Goal: Communication & Community: Answer question/provide support

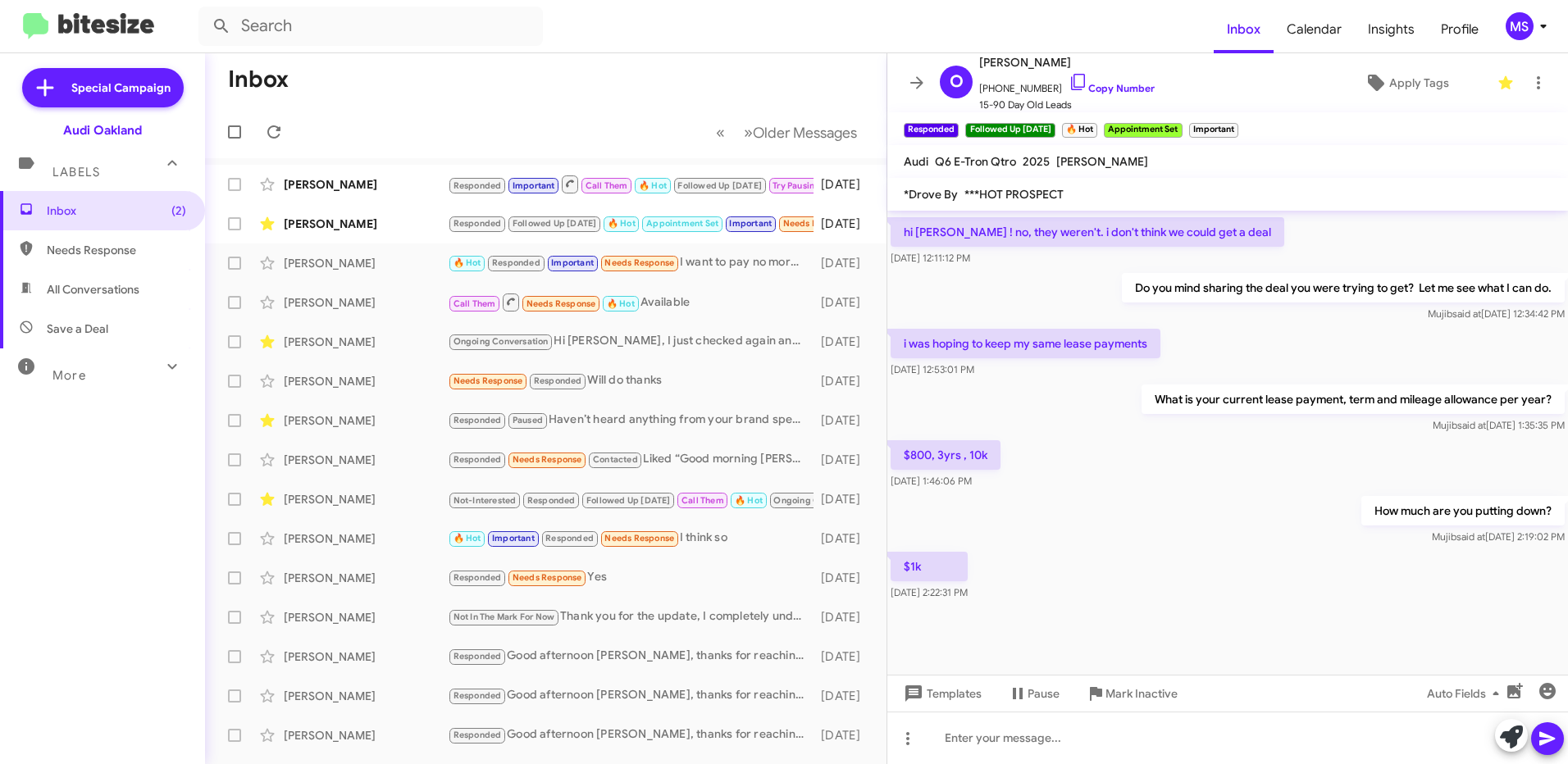
scroll to position [904, 0]
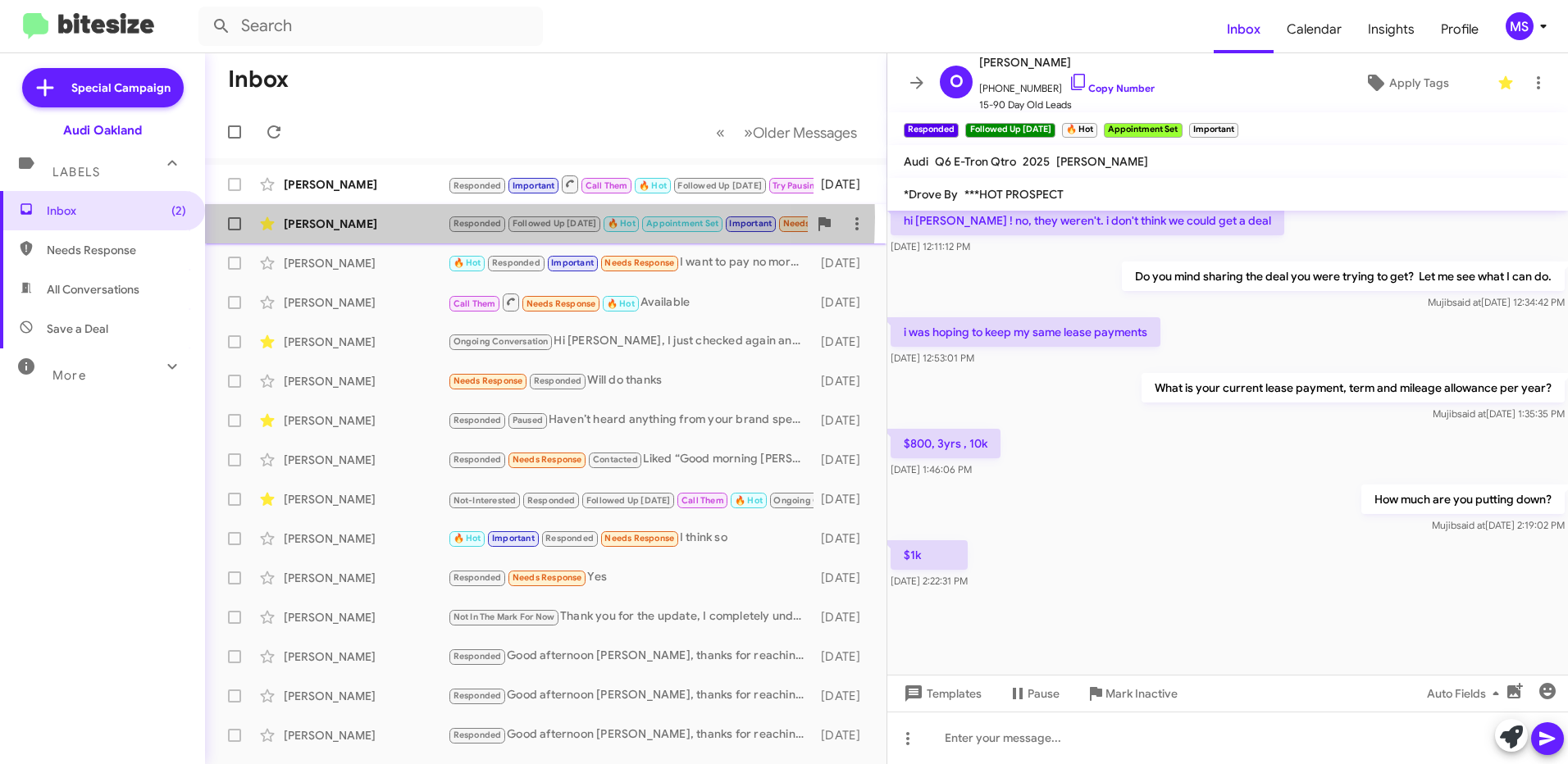
click at [416, 217] on div "[PERSON_NAME]" at bounding box center [365, 224] width 164 height 17
click at [409, 216] on div "[PERSON_NAME]" at bounding box center [365, 224] width 164 height 17
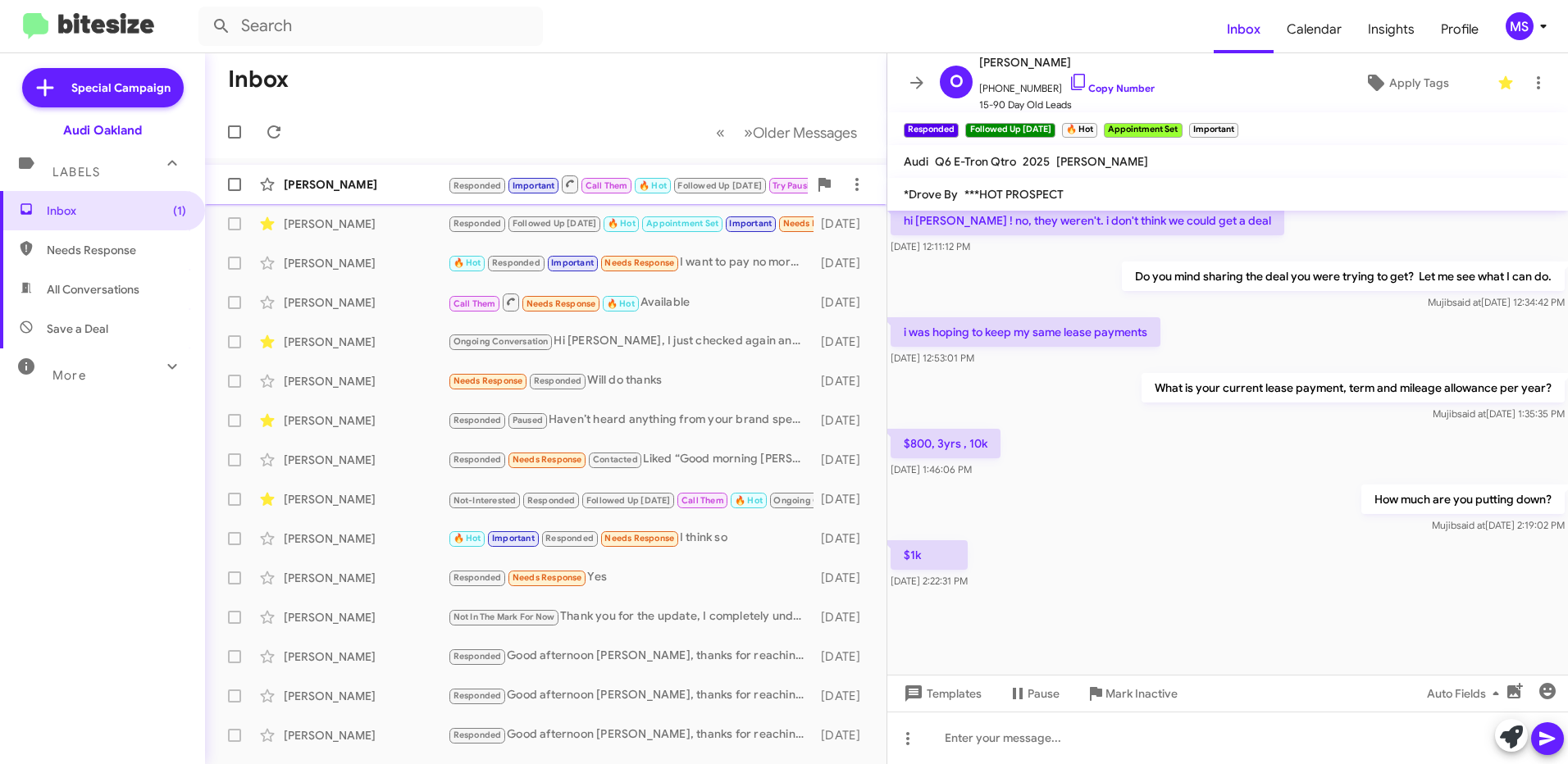
click at [401, 180] on div "[PERSON_NAME]" at bounding box center [365, 184] width 164 height 17
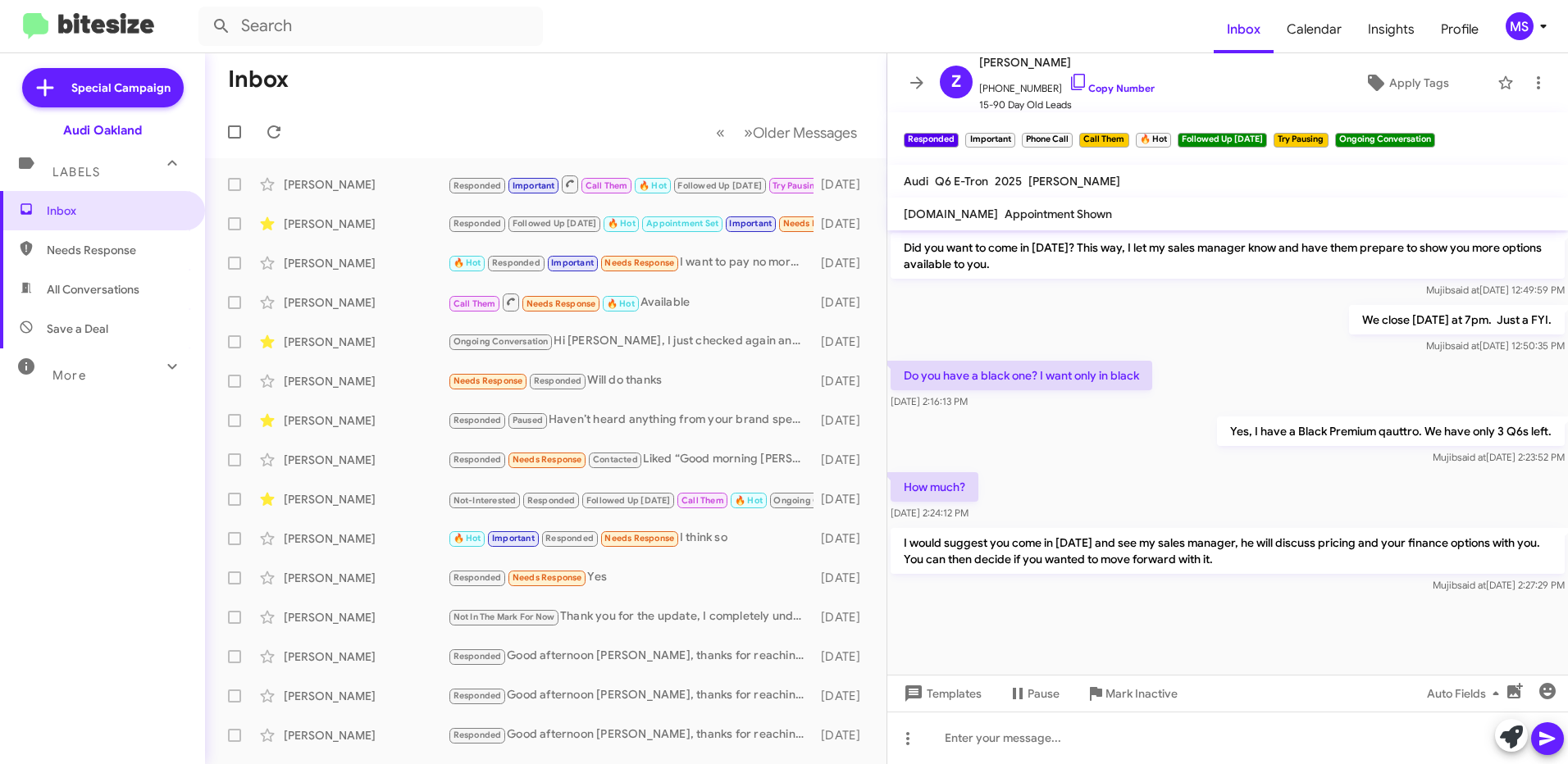
scroll to position [931, 0]
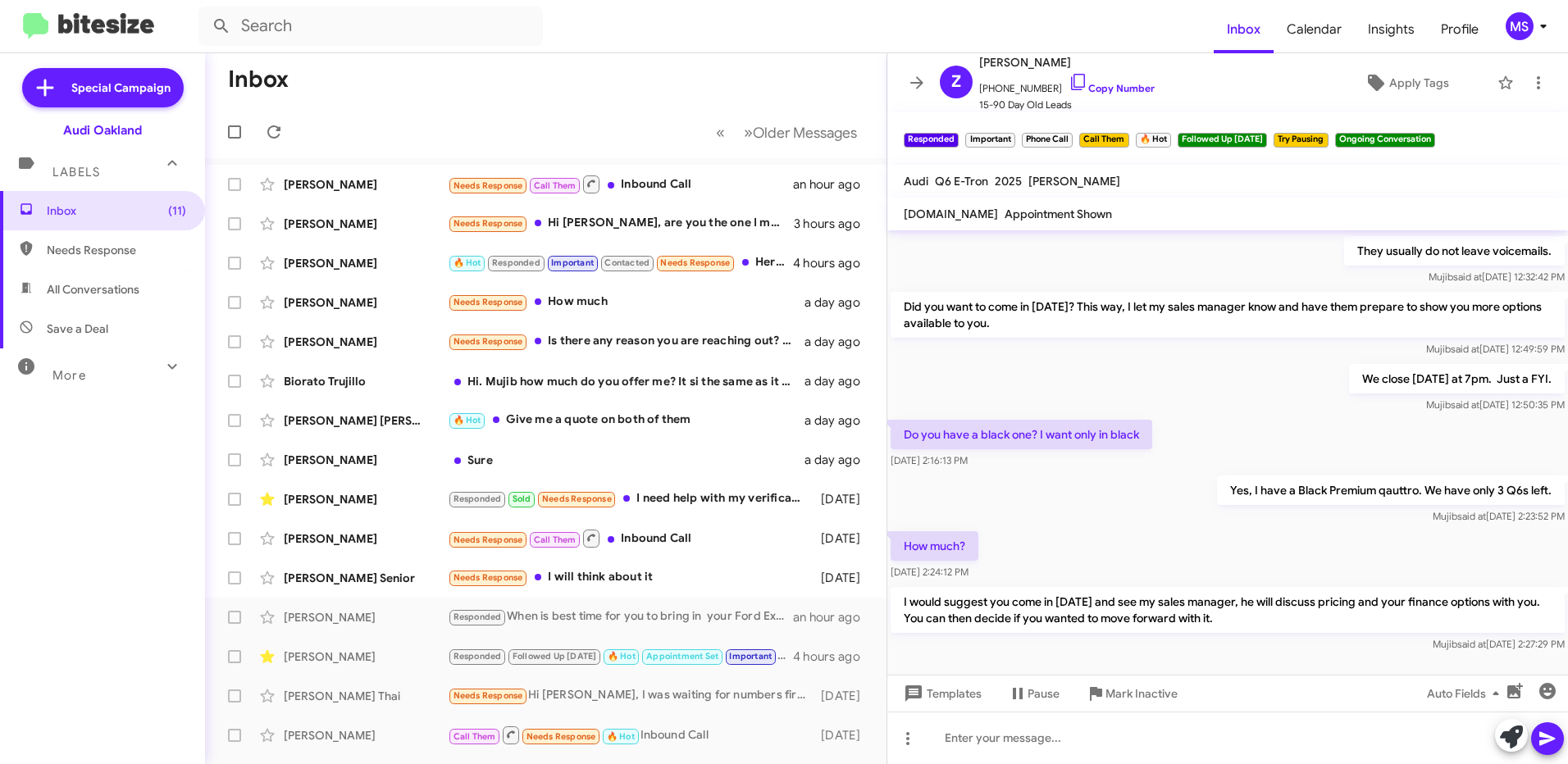
scroll to position [931, 0]
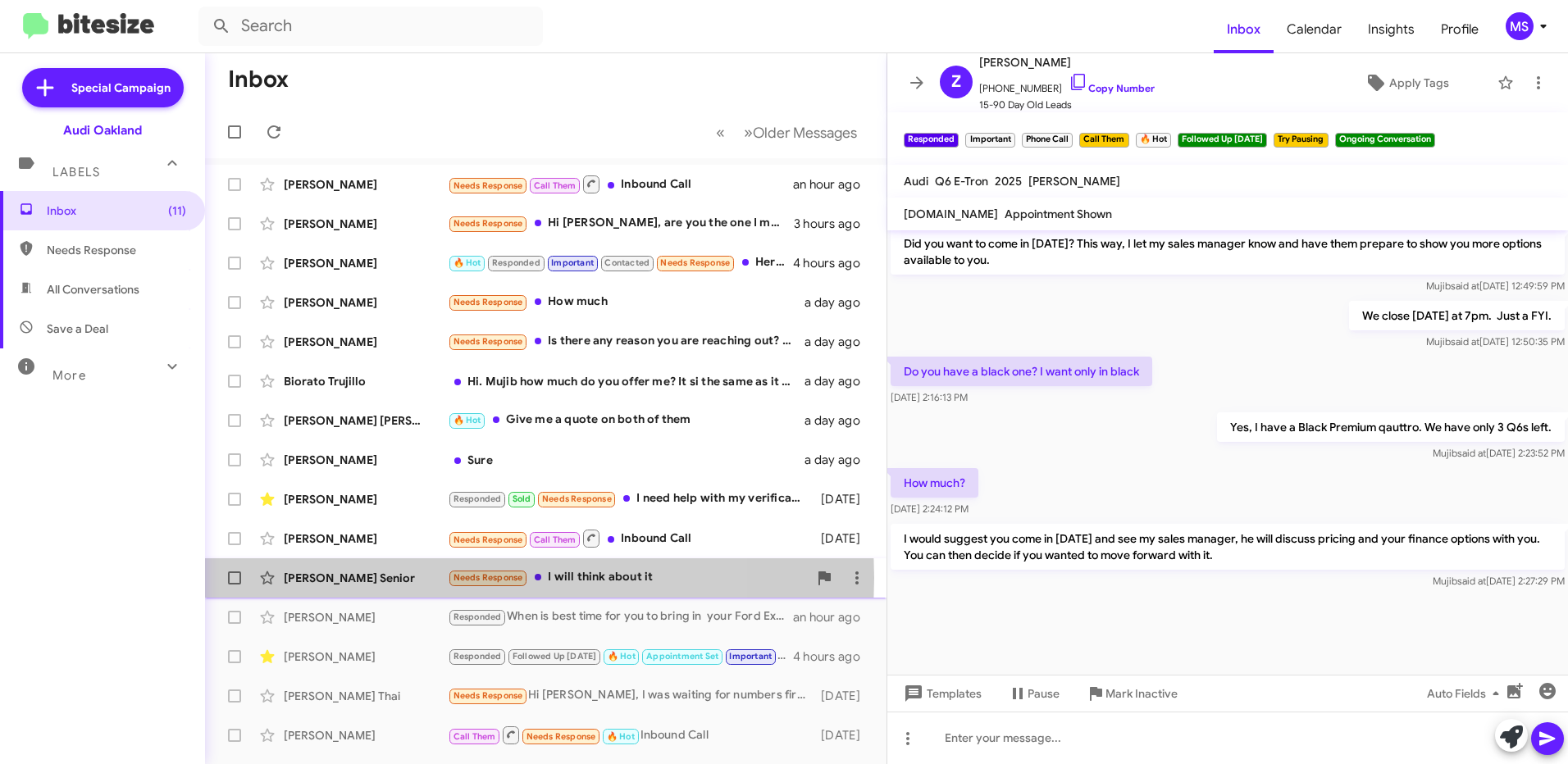
click at [394, 578] on div "[PERSON_NAME] Senior" at bounding box center [365, 577] width 164 height 17
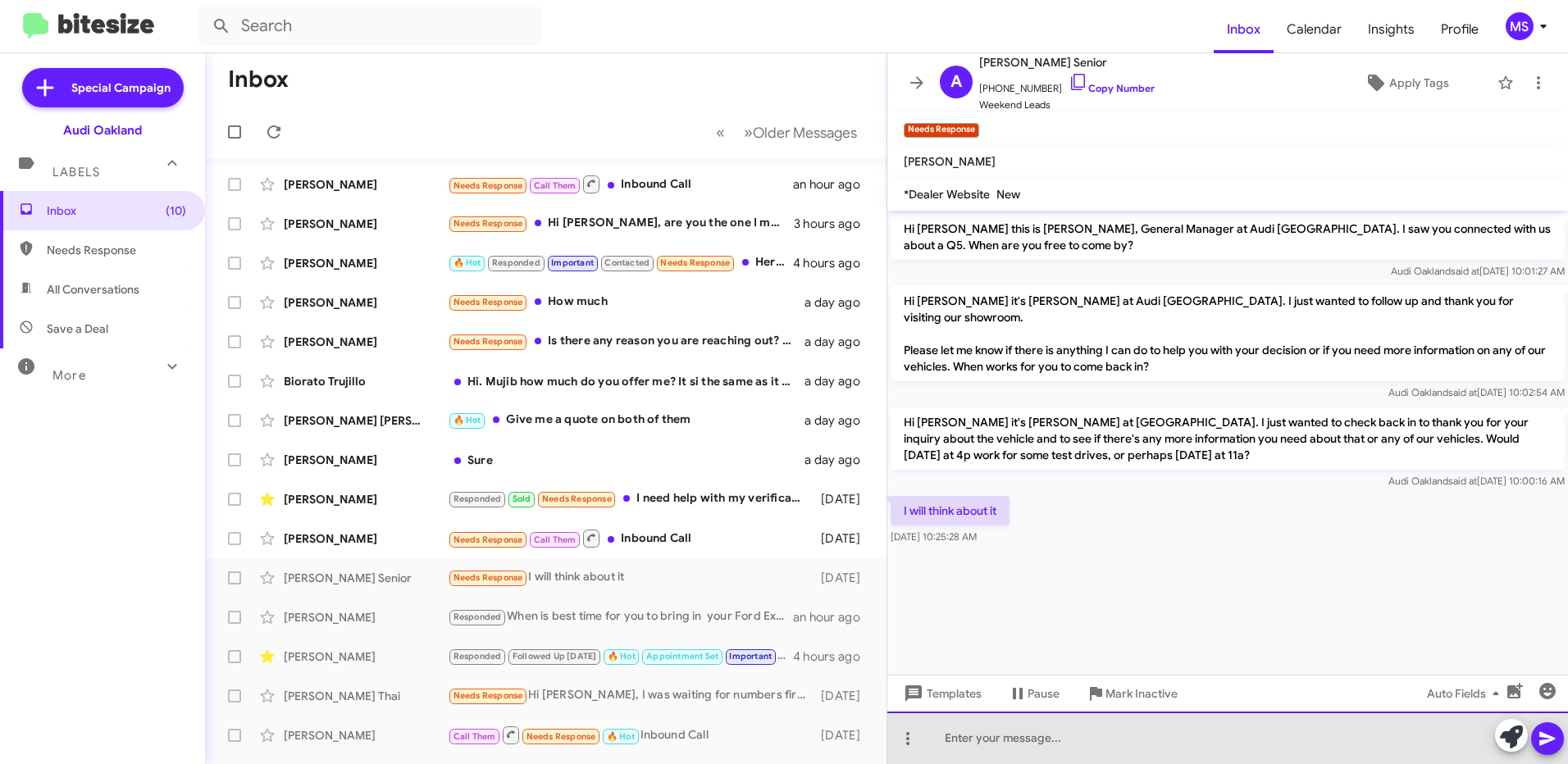
click at [1088, 740] on div at bounding box center [1227, 738] width 681 height 53
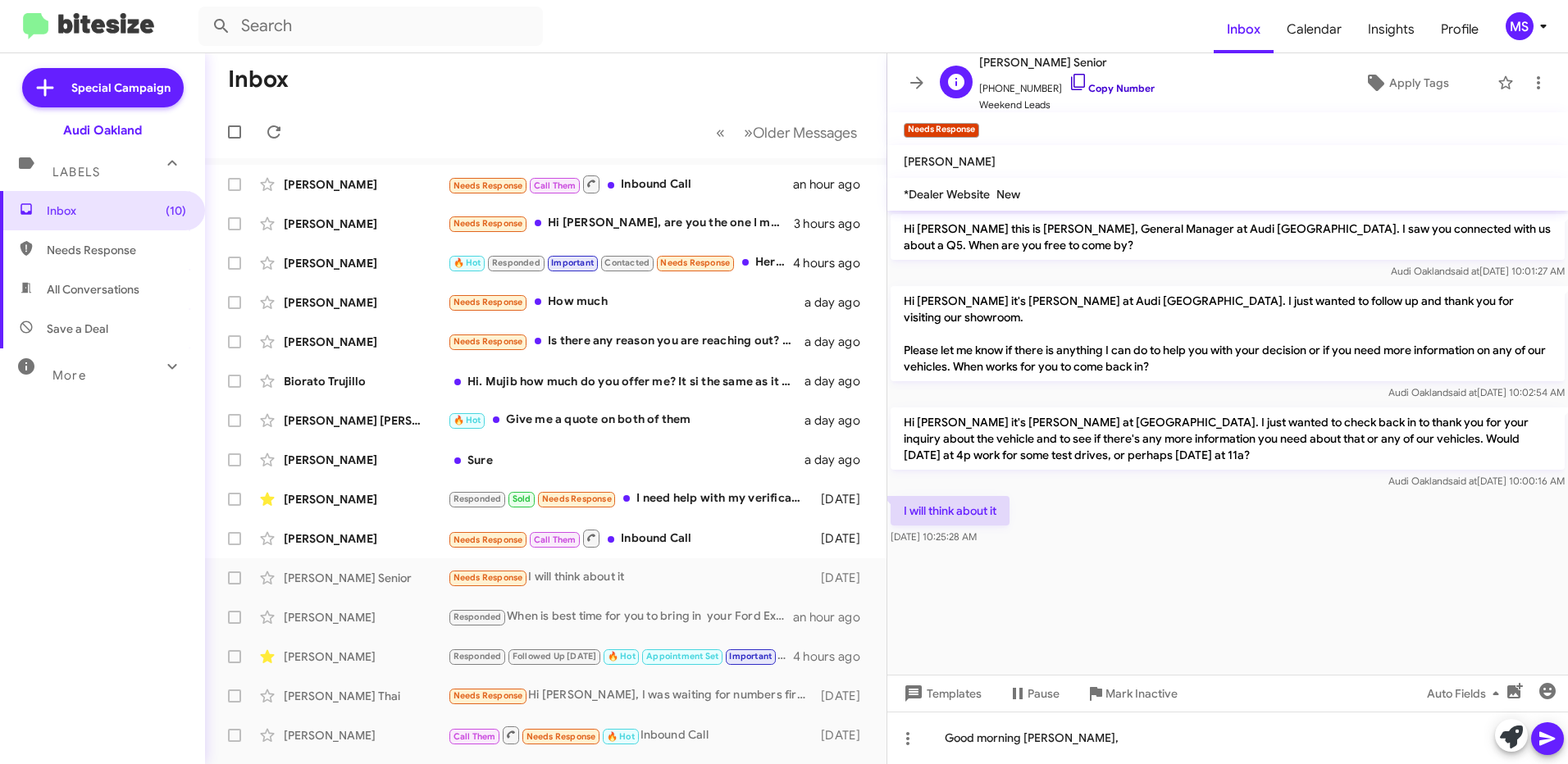
click at [1118, 87] on link "Copy Number" at bounding box center [1112, 88] width 86 height 12
click at [1184, 740] on div "Good morning [PERSON_NAME]," at bounding box center [1227, 738] width 681 height 53
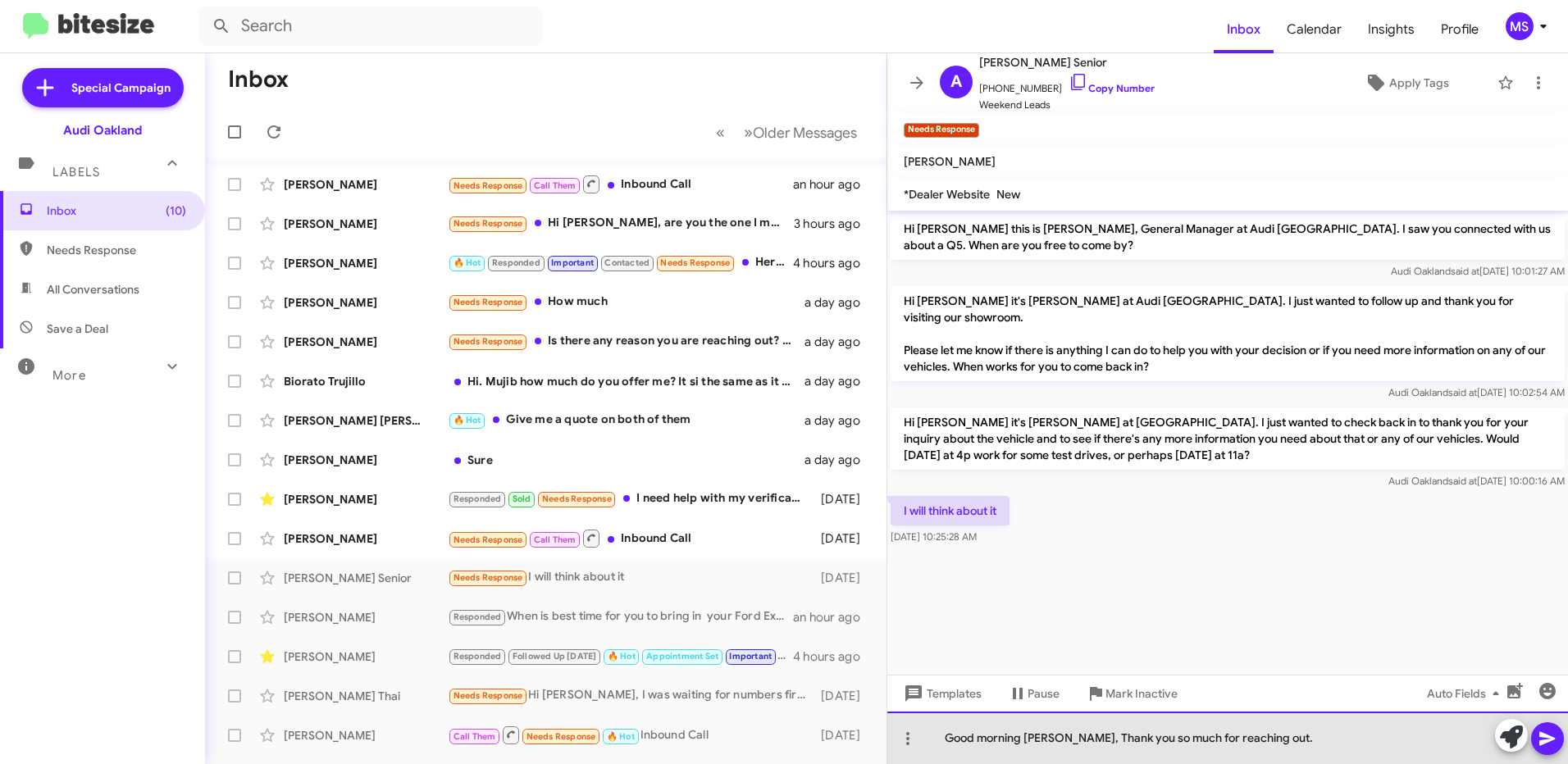
click at [1370, 729] on div "Good morning [PERSON_NAME], Thank you so much for reaching out." at bounding box center [1227, 738] width 681 height 53
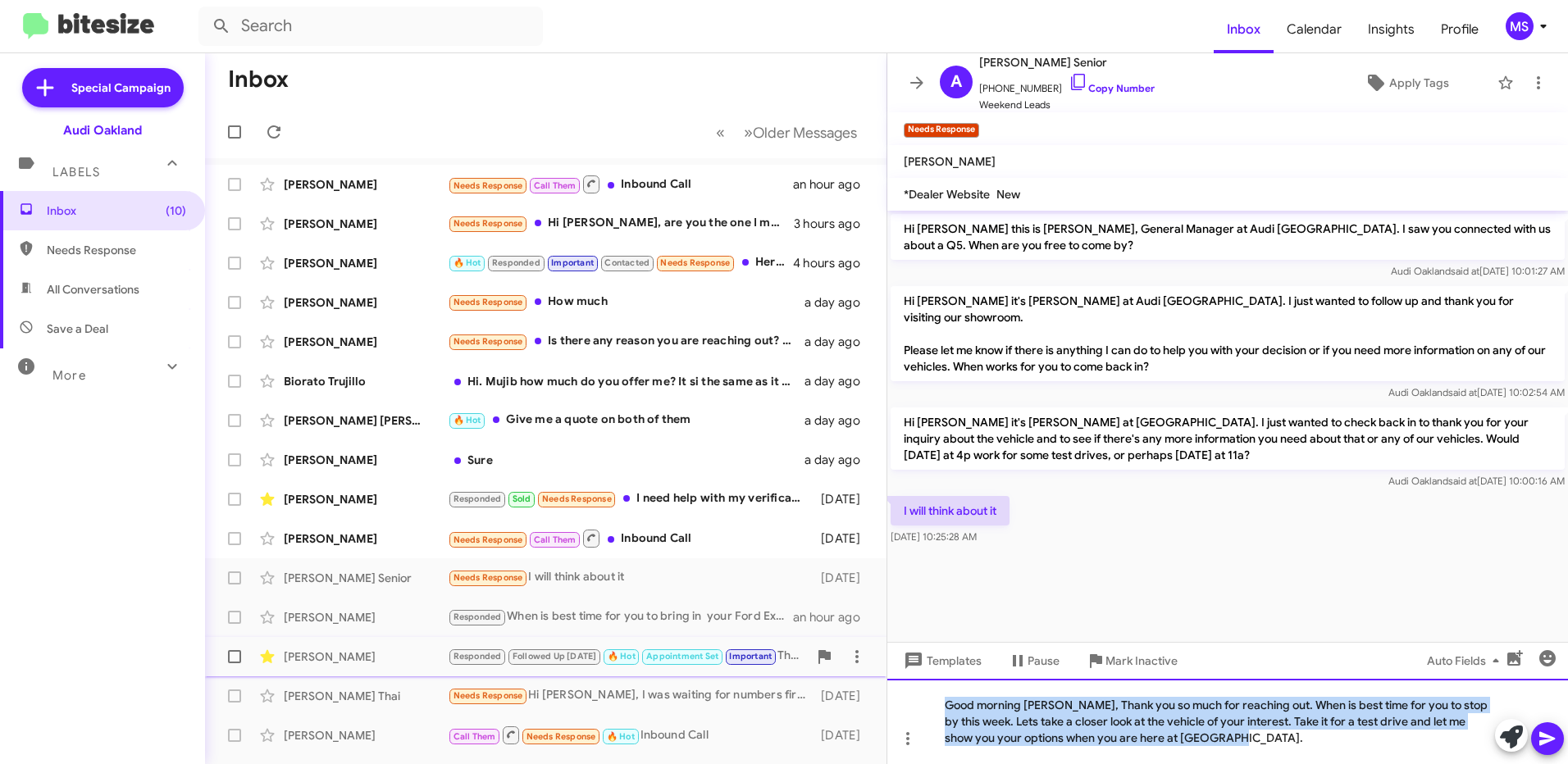
drag, startPoint x: 1245, startPoint y: 738, endPoint x: 731, endPoint y: 665, distance: 519.2
click at [731, 665] on div "Inbox « Previous » Next Older Messages [PERSON_NAME] Needs Response Call Them I…" at bounding box center [887, 408] width 1363 height 710
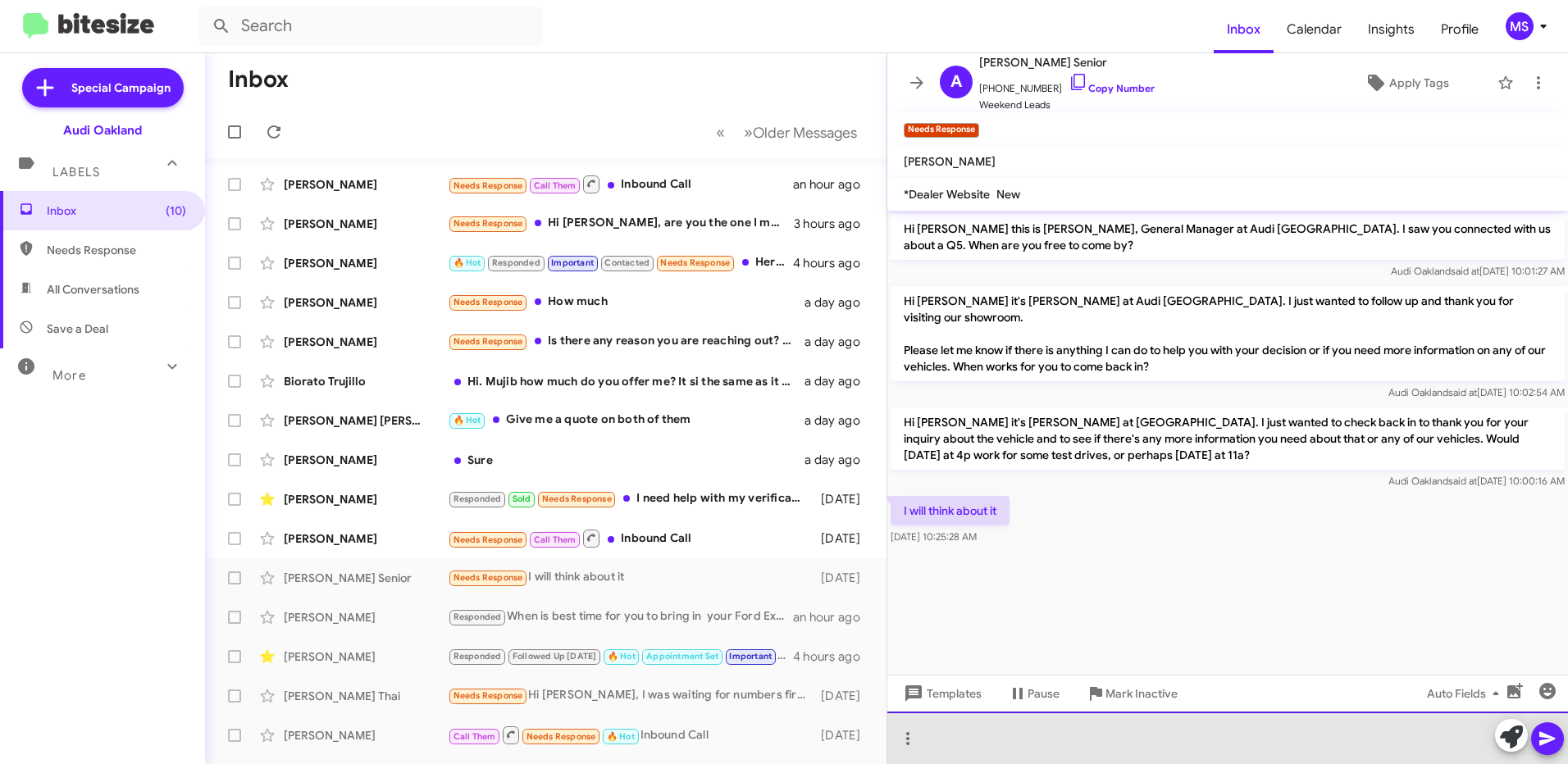
click at [1121, 738] on div at bounding box center [1227, 738] width 681 height 53
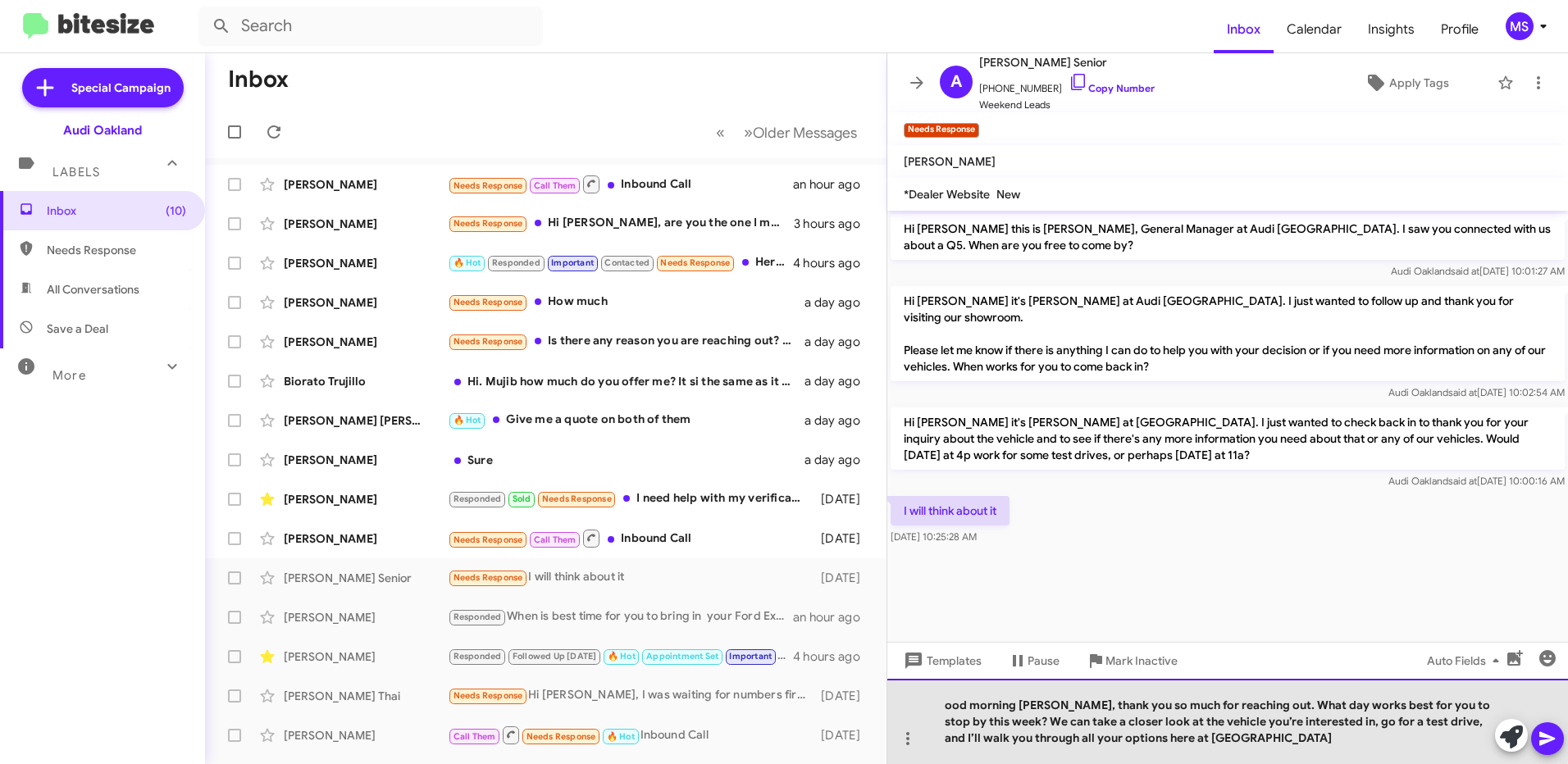
click at [944, 706] on div "ood morning [PERSON_NAME], thank you so much for reaching out. What day works b…" at bounding box center [1227, 721] width 681 height 85
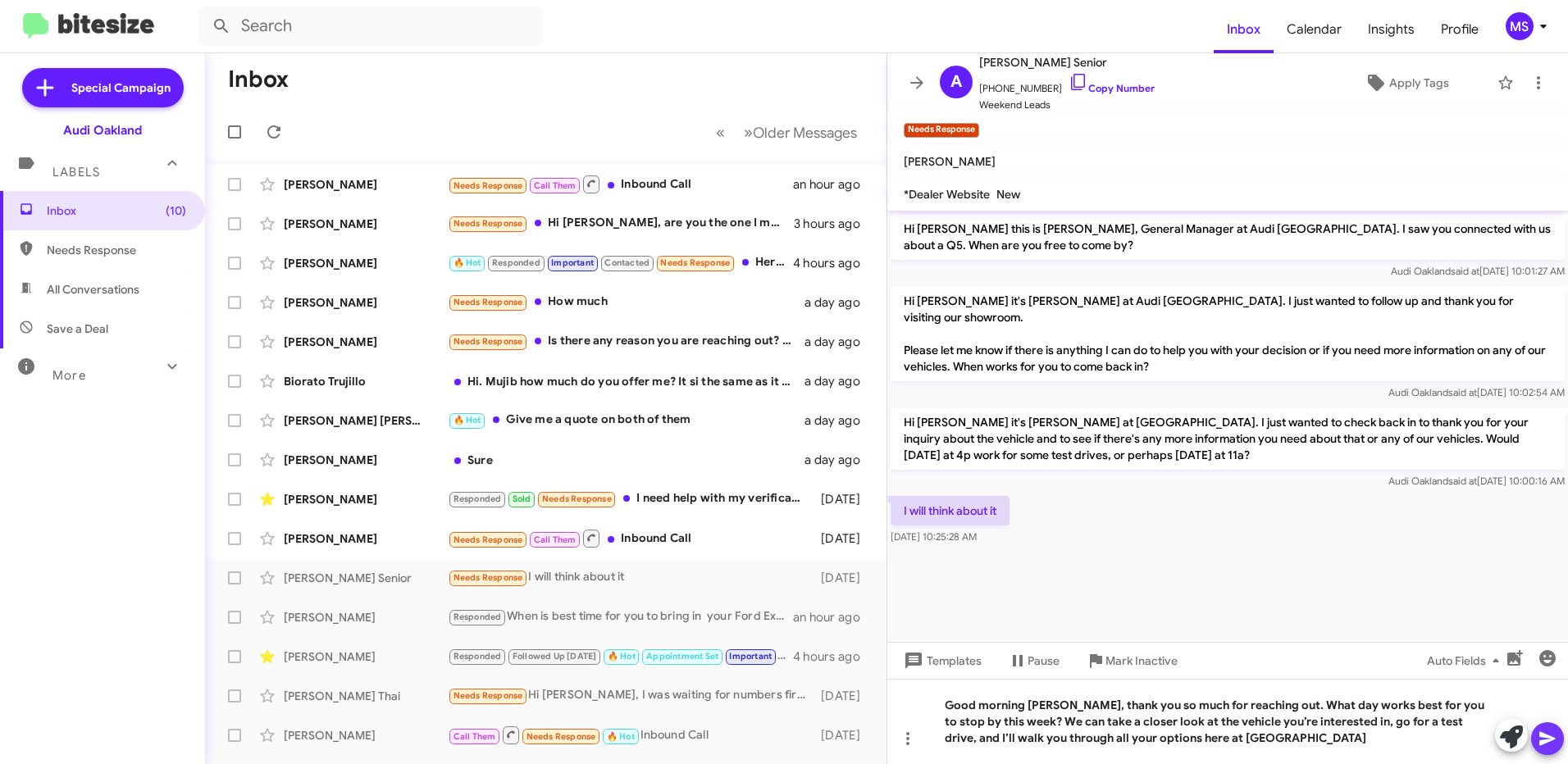
click at [1545, 739] on icon at bounding box center [1547, 738] width 19 height 19
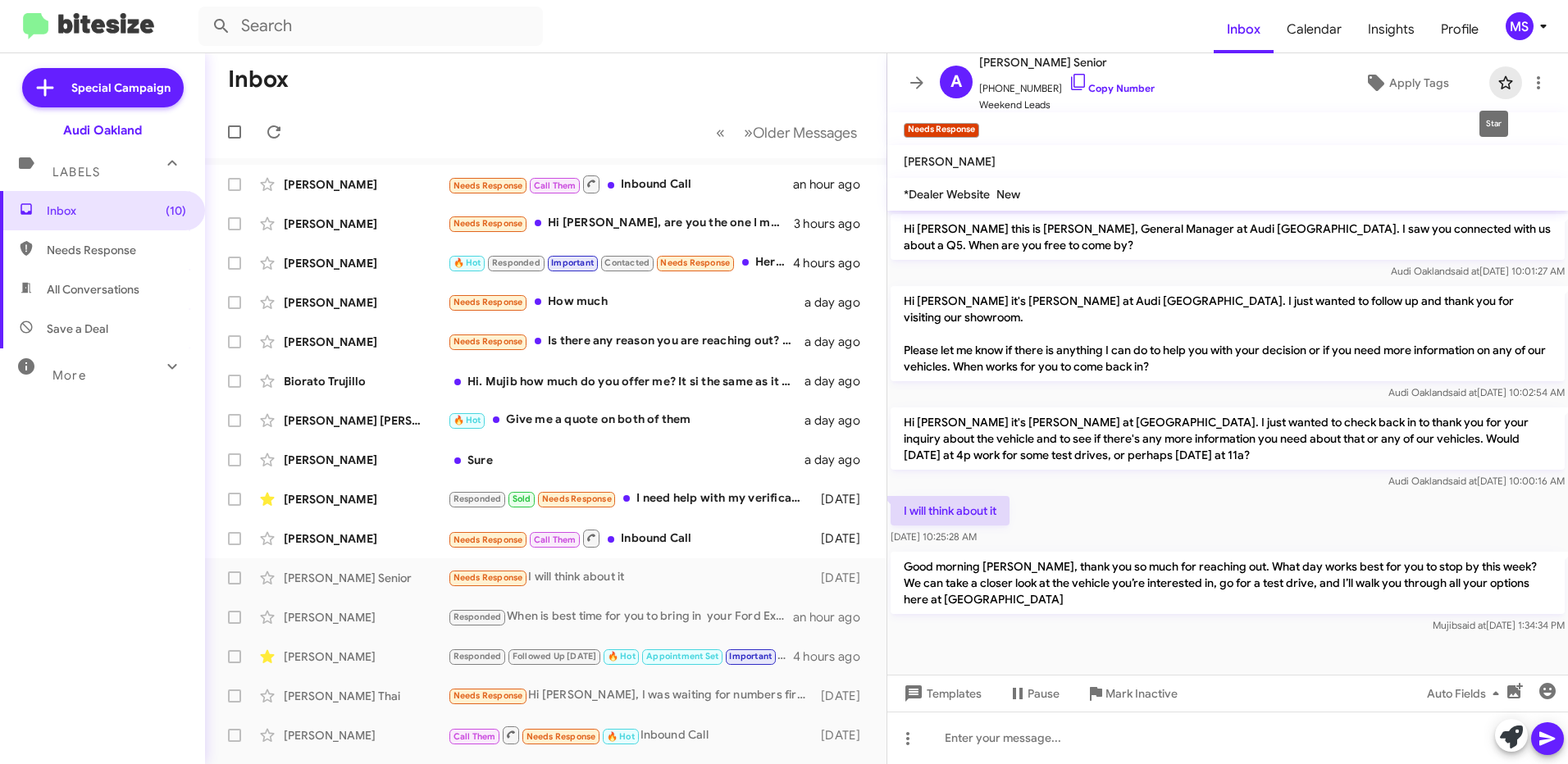
click at [1496, 77] on icon at bounding box center [1505, 83] width 19 height 19
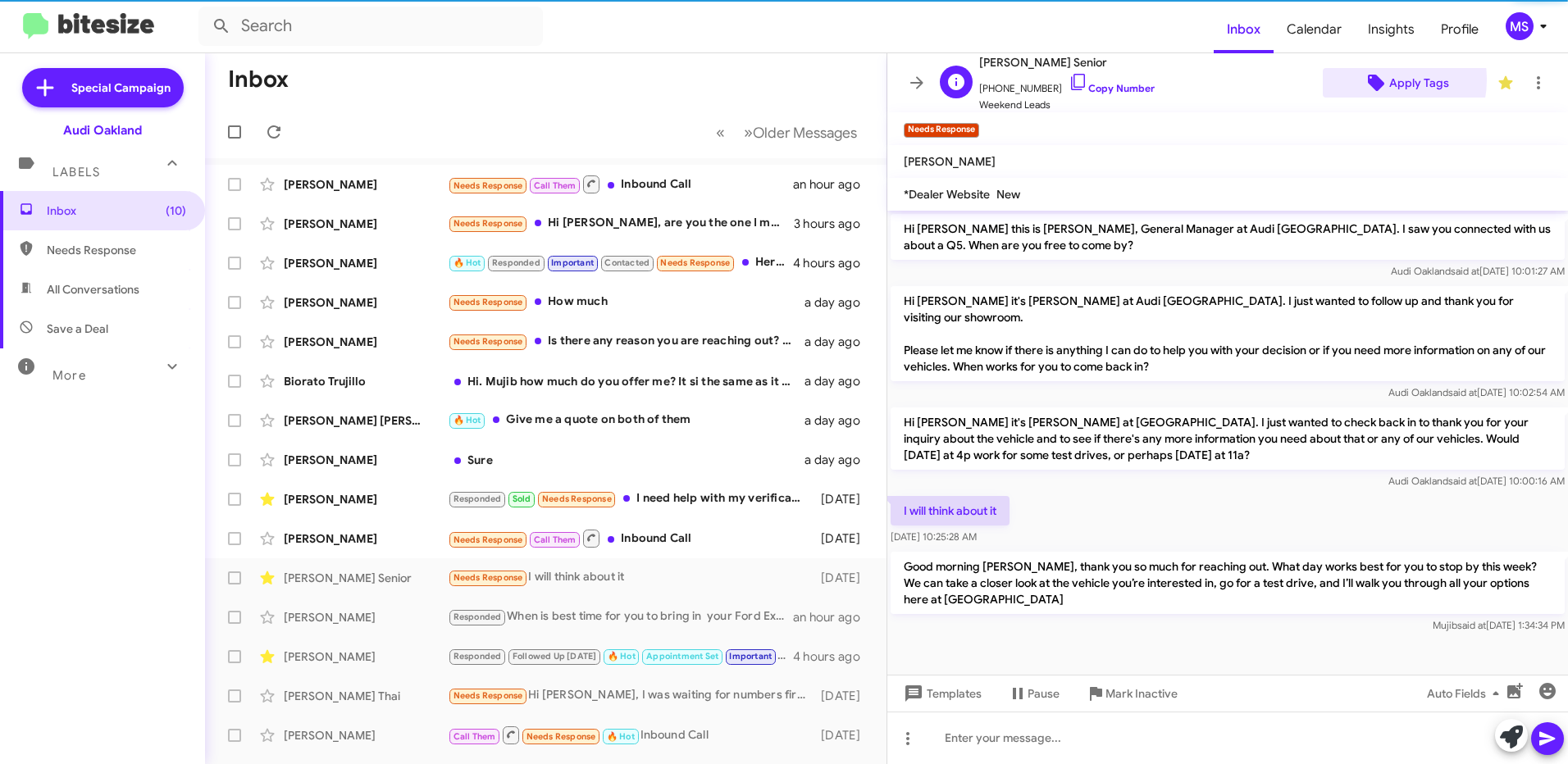
click at [1371, 79] on icon at bounding box center [1376, 83] width 17 height 17
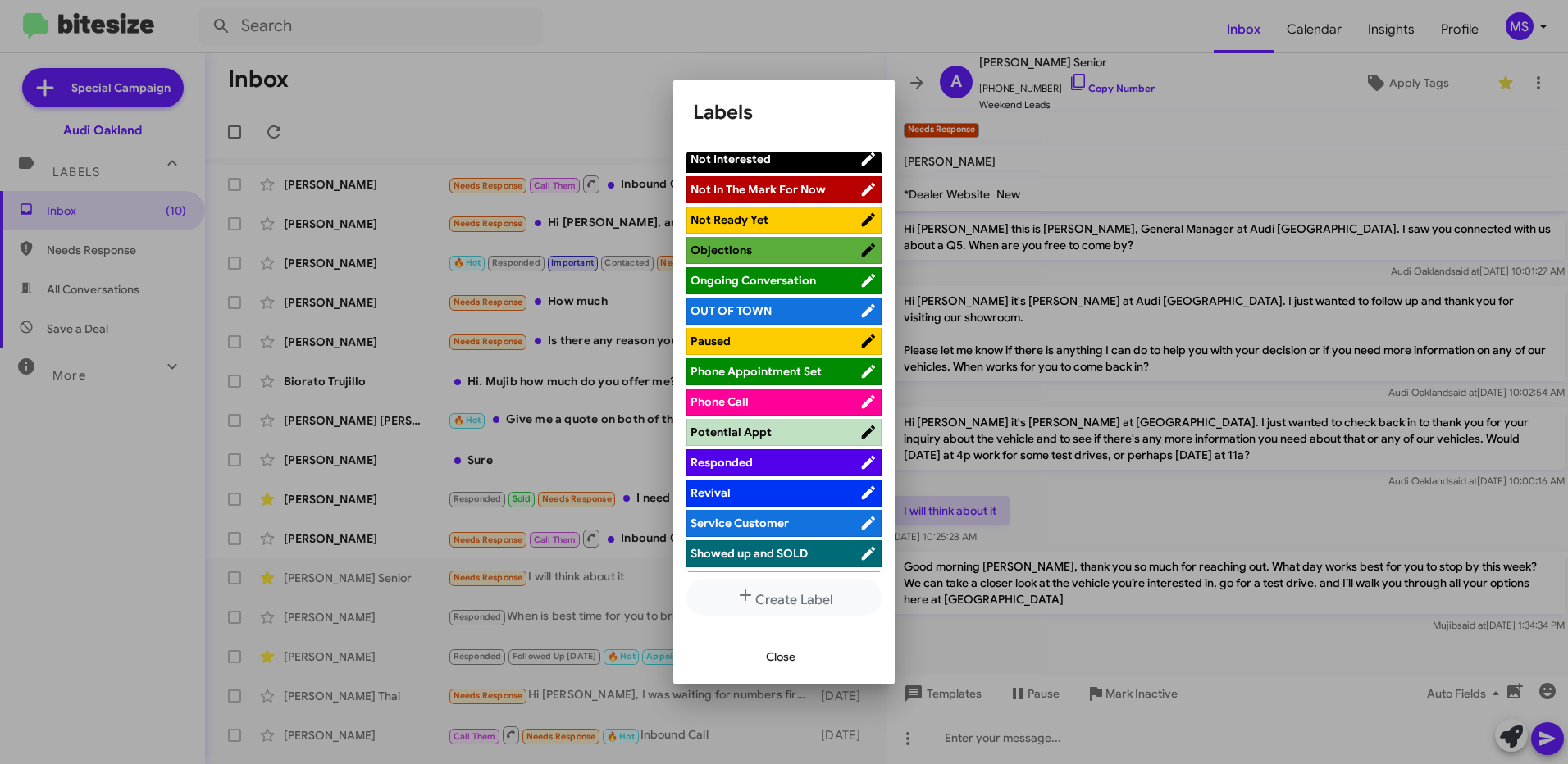
scroll to position [738, 0]
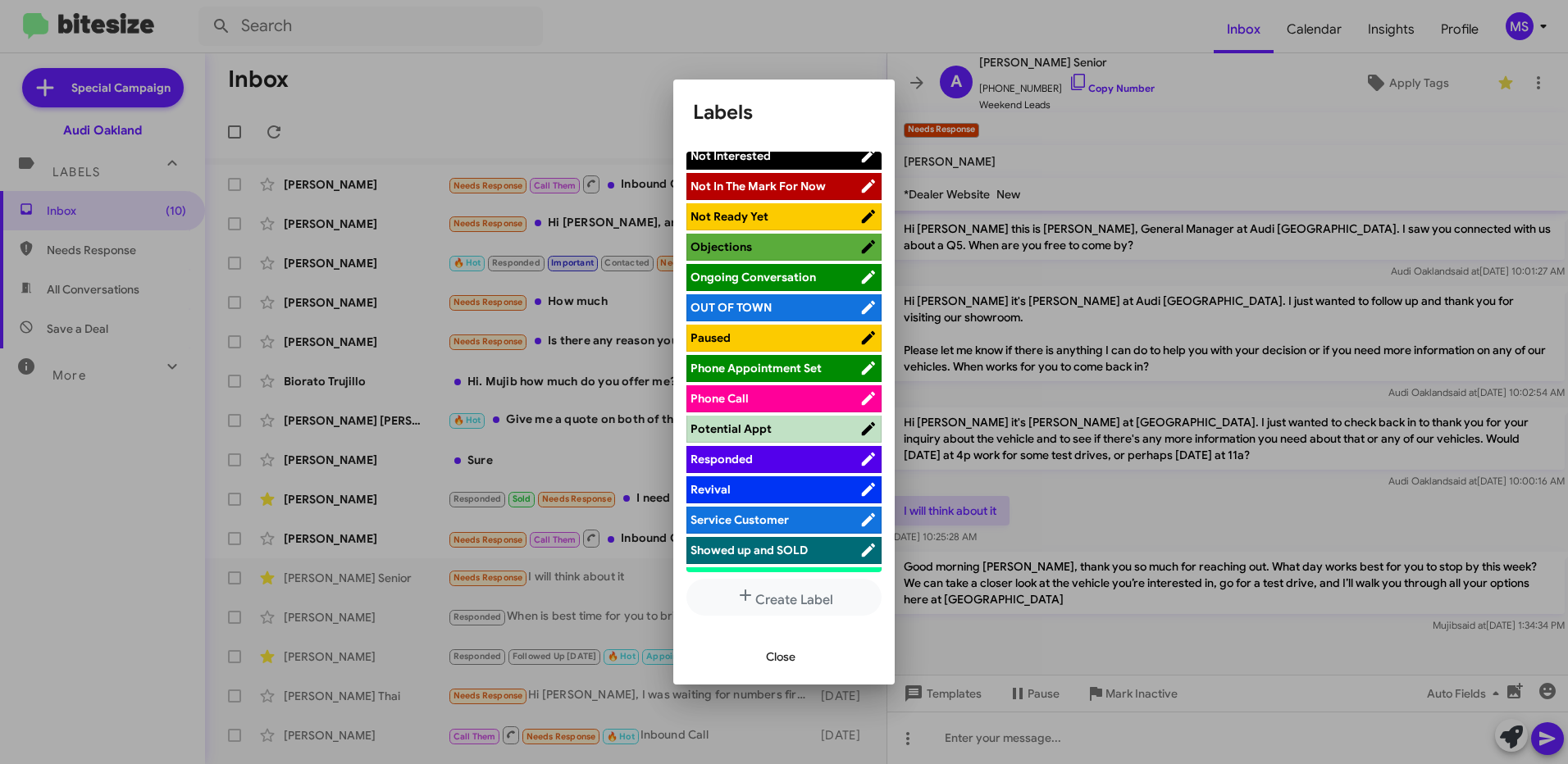
click at [780, 461] on span "Responded" at bounding box center [775, 459] width 169 height 17
click at [777, 654] on span "Close" at bounding box center [781, 657] width 30 height 30
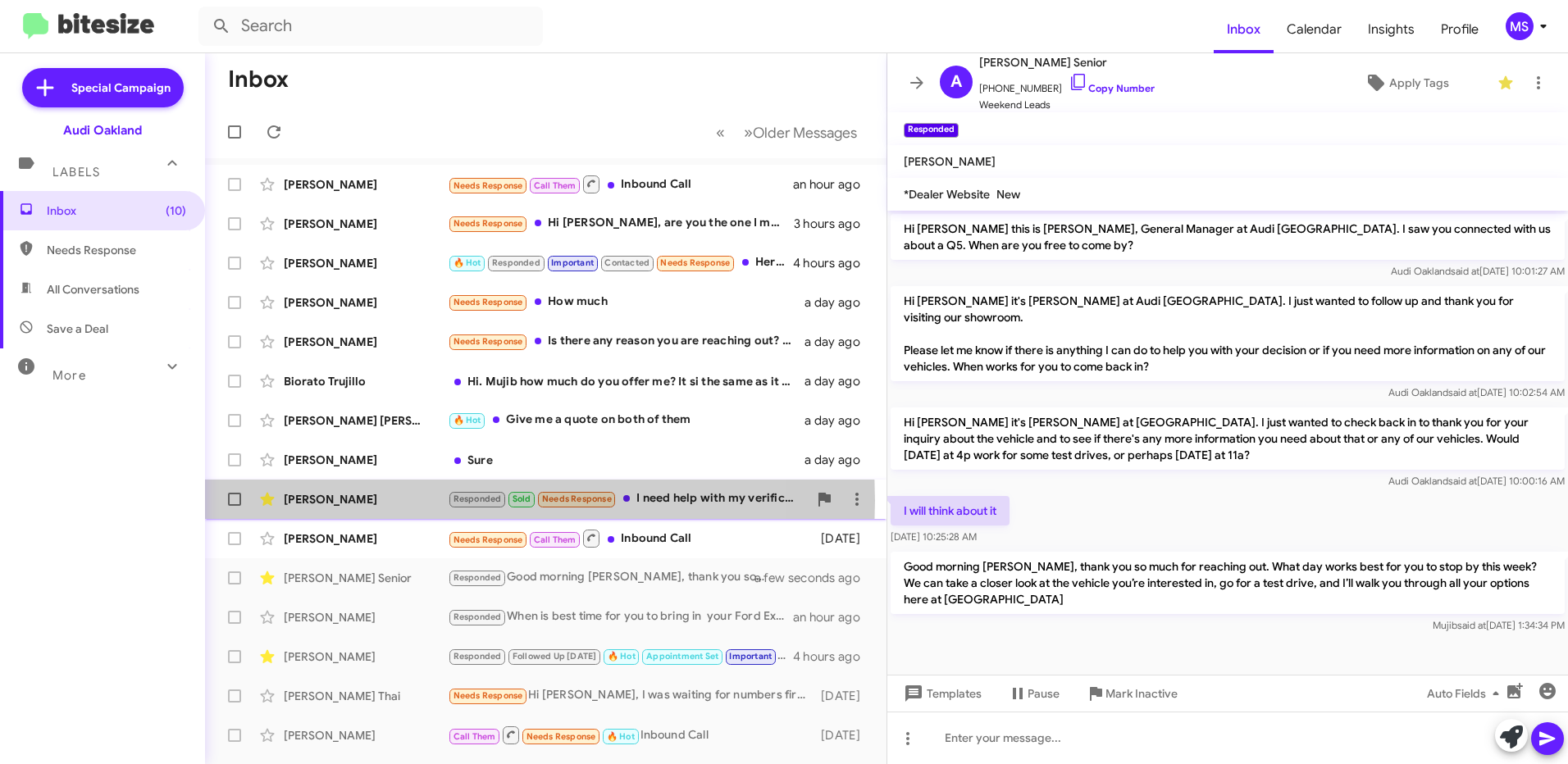
click at [413, 501] on div "[PERSON_NAME]" at bounding box center [365, 499] width 164 height 17
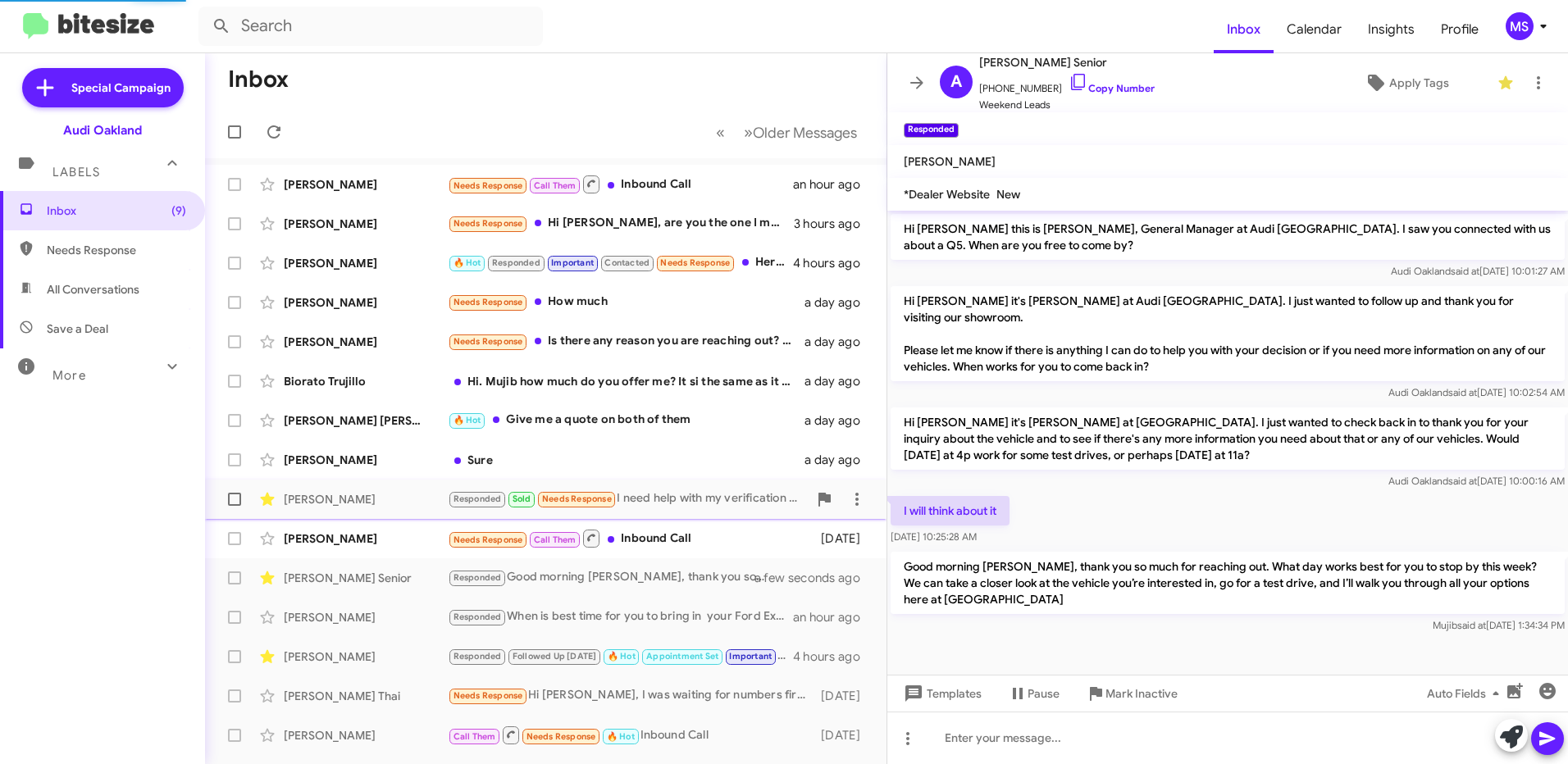
scroll to position [46, 0]
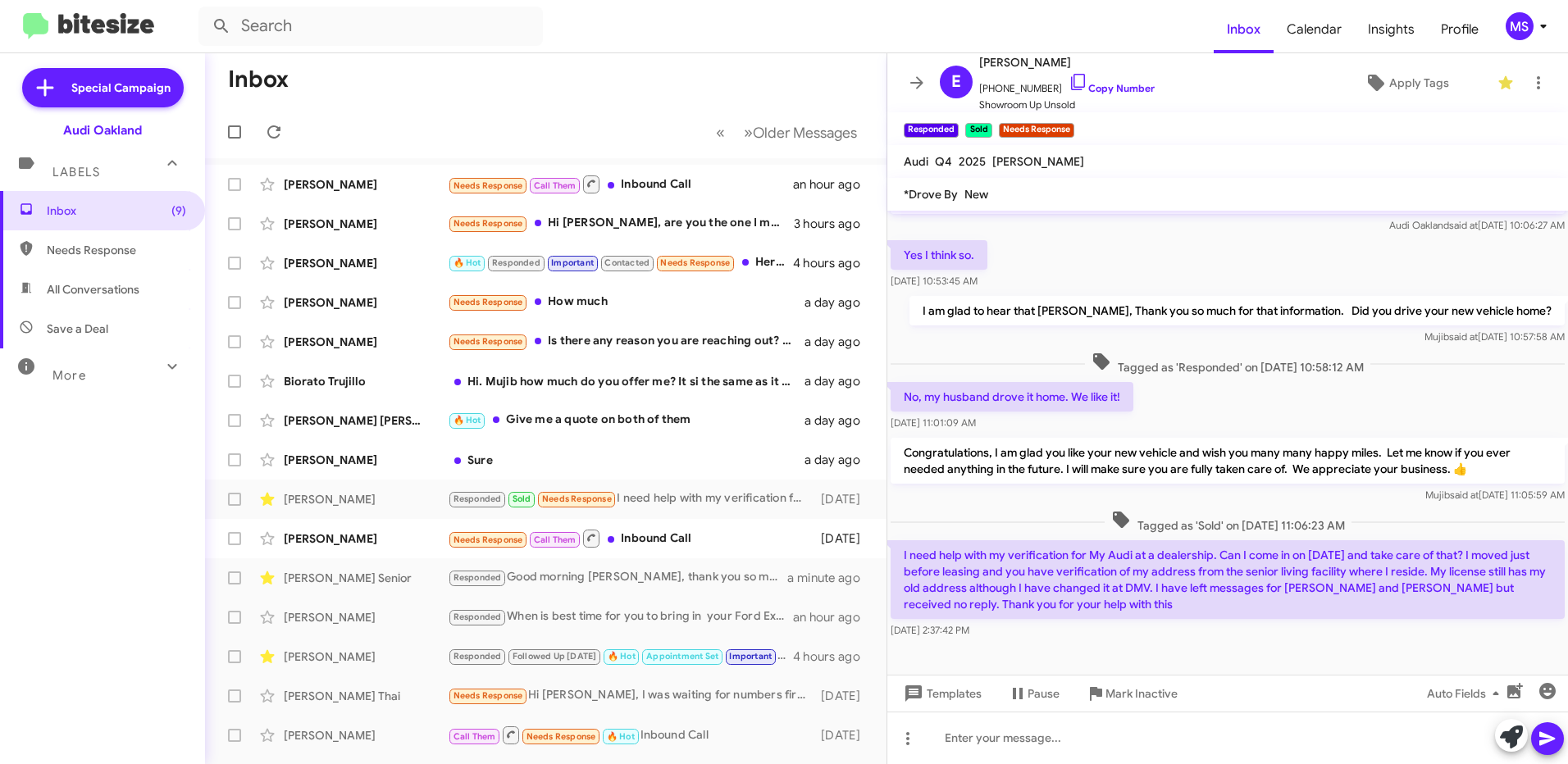
drag, startPoint x: 1485, startPoint y: 461, endPoint x: 902, endPoint y: 452, distance: 583.1
click at [902, 452] on p "Congratulations, I am glad you like your new vehicle and wish you many many hap…" at bounding box center [1227, 460] width 674 height 46
copy p "Congratulations, I am glad you like your new vehicle and wish you many many hap…"
drag, startPoint x: 1088, startPoint y: 605, endPoint x: 902, endPoint y: 561, distance: 191.1
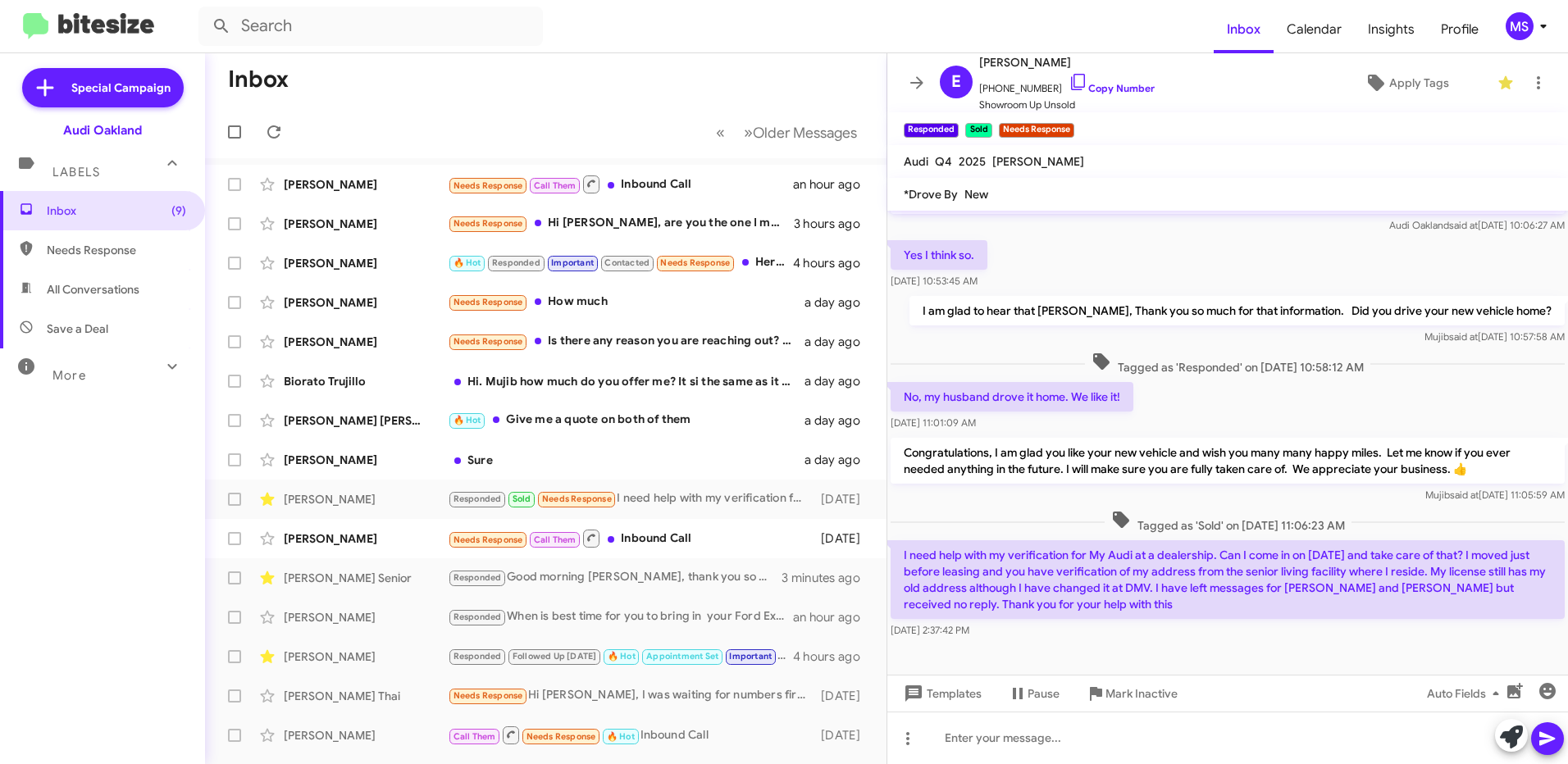
click at [902, 561] on p "I need help with my verification for My Audi at a dealership. Can I come in on …" at bounding box center [1227, 579] width 674 height 78
copy p "I need help with my verification for My Audi at a dealership. Can I come in on …"
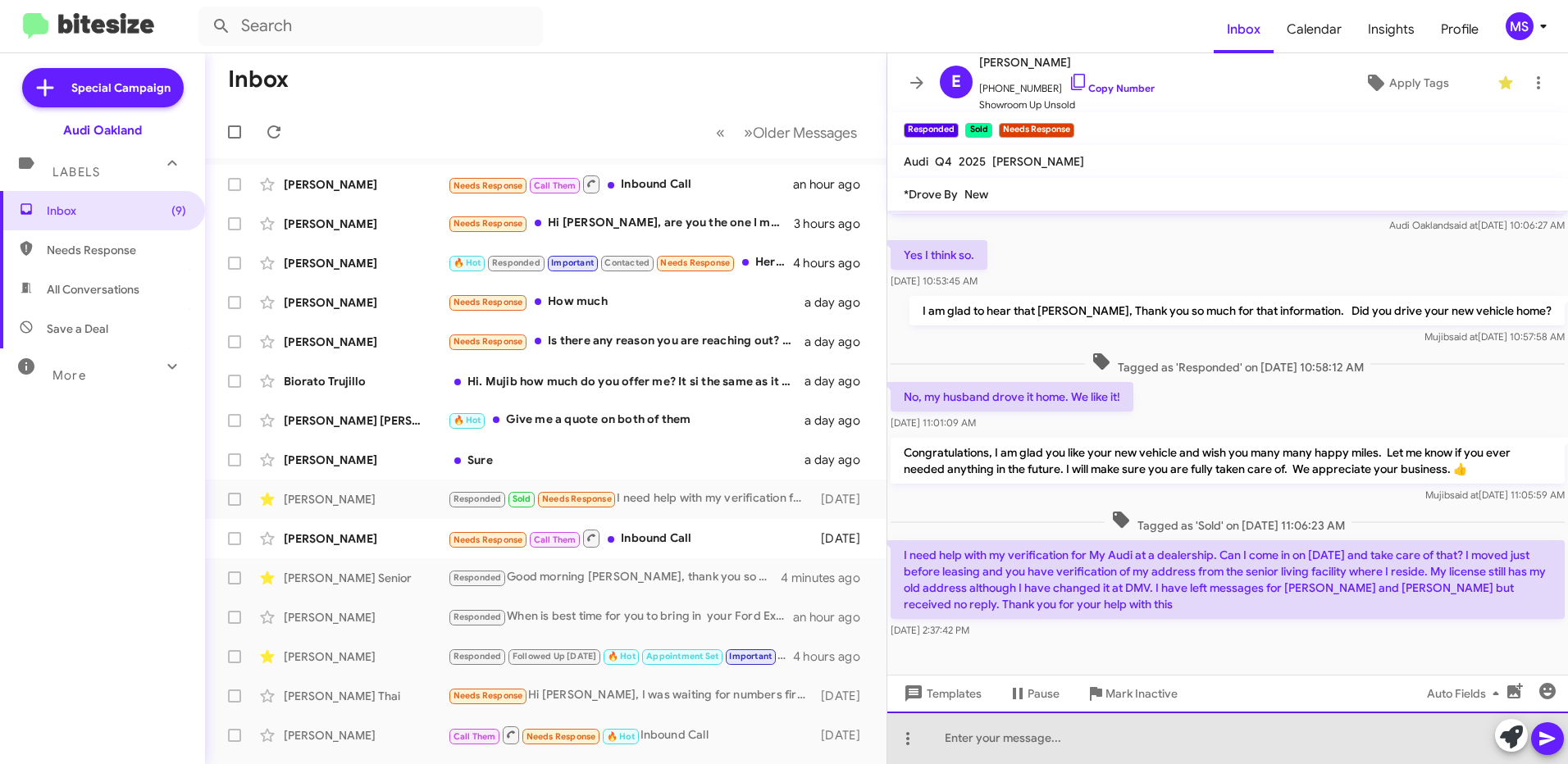
click at [1211, 734] on div at bounding box center [1227, 738] width 681 height 53
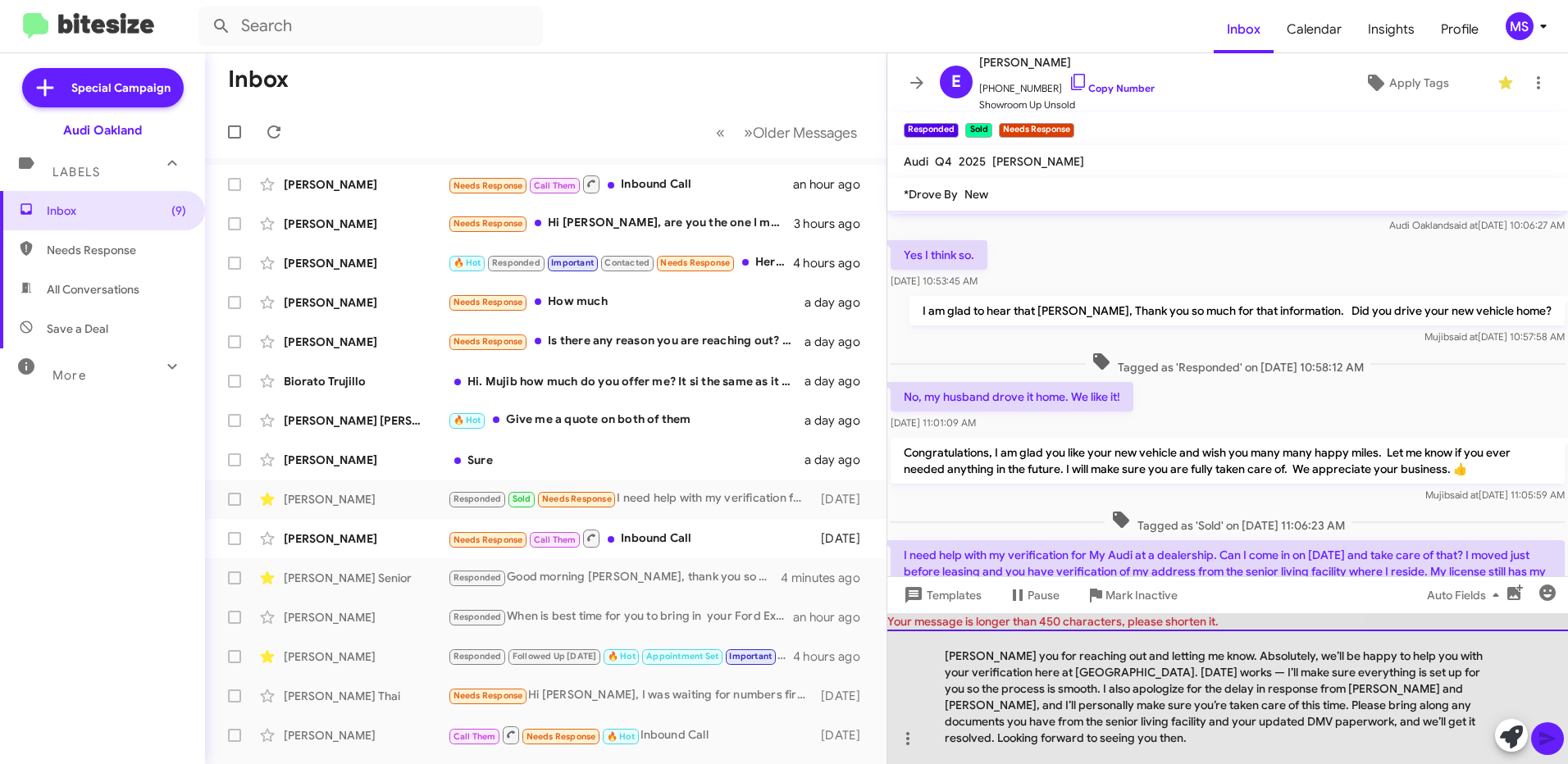
drag, startPoint x: 1057, startPoint y: 740, endPoint x: 924, endPoint y: 616, distance: 181.8
click at [924, 616] on div "Your message is longer than 450 characters, please shorten it. [PERSON_NAME] yo…" at bounding box center [1227, 688] width 681 height 151
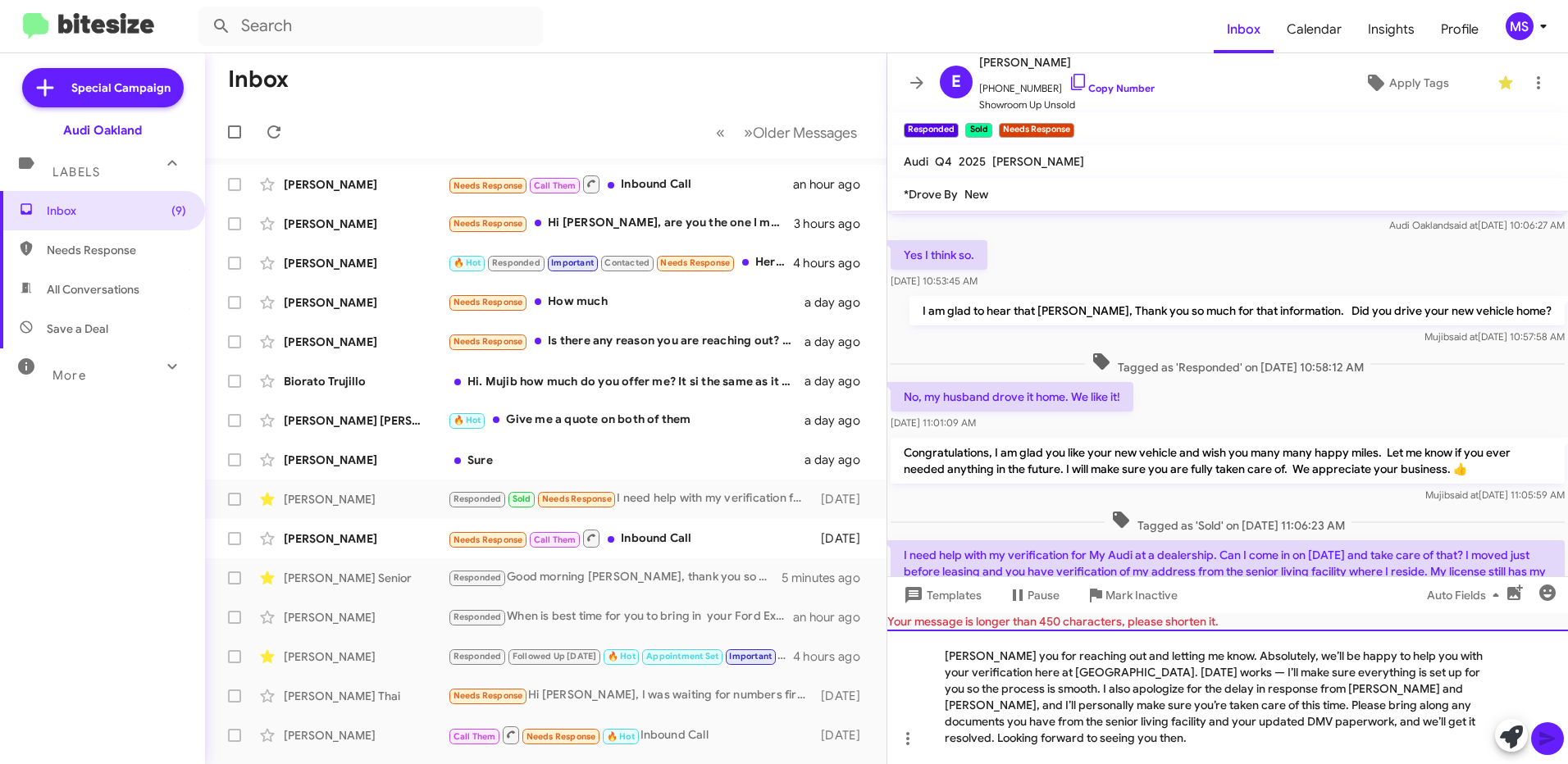
click at [1012, 702] on div "[PERSON_NAME] you for reaching out and letting me know. Absolutely, we’ll be ha…" at bounding box center [1227, 696] width 681 height 135
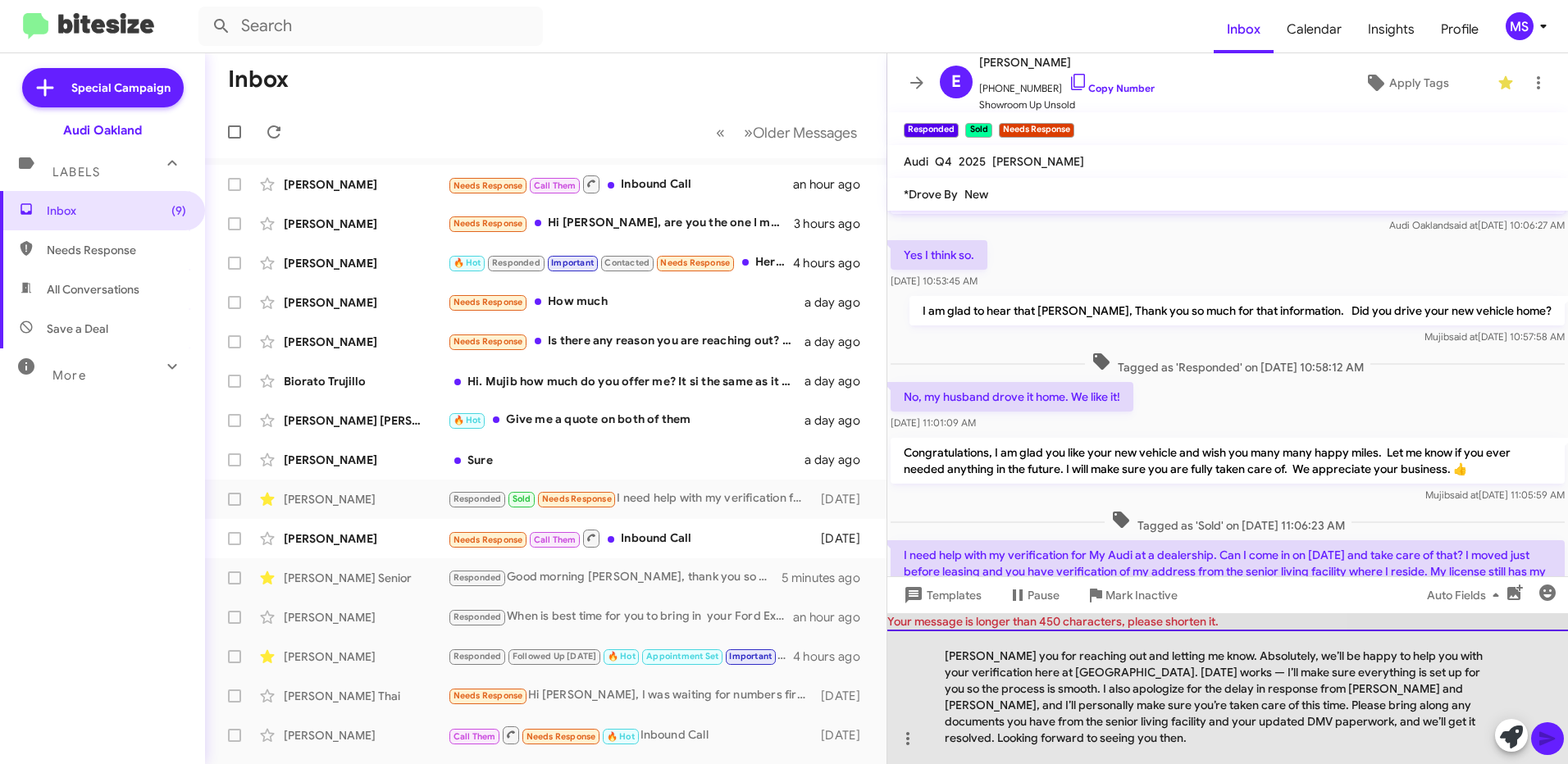
click at [939, 690] on div "[PERSON_NAME] you for reaching out and letting me know. Absolutely, we’ll be ha…" at bounding box center [1227, 696] width 681 height 135
drag, startPoint x: 1051, startPoint y: 746, endPoint x: 914, endPoint y: 638, distance: 174.5
click at [914, 638] on div "[PERSON_NAME] you for reaching out and letting me know. Absolutely, we’ll be ha…" at bounding box center [1227, 696] width 681 height 135
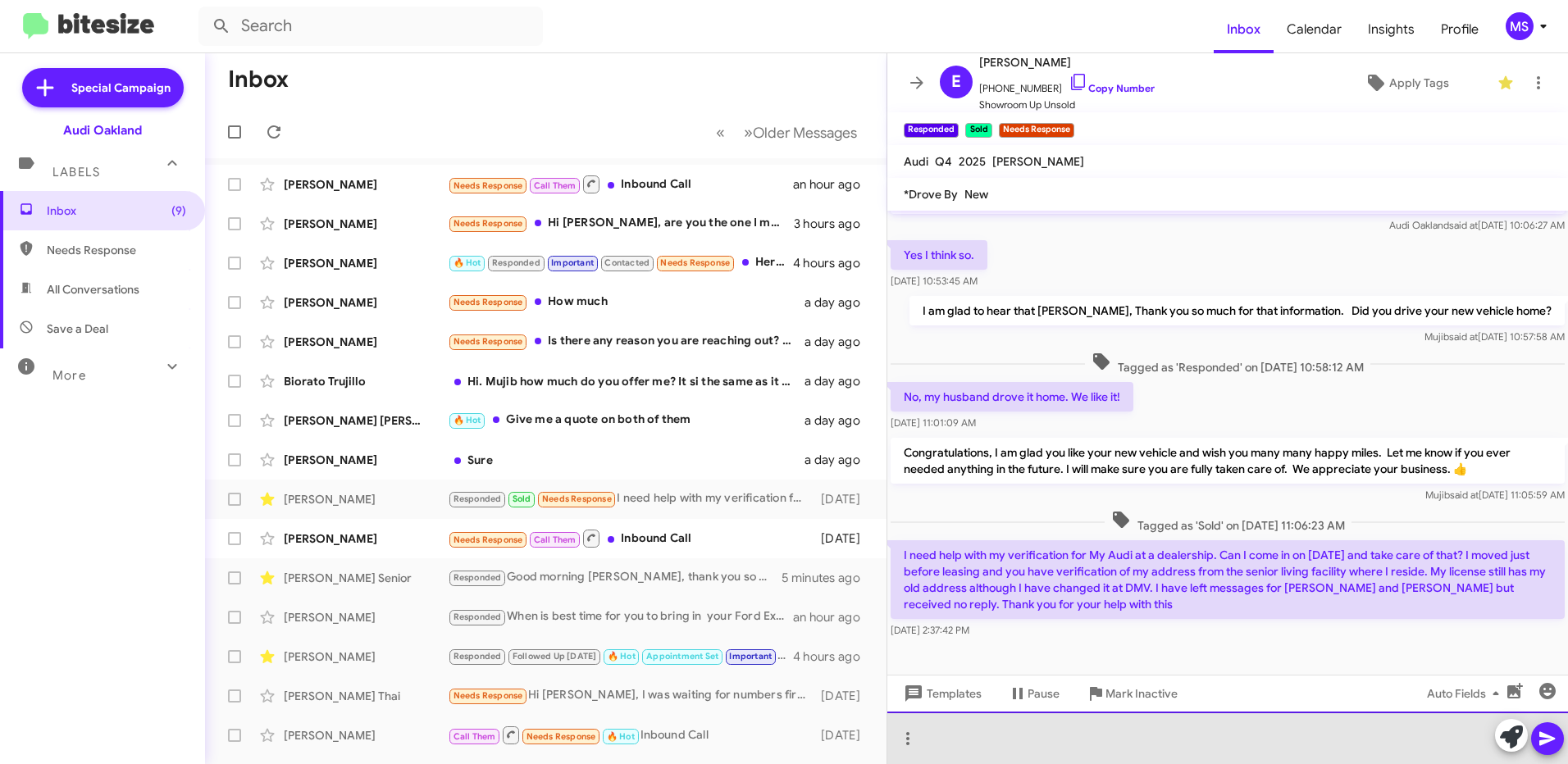
click at [1050, 737] on div at bounding box center [1227, 738] width 681 height 53
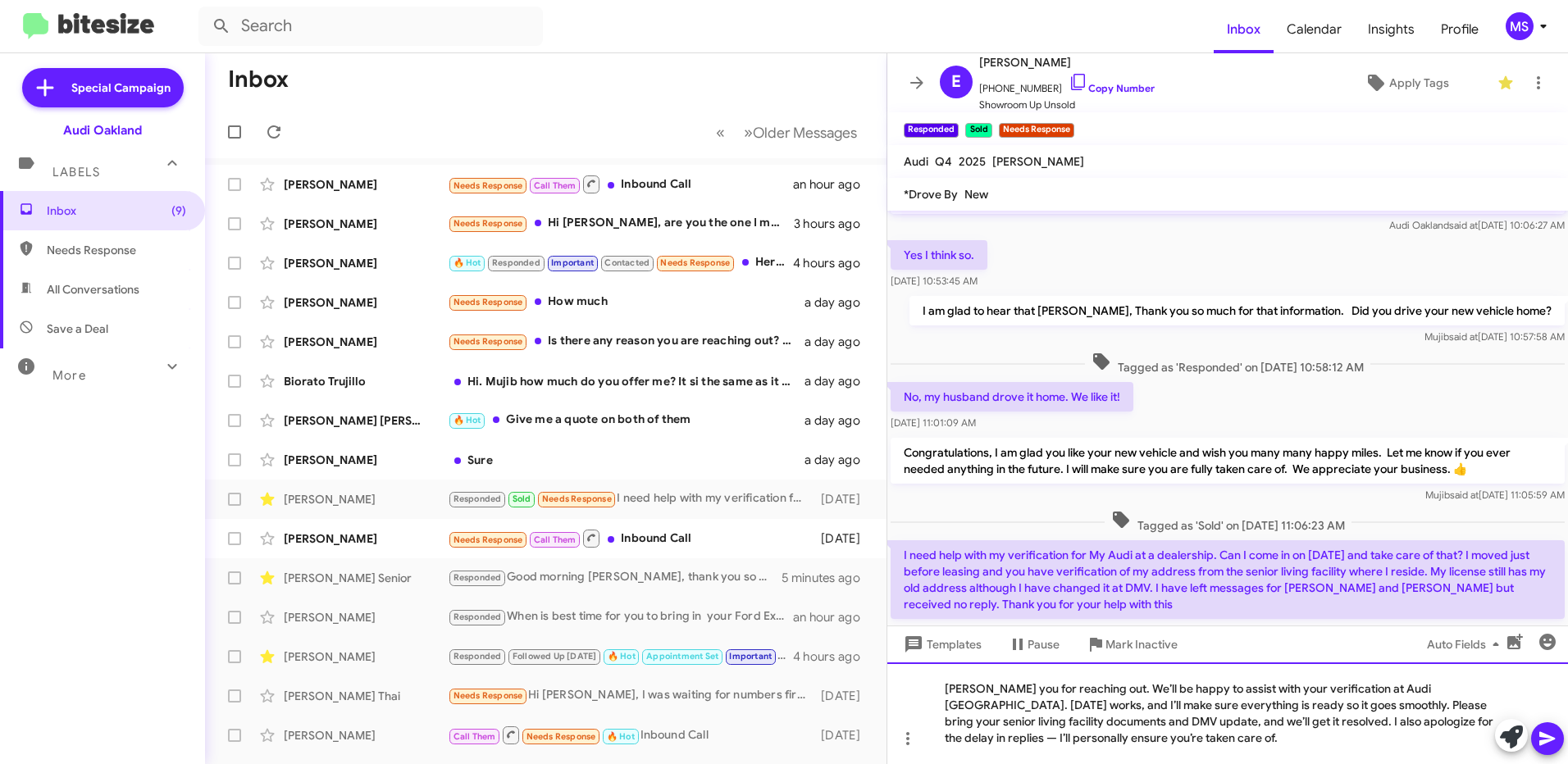
click at [944, 685] on div "[PERSON_NAME] you for reaching out. We’ll be happy to assist with your verifica…" at bounding box center [1227, 713] width 681 height 101
click at [944, 693] on div "Thank you for reaching out. We’ll be happy to assist with your verification at …" at bounding box center [1227, 713] width 681 height 101
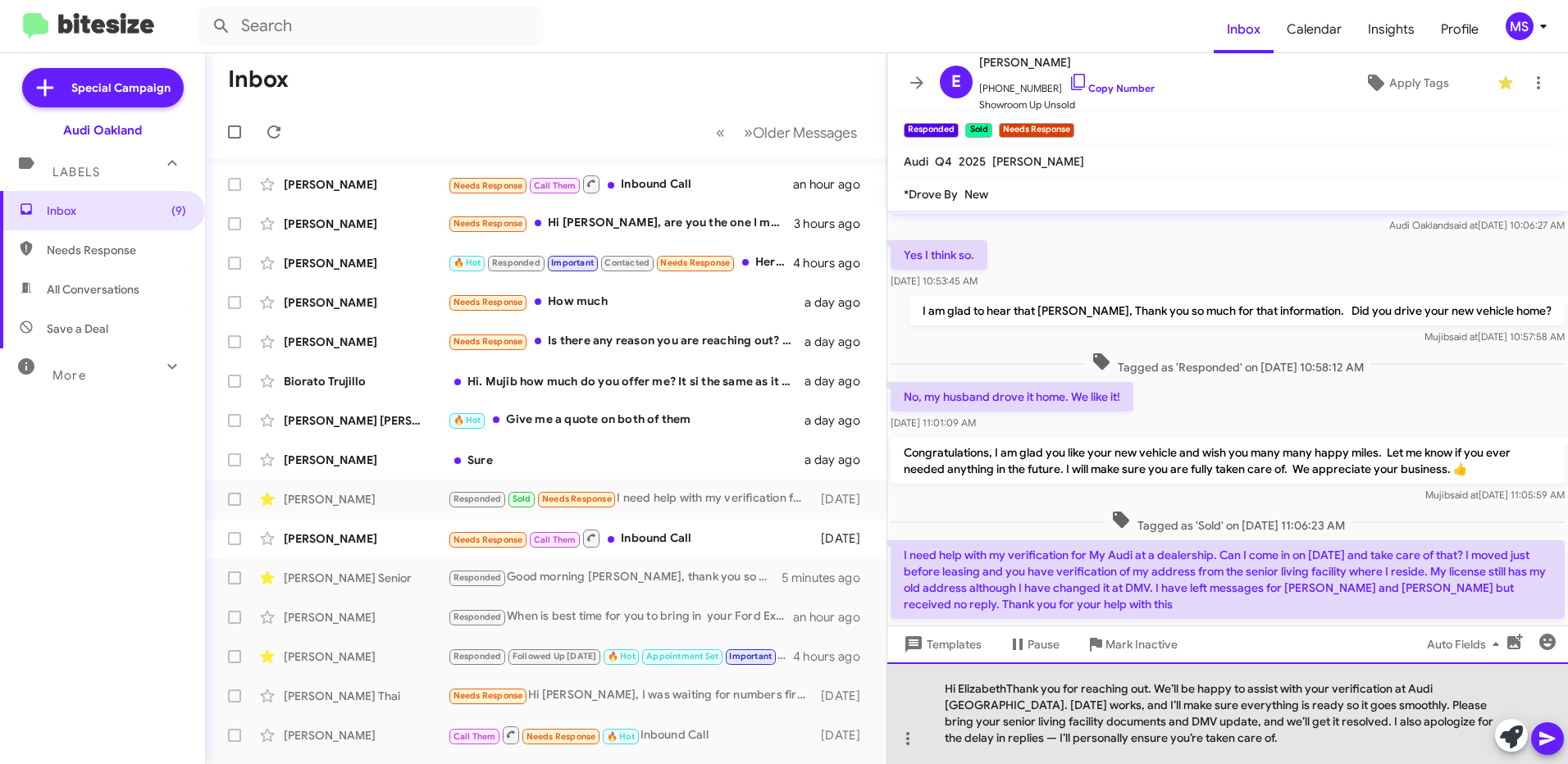
click at [1008, 685] on div "Hi ElizabethThank you for reaching out. We’ll be happy to assist with your veri…" at bounding box center [1227, 713] width 681 height 101
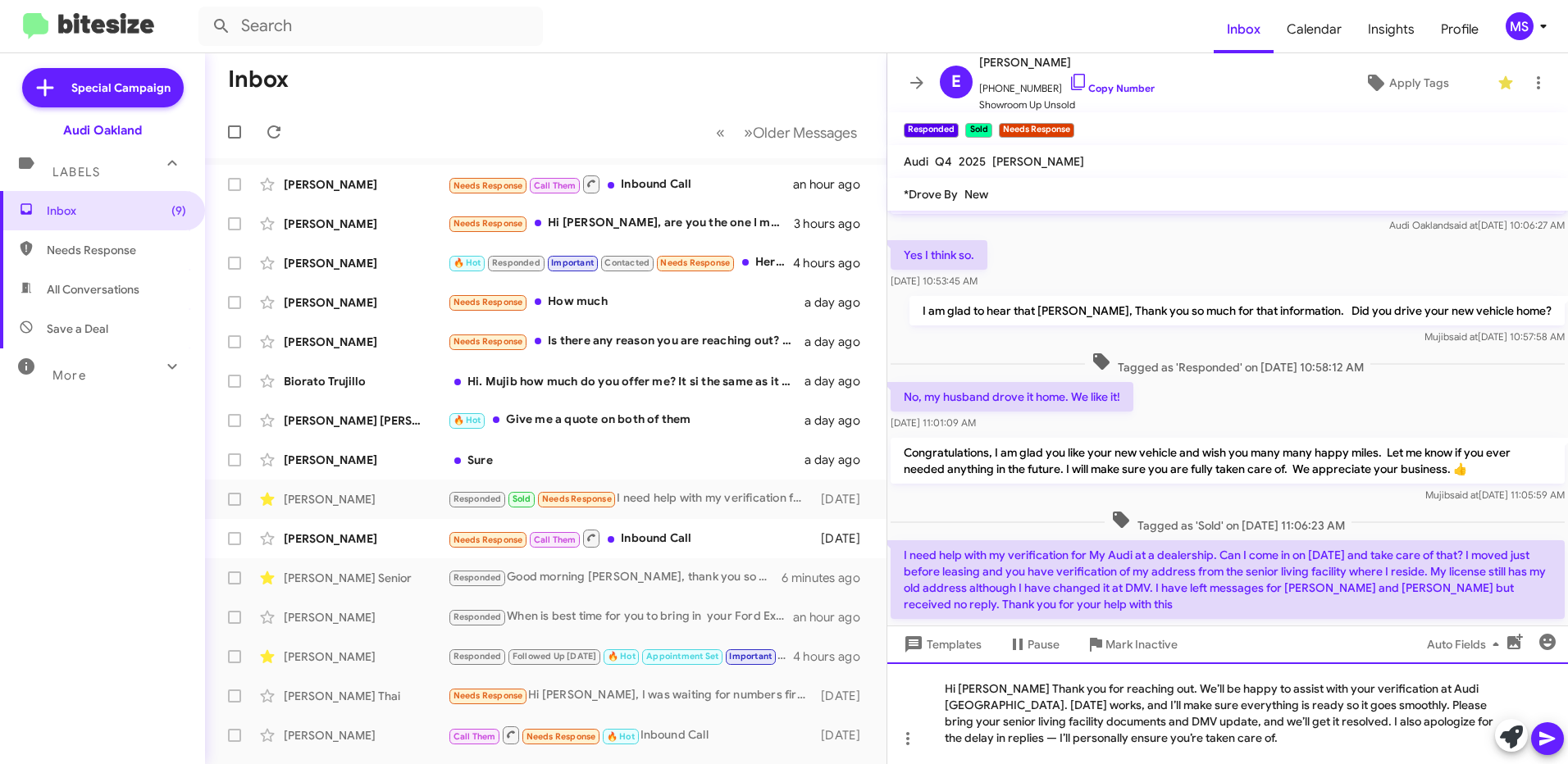
click at [1008, 732] on div "Hi [PERSON_NAME] Thank you for reaching out. We’ll be happy to assist with your…" at bounding box center [1227, 713] width 681 height 101
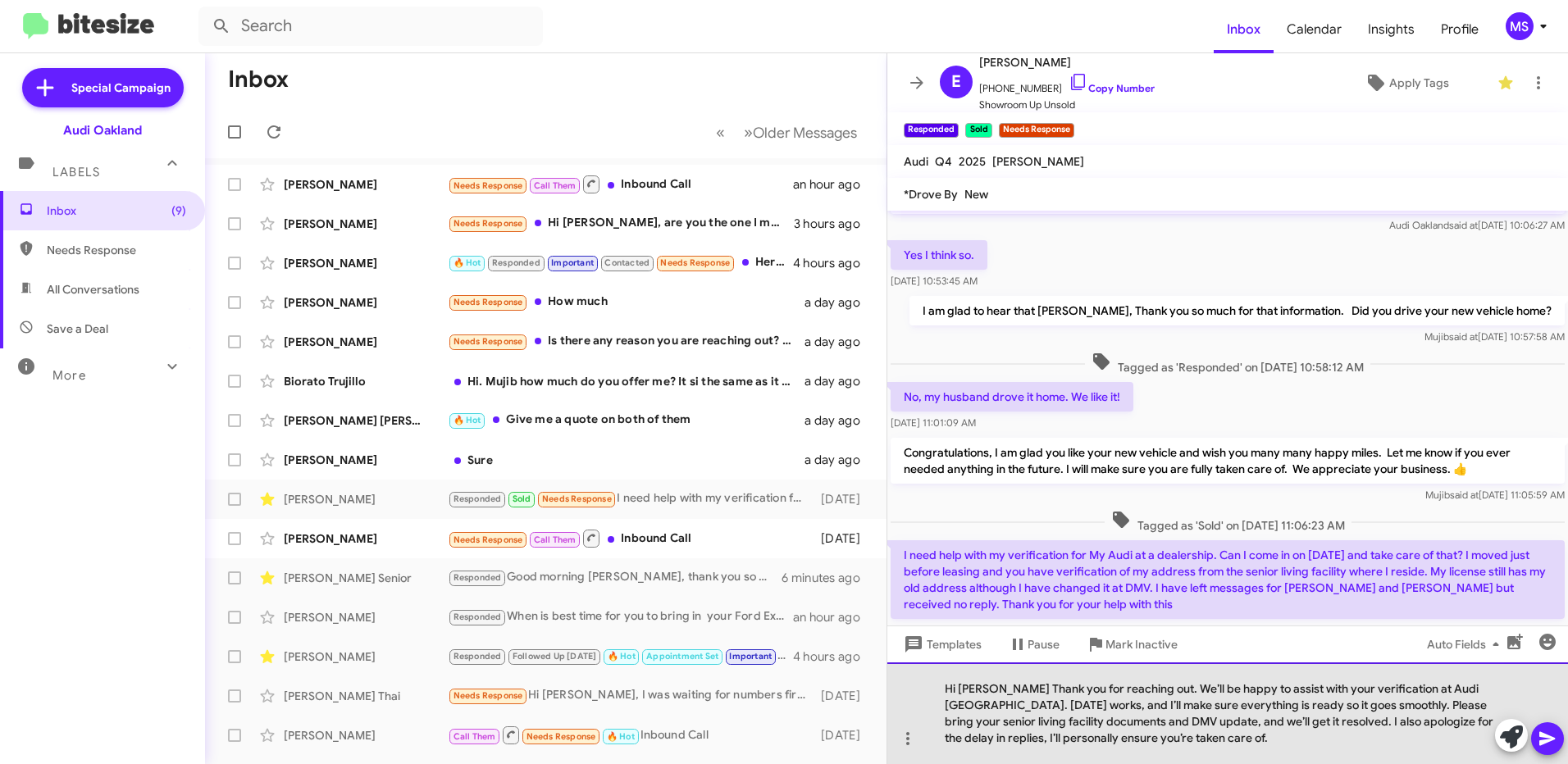
click at [1262, 744] on div "Hi [PERSON_NAME] Thank you for reaching out. We’ll be happy to assist with your…" at bounding box center [1227, 713] width 681 height 101
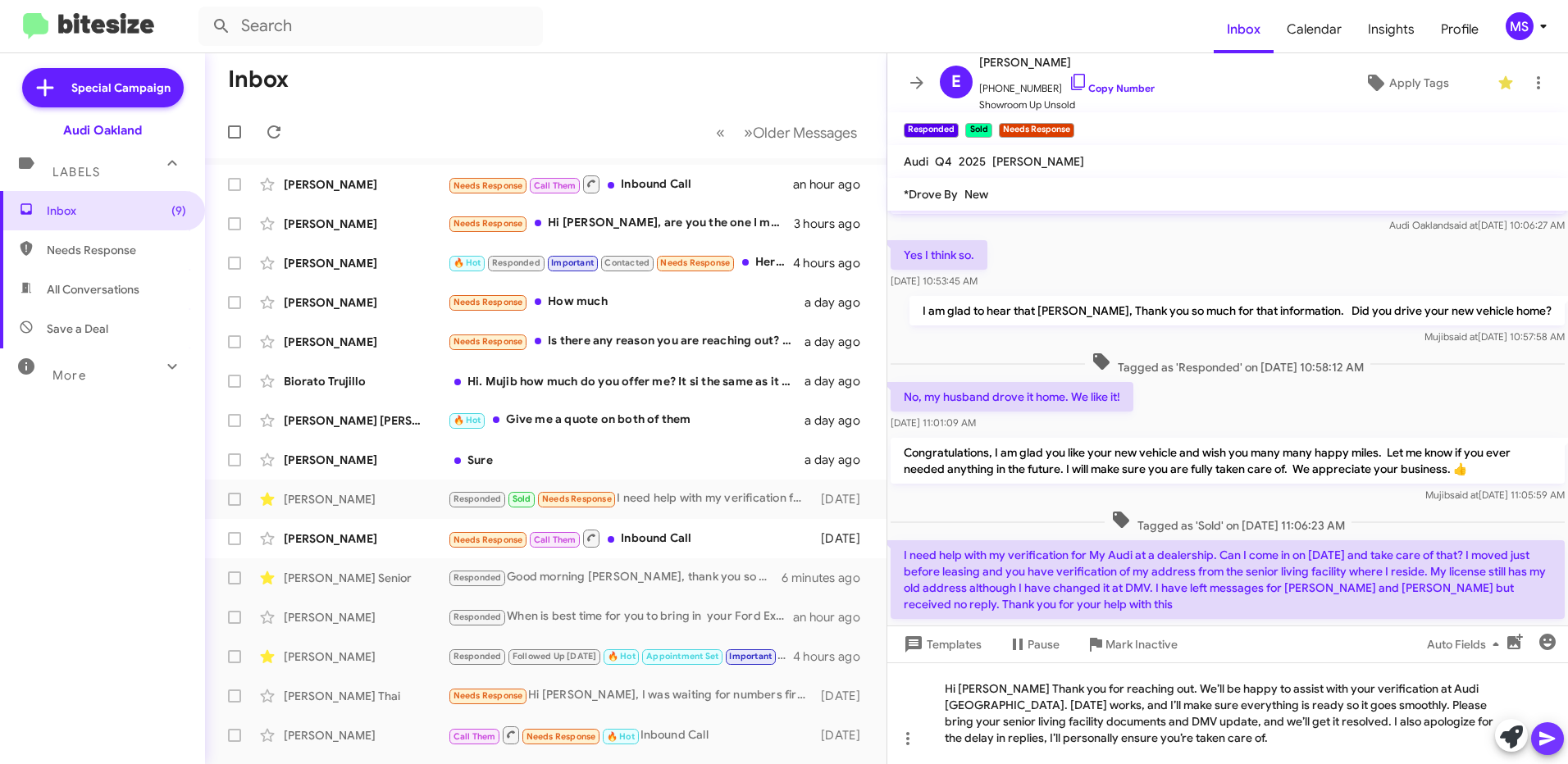
click at [1553, 734] on icon at bounding box center [1547, 738] width 19 height 19
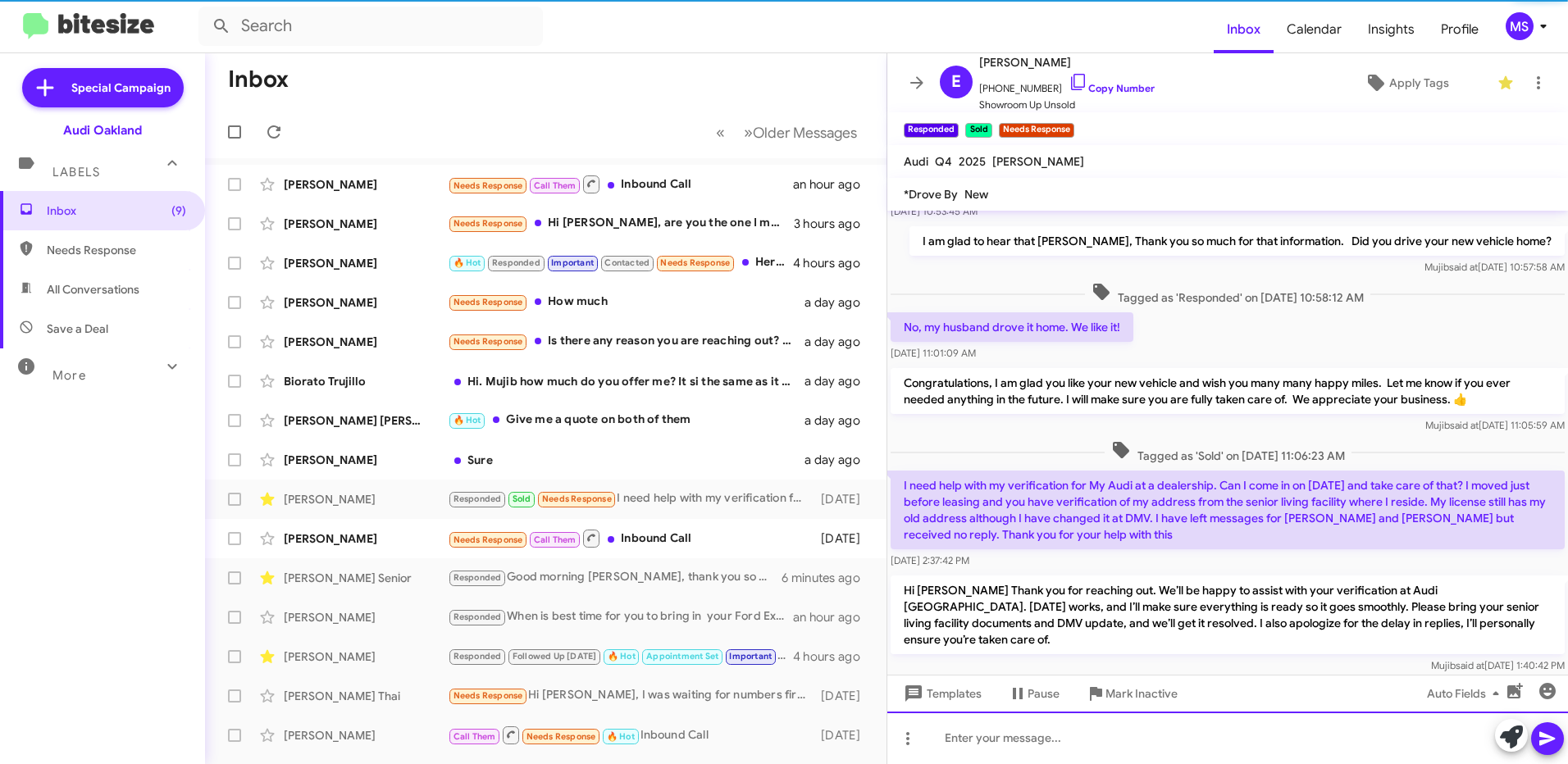
scroll to position [138, 0]
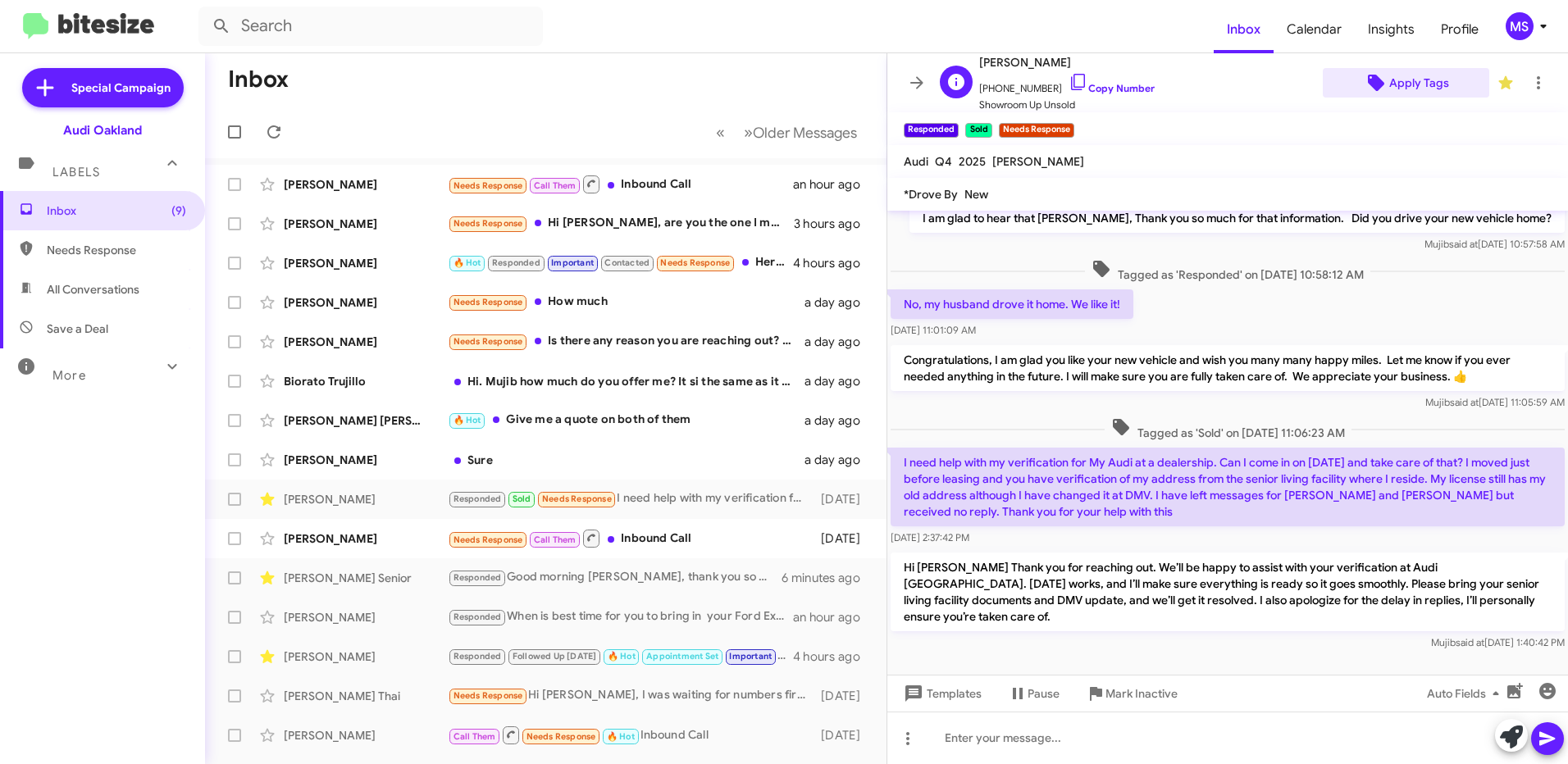
click at [1403, 78] on span "Apply Tags" at bounding box center [1419, 83] width 60 height 30
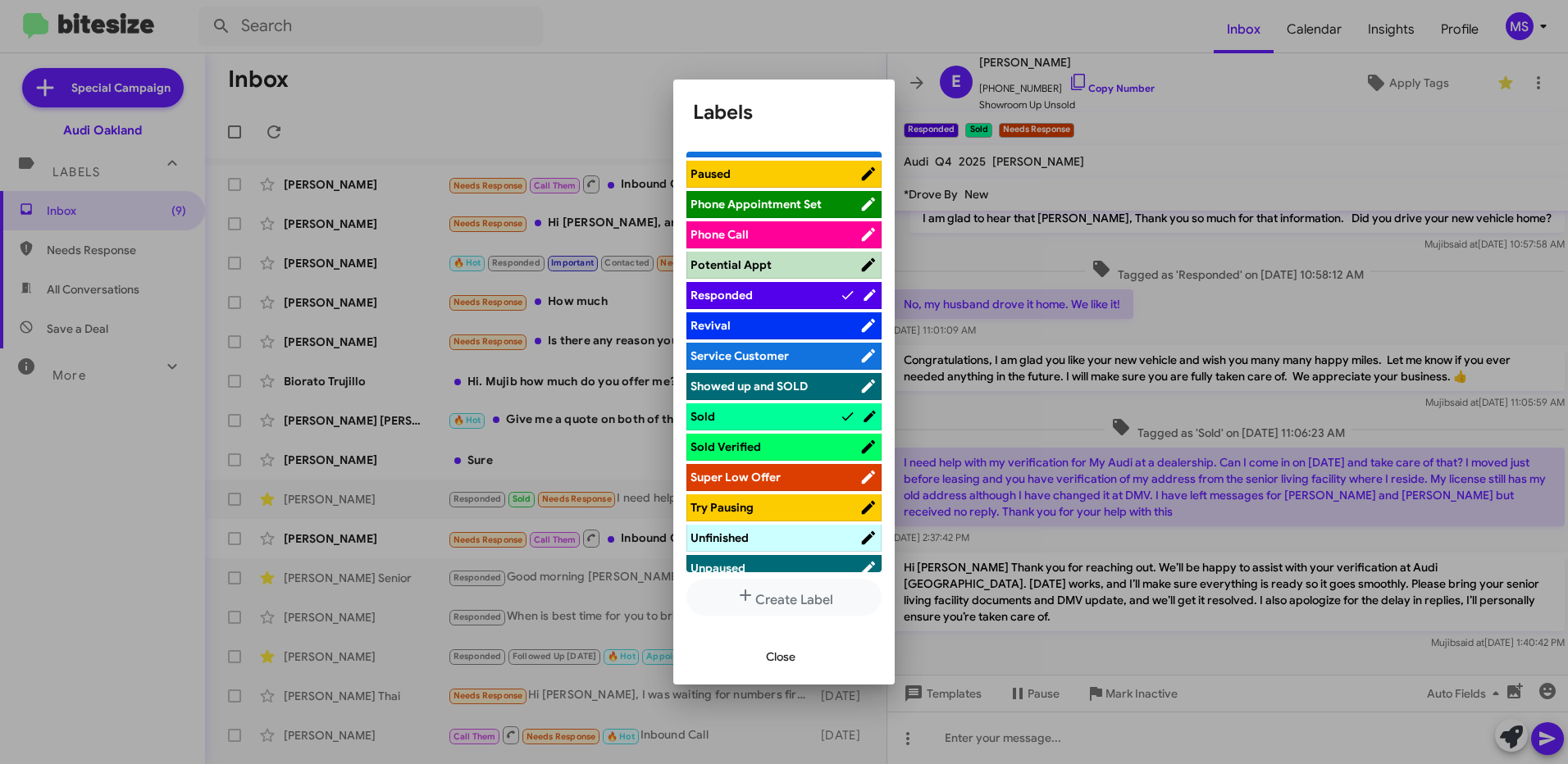
scroll to position [984, 0]
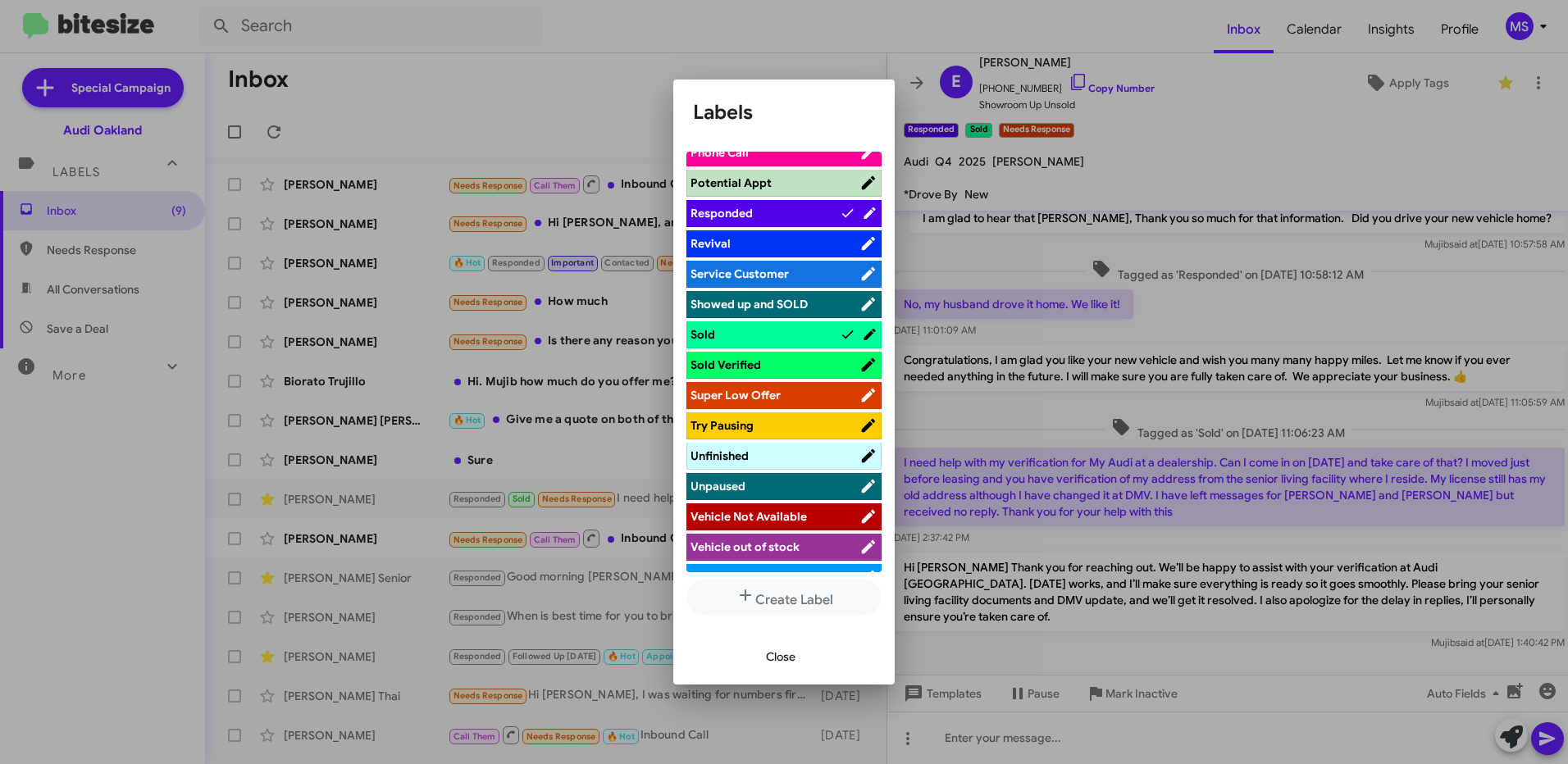
click at [784, 358] on span "Sold Verified" at bounding box center [775, 364] width 169 height 17
click at [784, 657] on span "Close" at bounding box center [781, 657] width 30 height 30
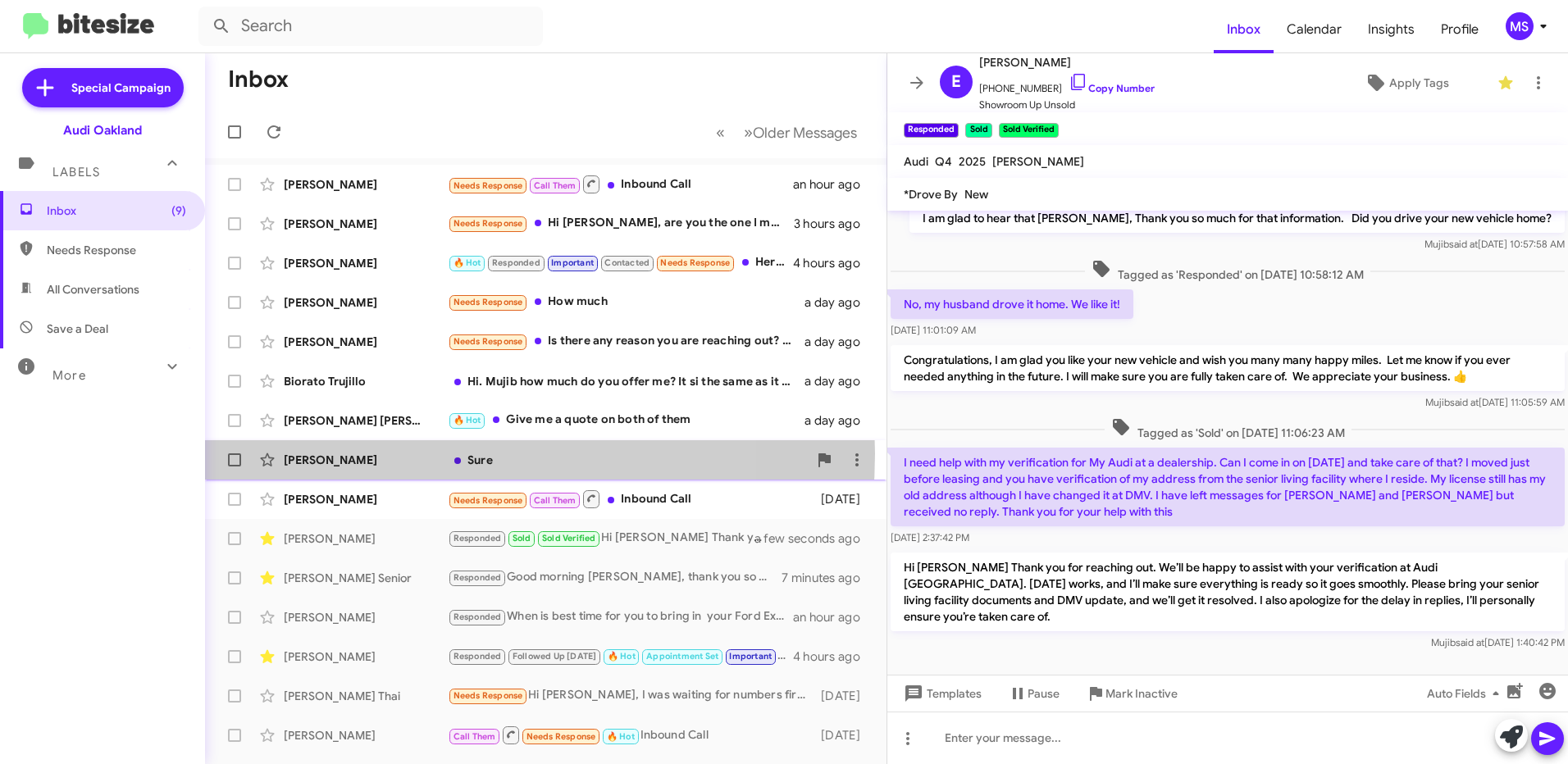
click at [399, 453] on div "[PERSON_NAME]" at bounding box center [365, 459] width 164 height 17
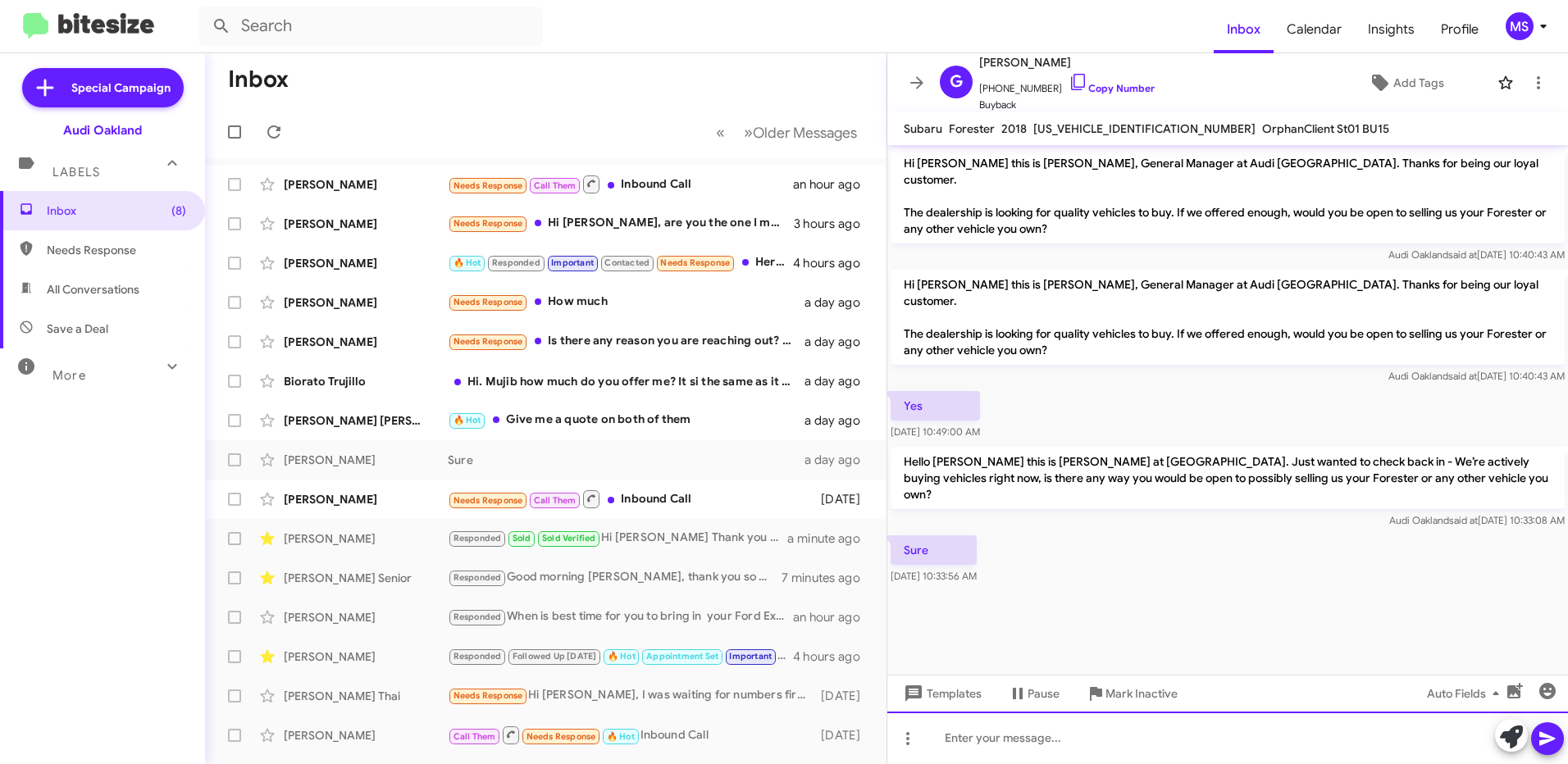
click at [971, 731] on div at bounding box center [1227, 738] width 681 height 53
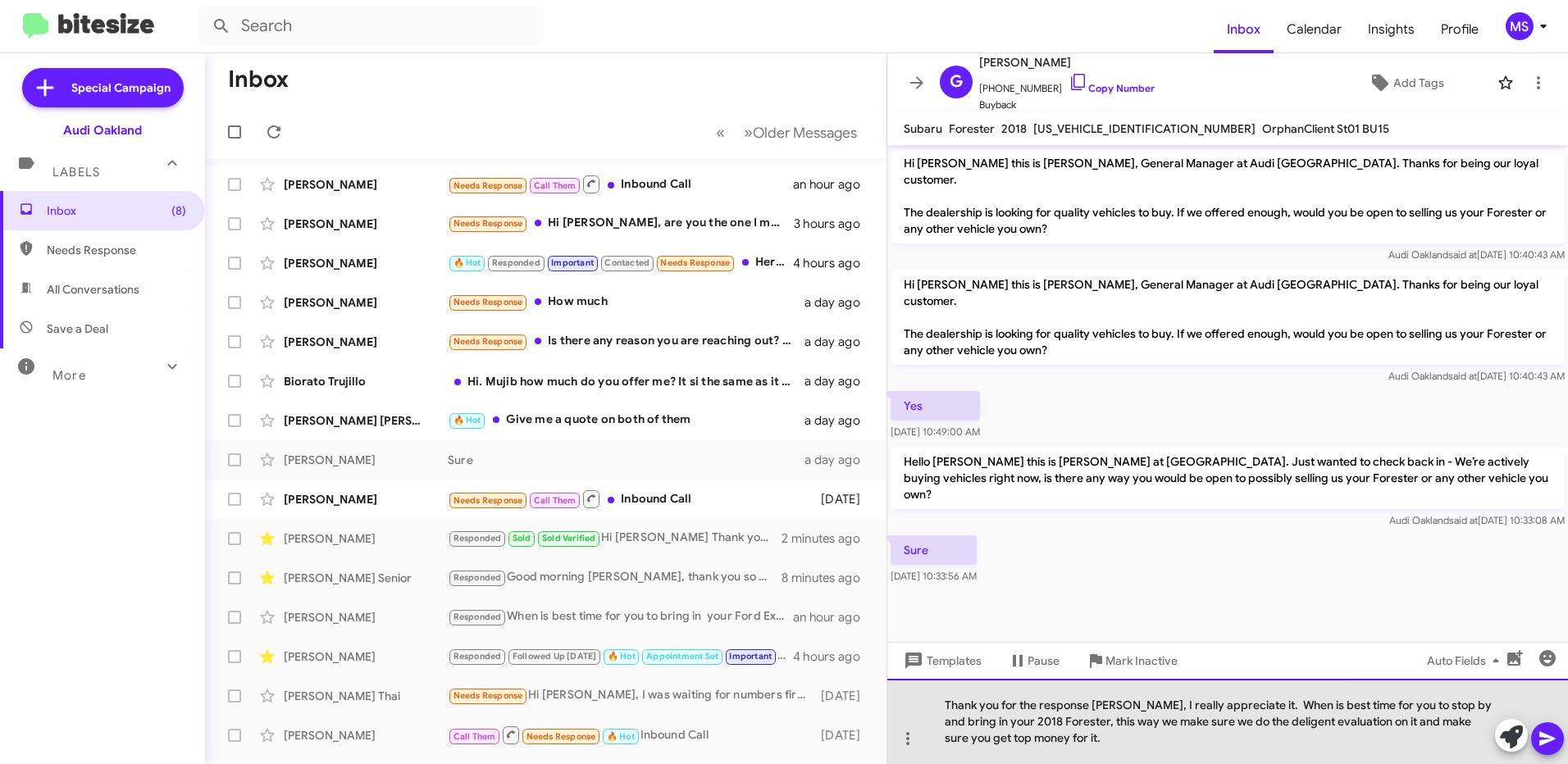
drag, startPoint x: 1045, startPoint y: 736, endPoint x: 1017, endPoint y: 721, distance: 31.8
click at [927, 702] on div "Thank you for the response [PERSON_NAME], I really appreciate it. When is best …" at bounding box center [1227, 721] width 681 height 85
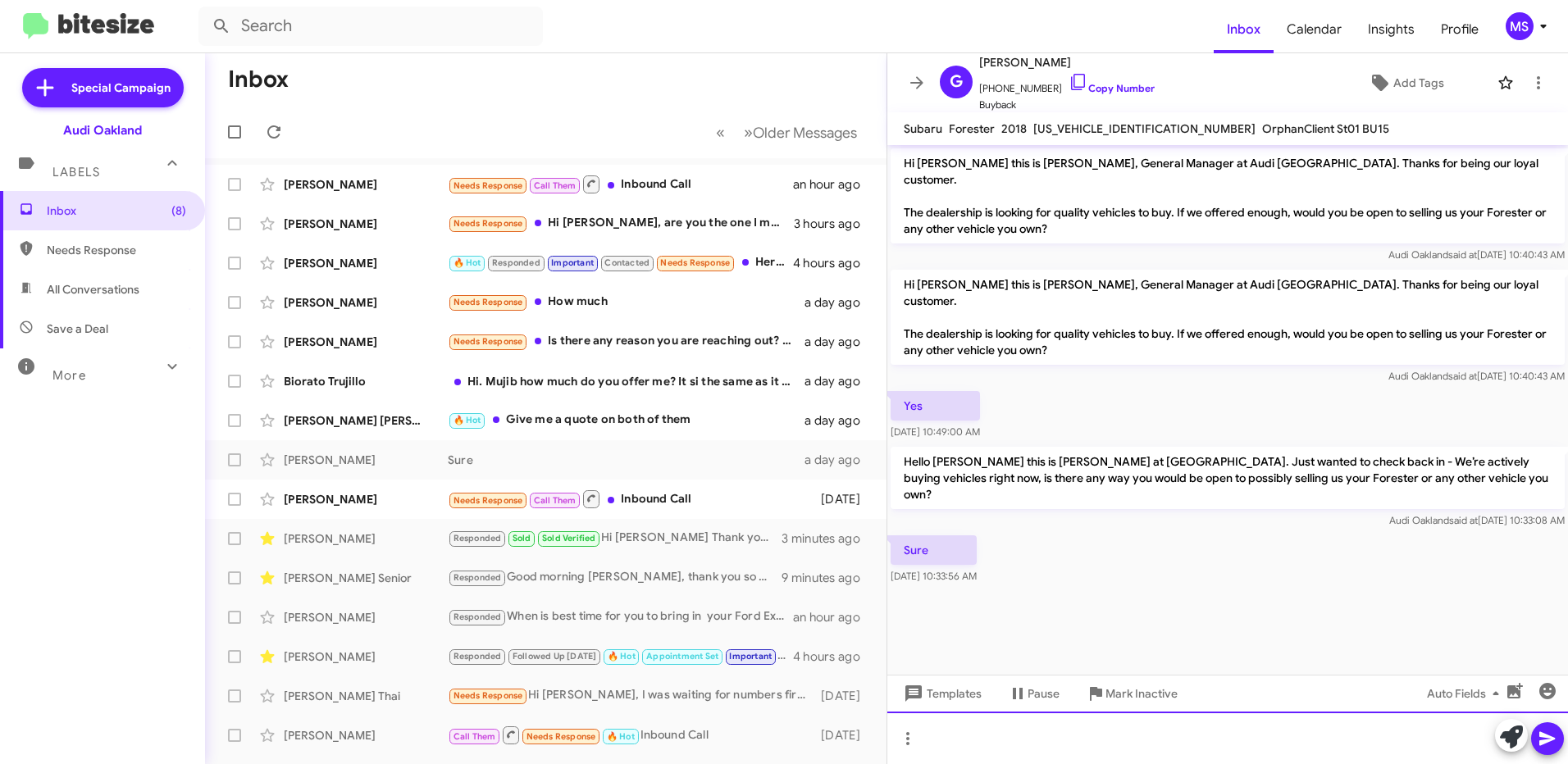
click at [1036, 739] on div at bounding box center [1227, 738] width 681 height 53
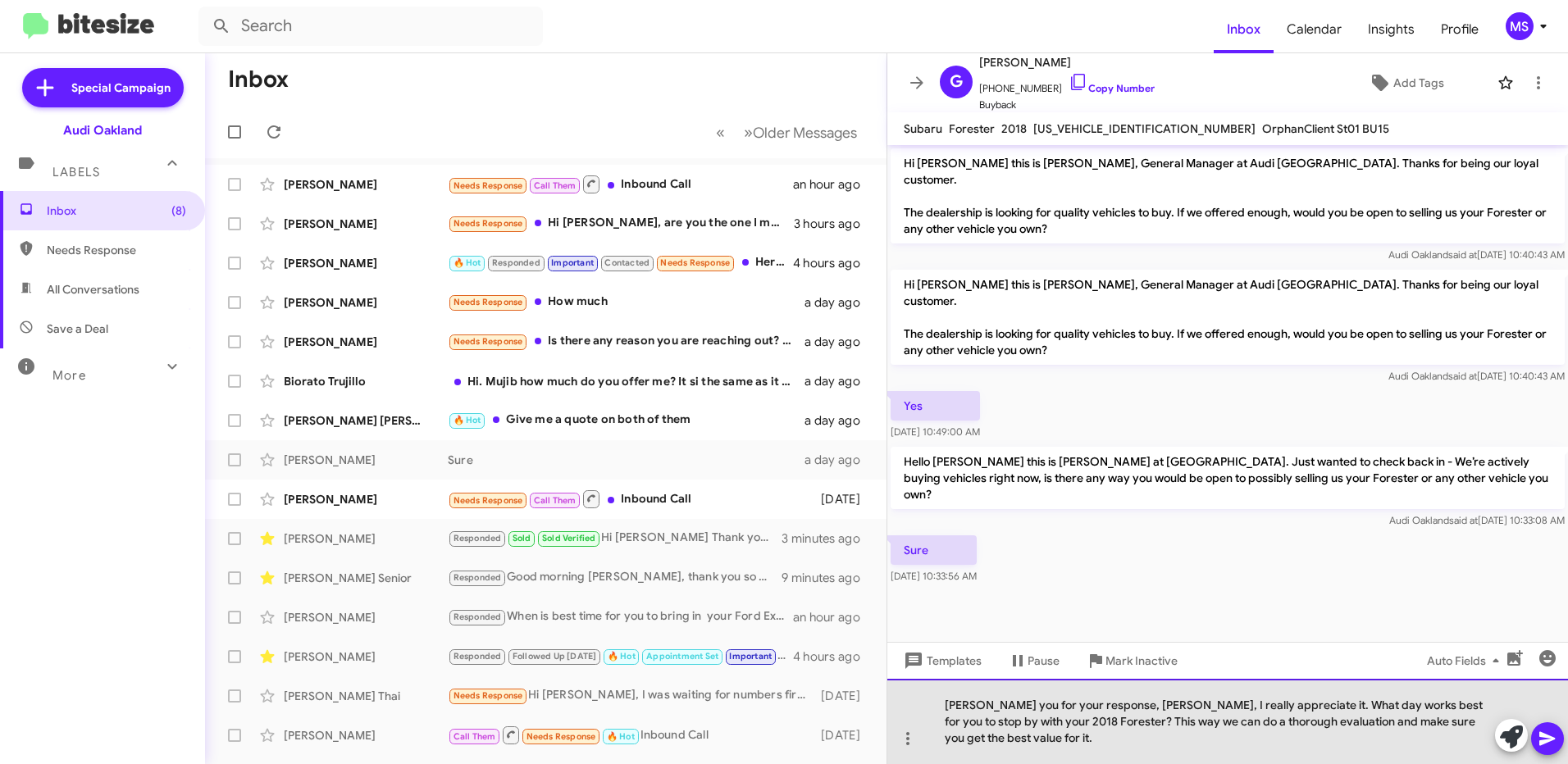
click at [944, 703] on div "[PERSON_NAME] you for your response, [PERSON_NAME], I really appreciate it. Wha…" at bounding box center [1227, 721] width 681 height 85
click at [957, 742] on div "Thank you for your response, [PERSON_NAME], I really appreciate it. What day wo…" at bounding box center [1227, 721] width 681 height 85
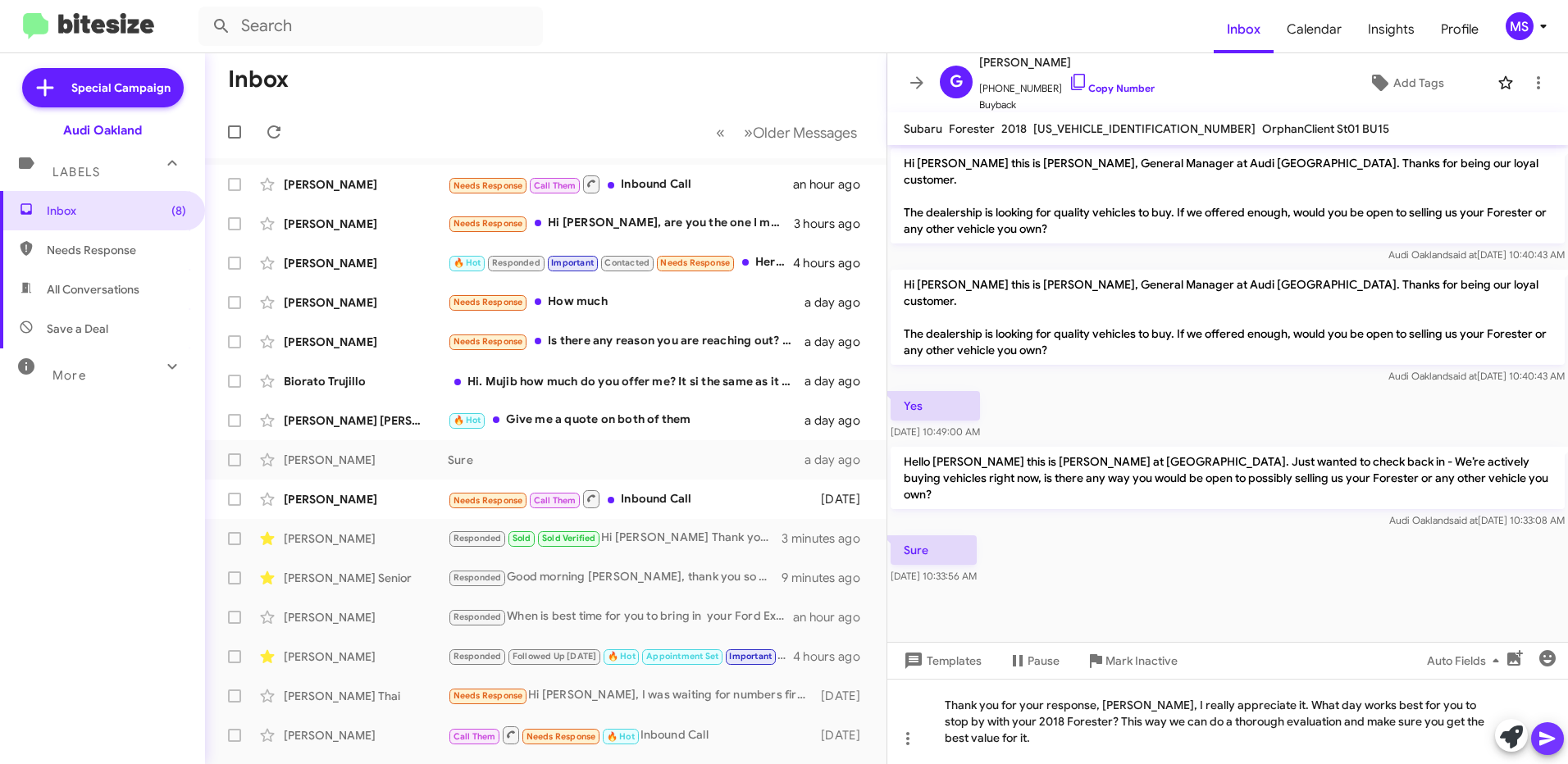
click at [1550, 735] on icon at bounding box center [1547, 738] width 19 height 19
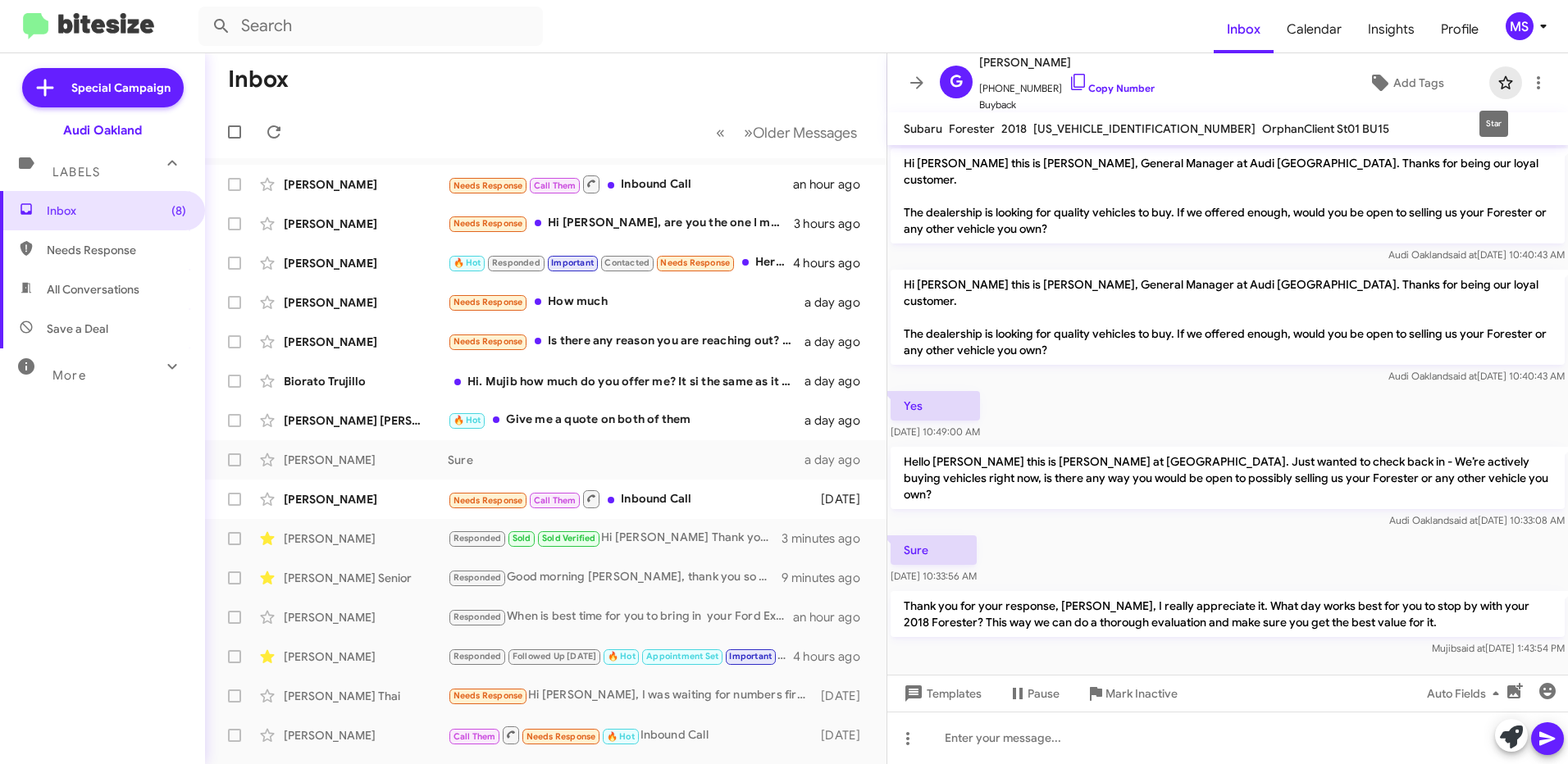
click at [1498, 81] on icon at bounding box center [1505, 83] width 14 height 13
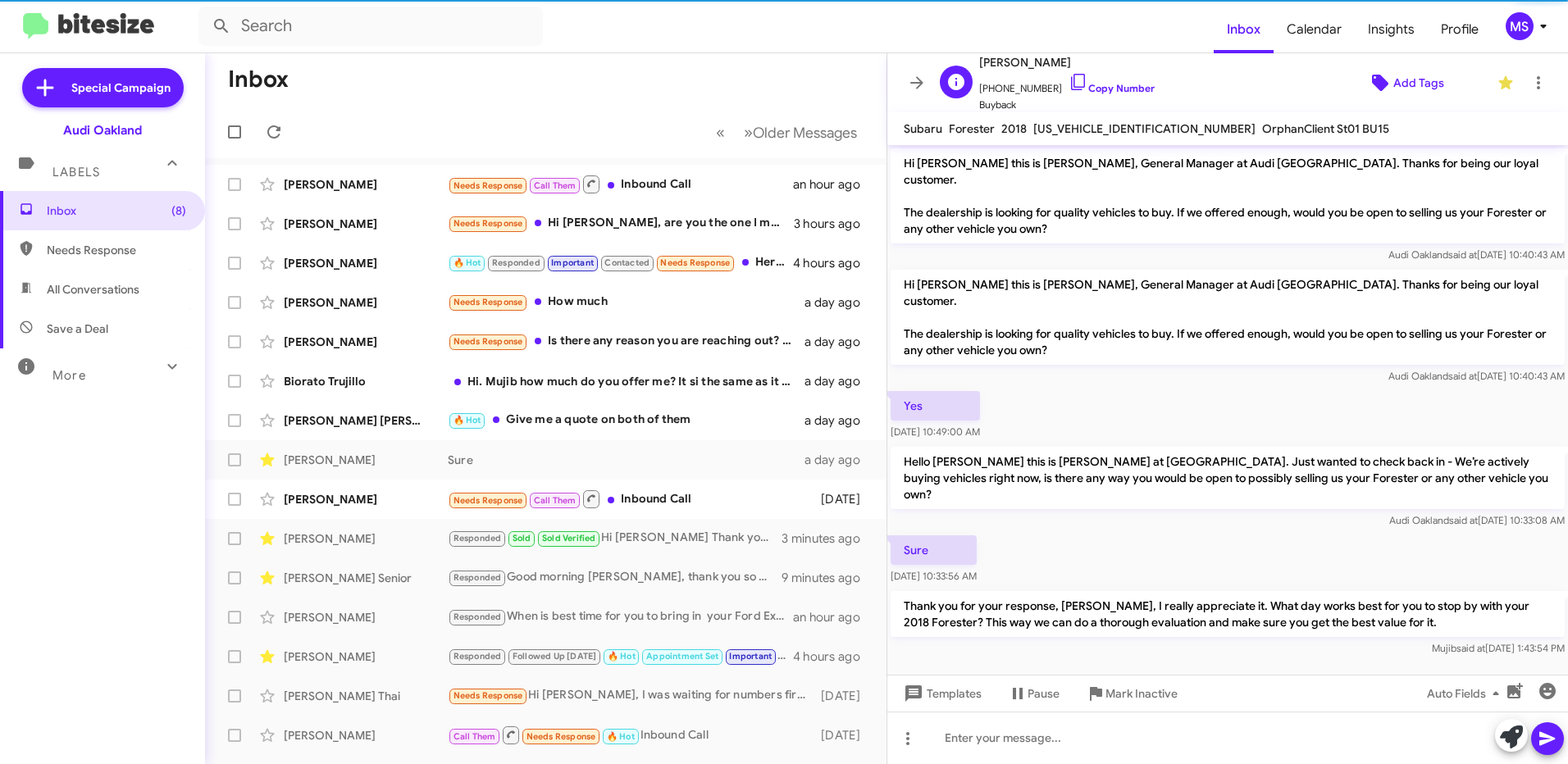
click at [1411, 80] on span "Add Tags" at bounding box center [1418, 83] width 51 height 30
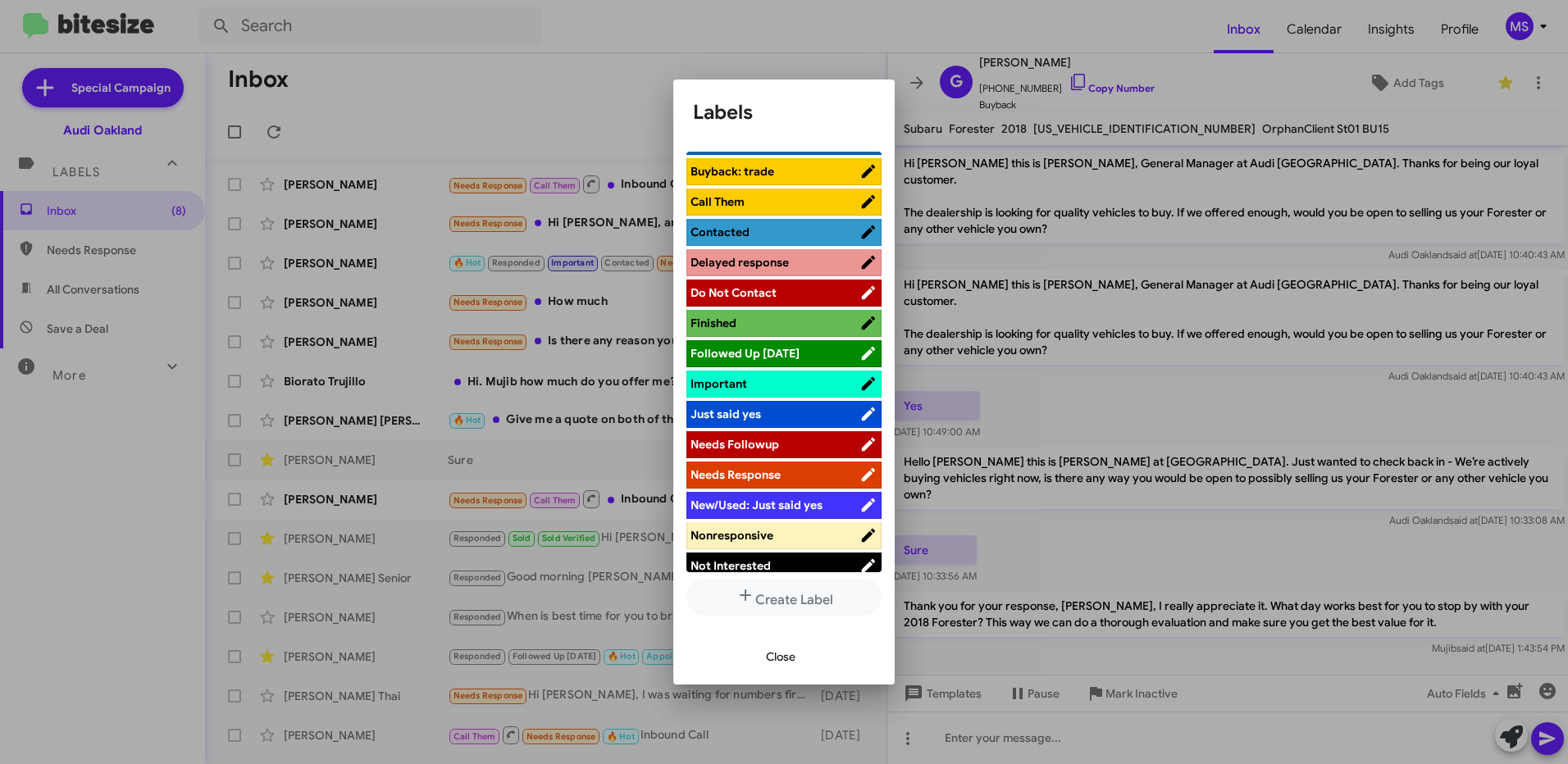
scroll to position [656, 0]
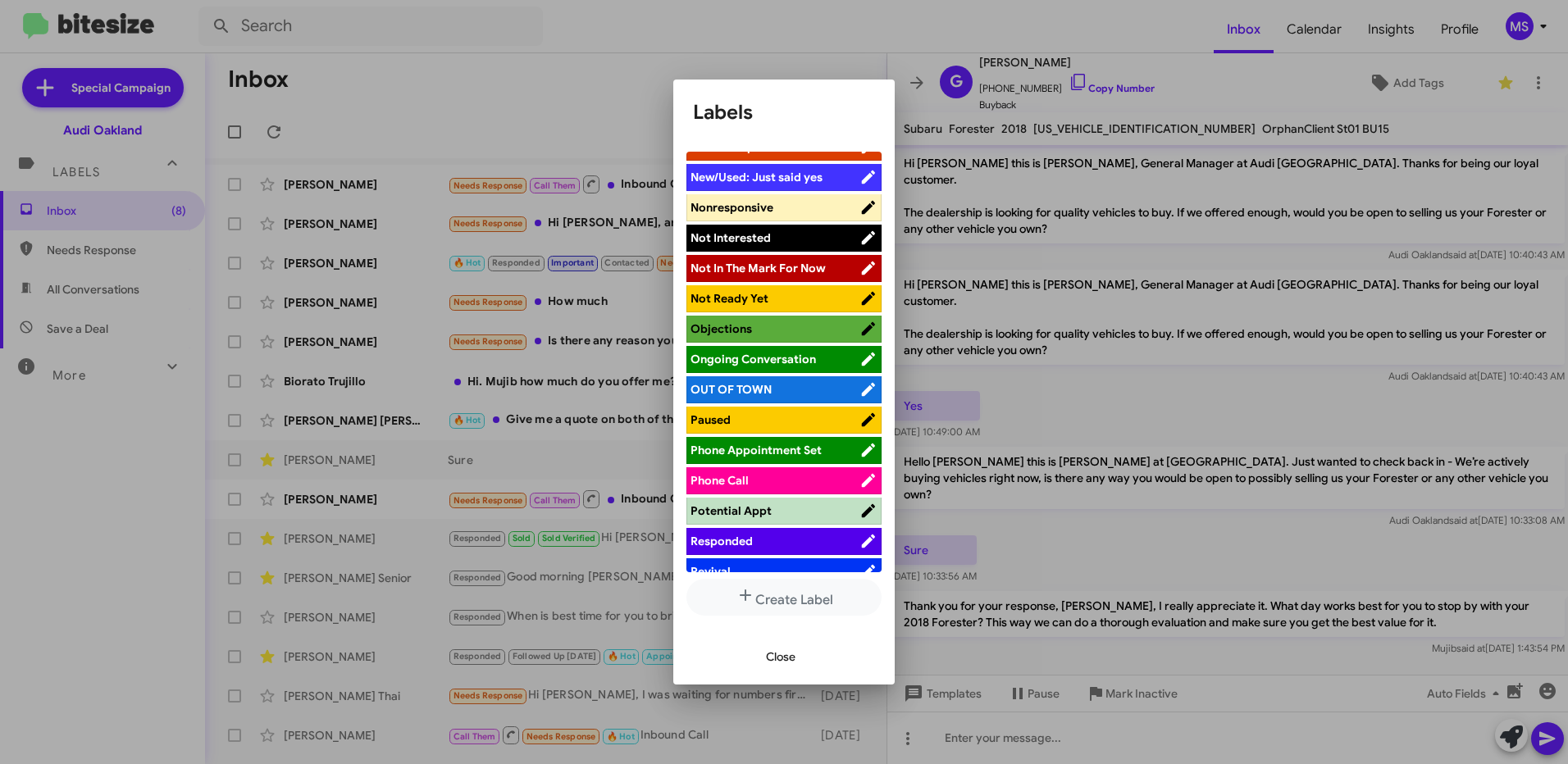
click at [797, 543] on span "Responded" at bounding box center [775, 540] width 169 height 17
click at [773, 651] on span "Close" at bounding box center [781, 657] width 30 height 30
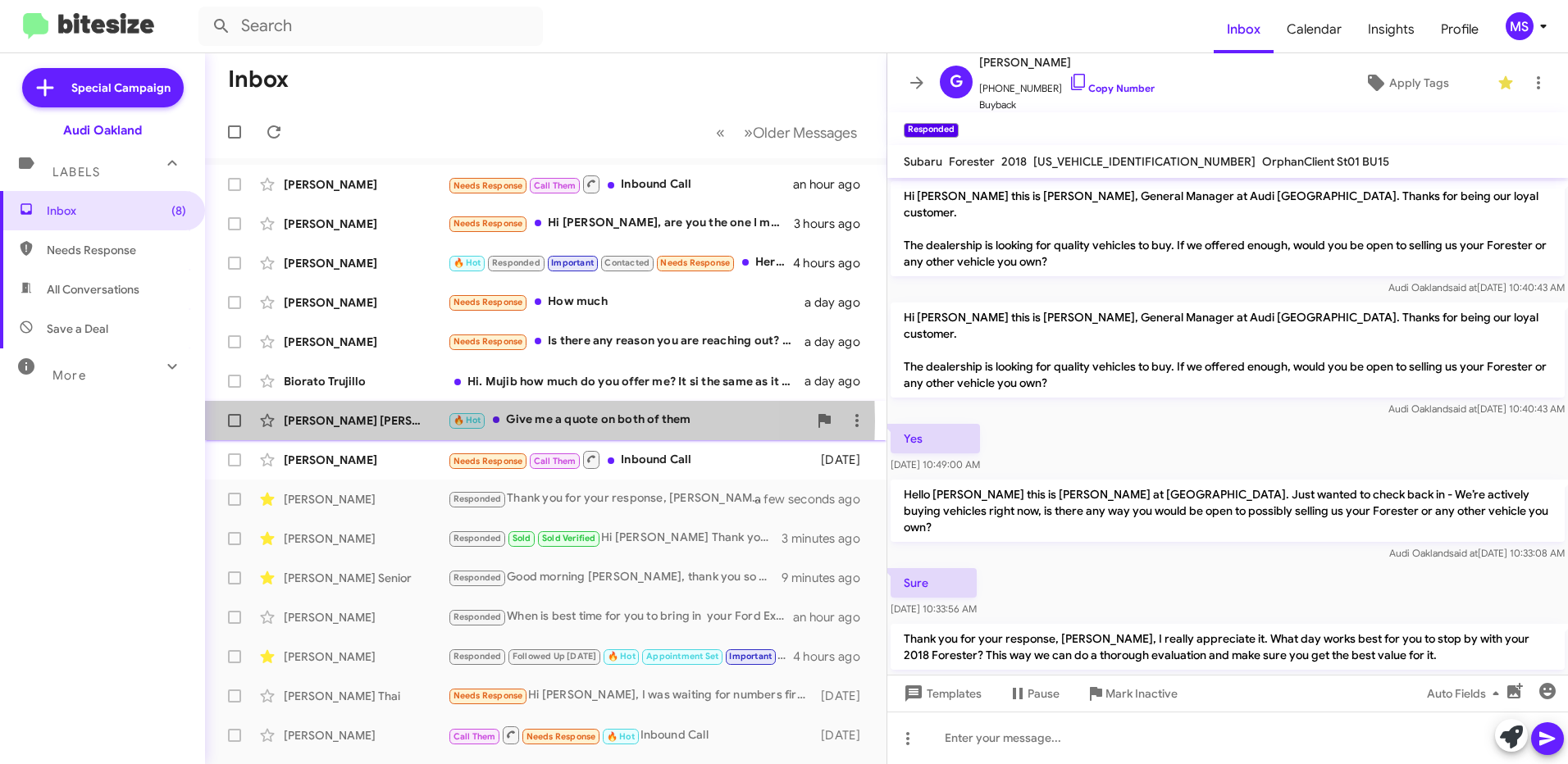
click at [410, 422] on div "[PERSON_NAME] [PERSON_NAME]" at bounding box center [365, 420] width 164 height 17
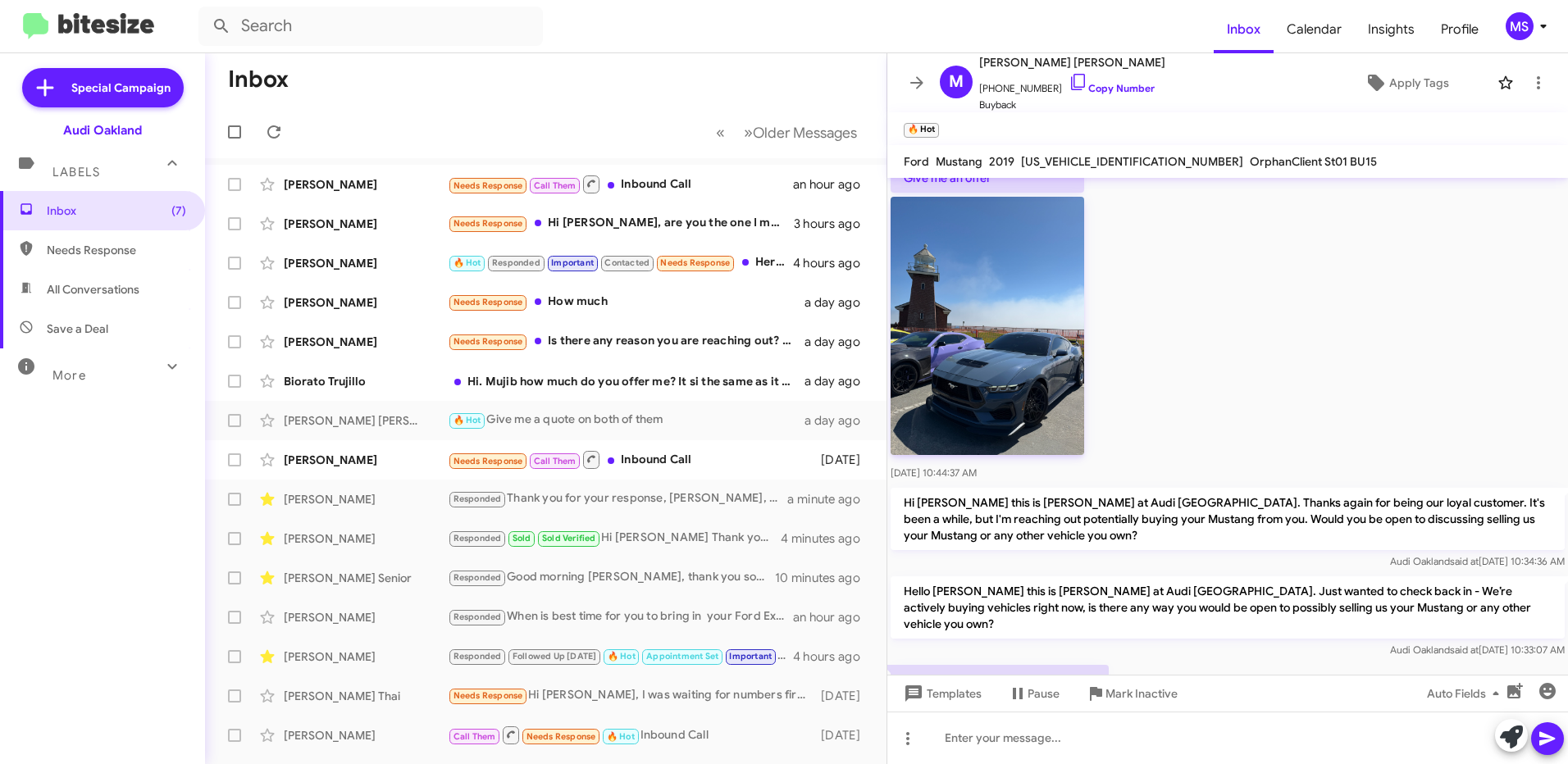
scroll to position [415, 0]
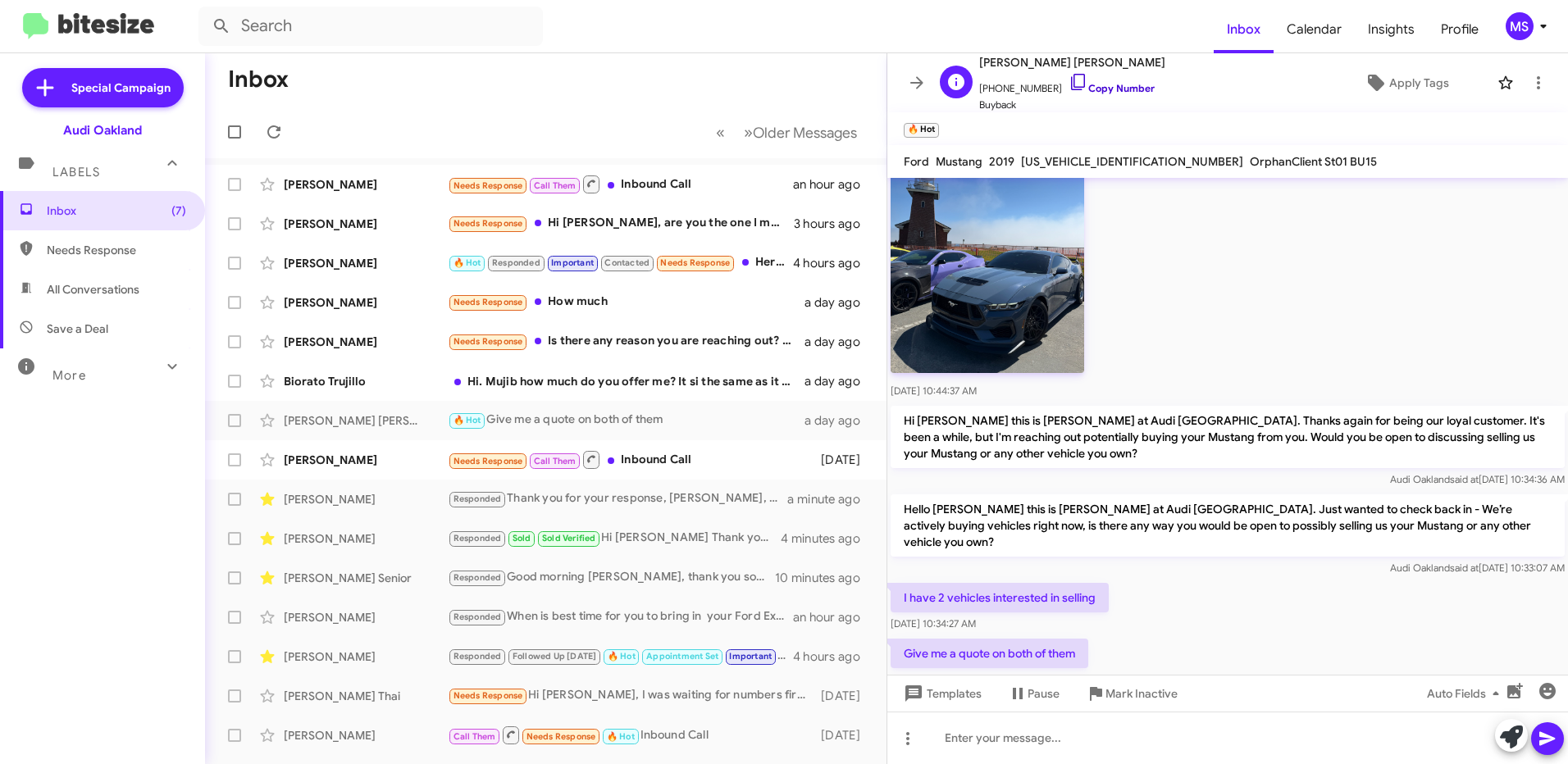
click at [1118, 86] on link "Copy Number" at bounding box center [1112, 88] width 86 height 12
click at [1224, 560] on div "Audi Oakland said at [DATE] 10:33:07 AM" at bounding box center [1227, 568] width 674 height 17
drag, startPoint x: 1448, startPoint y: 489, endPoint x: 903, endPoint y: 481, distance: 545.1
click at [903, 495] on p "Hello [PERSON_NAME] this is [PERSON_NAME] at Audi [GEOGRAPHIC_DATA]. Just wante…" at bounding box center [1227, 525] width 674 height 62
copy p "Hello [PERSON_NAME] this is [PERSON_NAME] at Audi [GEOGRAPHIC_DATA]. Just wante…"
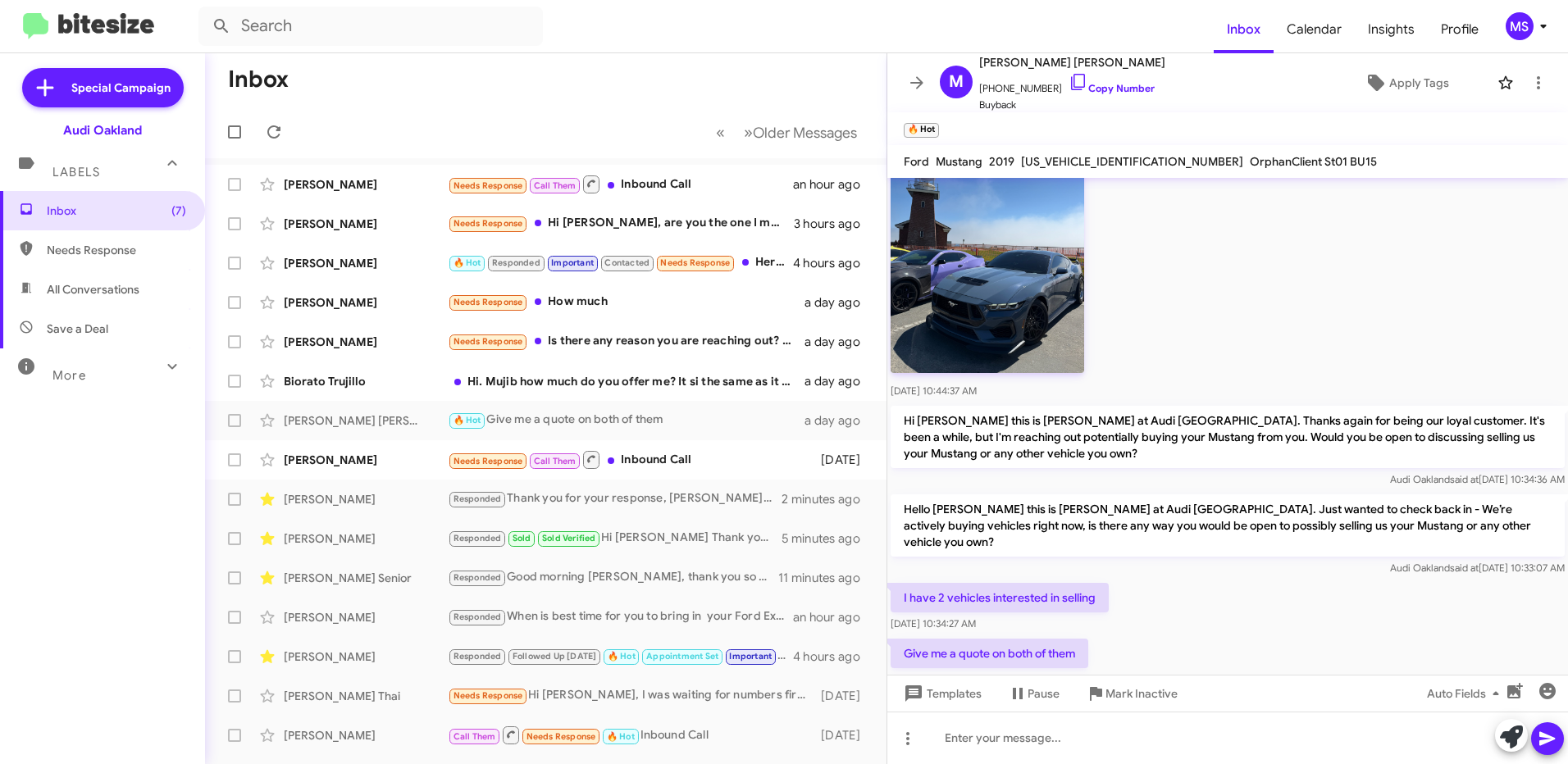
drag, startPoint x: 1087, startPoint y: 599, endPoint x: 904, endPoint y: 540, distance: 192.3
click at [904, 540] on div "Hi [PERSON_NAME] this is [PERSON_NAME], General Manager at Audi [GEOGRAPHIC_DAT…" at bounding box center [1227, 227] width 681 height 928
copy div "I have 2 vehicles interested in selling [DATE] 10:34:27 AM Give me a quote on b…"
click at [1211, 635] on div "Give me a quote on both of them [DATE] 10:34:33 AM" at bounding box center [1227, 663] width 681 height 55
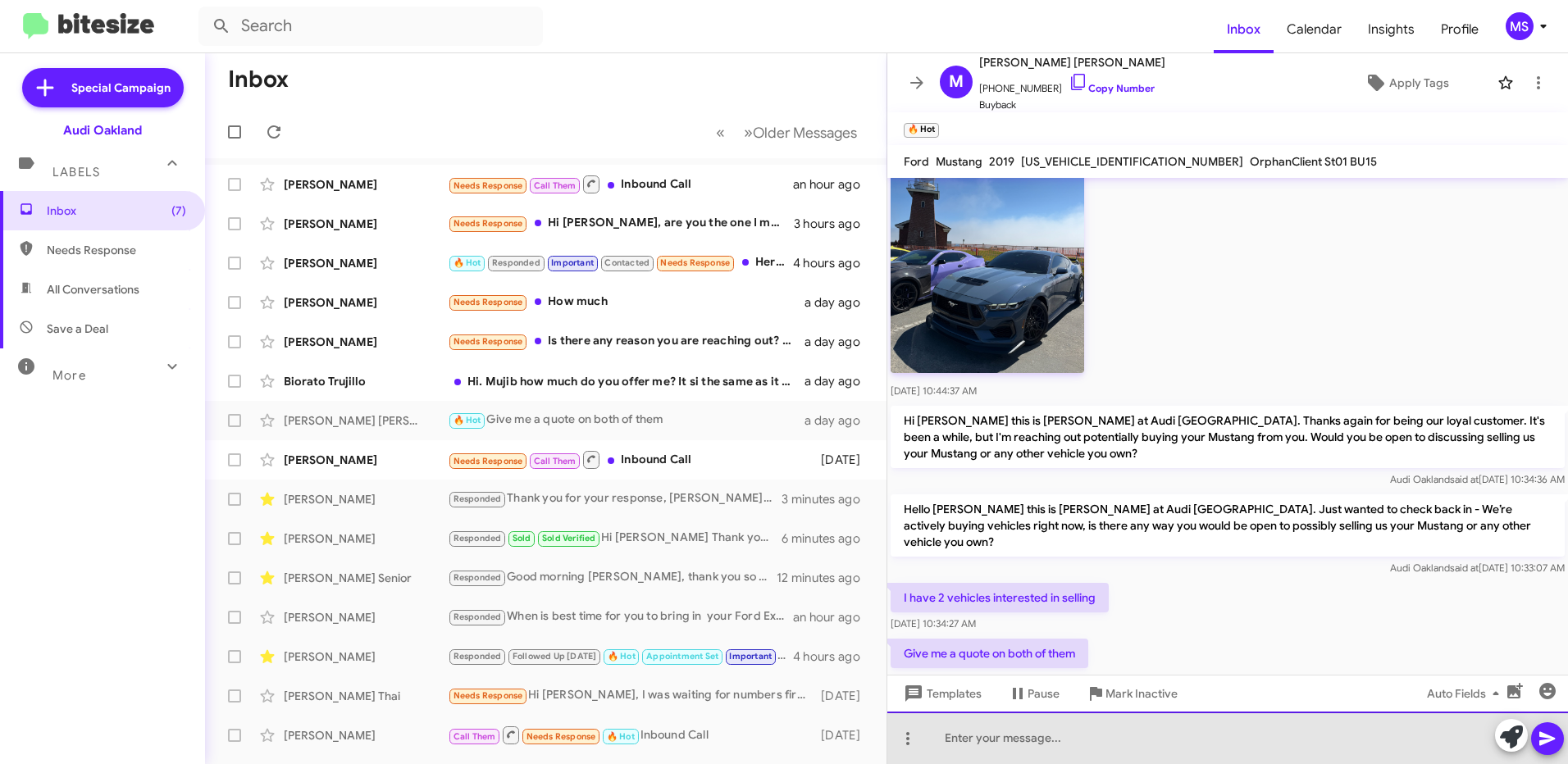
click at [1102, 746] on div at bounding box center [1227, 738] width 681 height 53
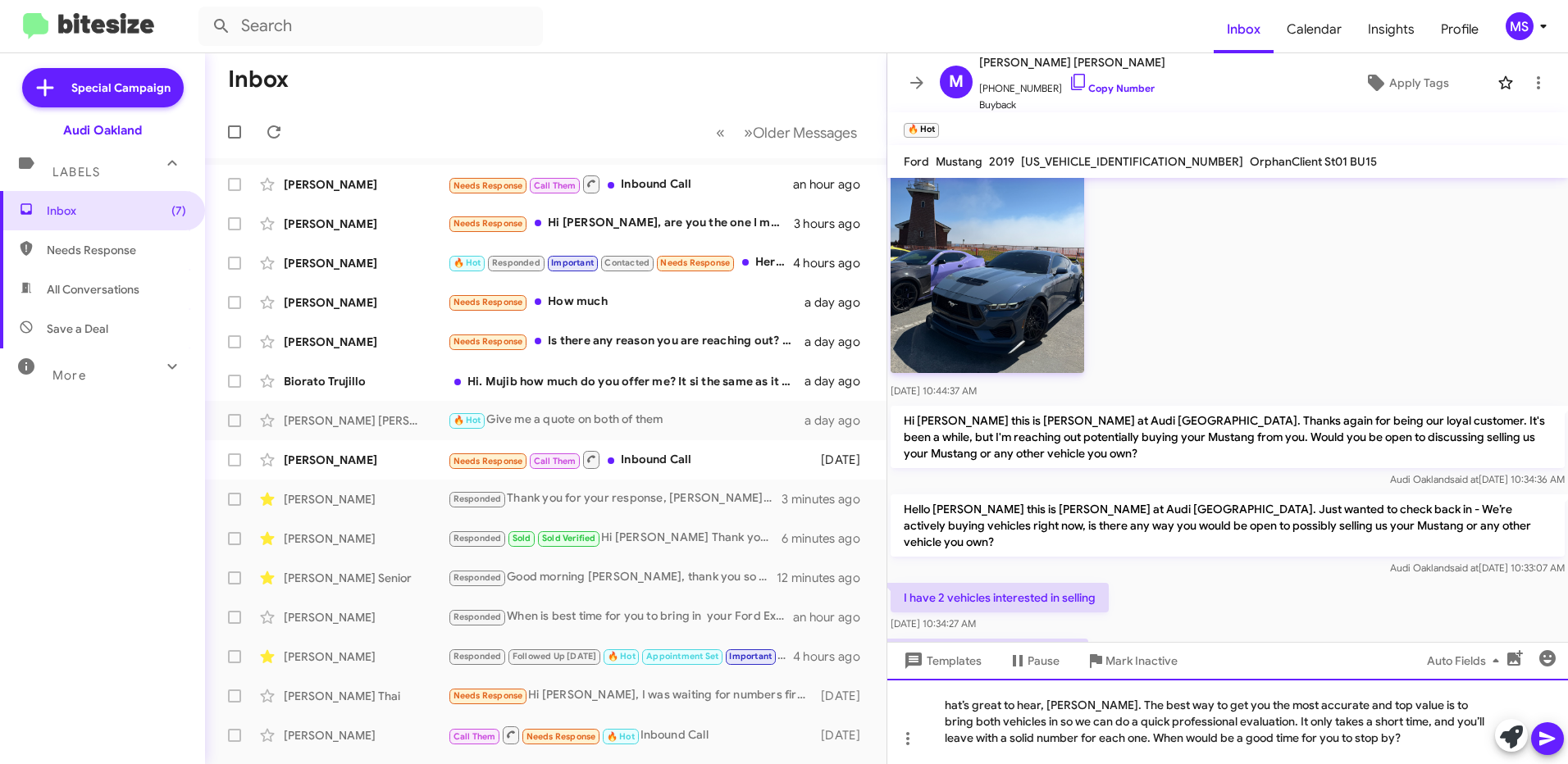
click at [943, 705] on div "hat’s great to hear, [PERSON_NAME]. The best way to get you the most accurate a…" at bounding box center [1227, 721] width 681 height 85
click at [1458, 719] on div "That’s great to hear, [PERSON_NAME]. The best way to get you the most accurate …" at bounding box center [1227, 721] width 681 height 85
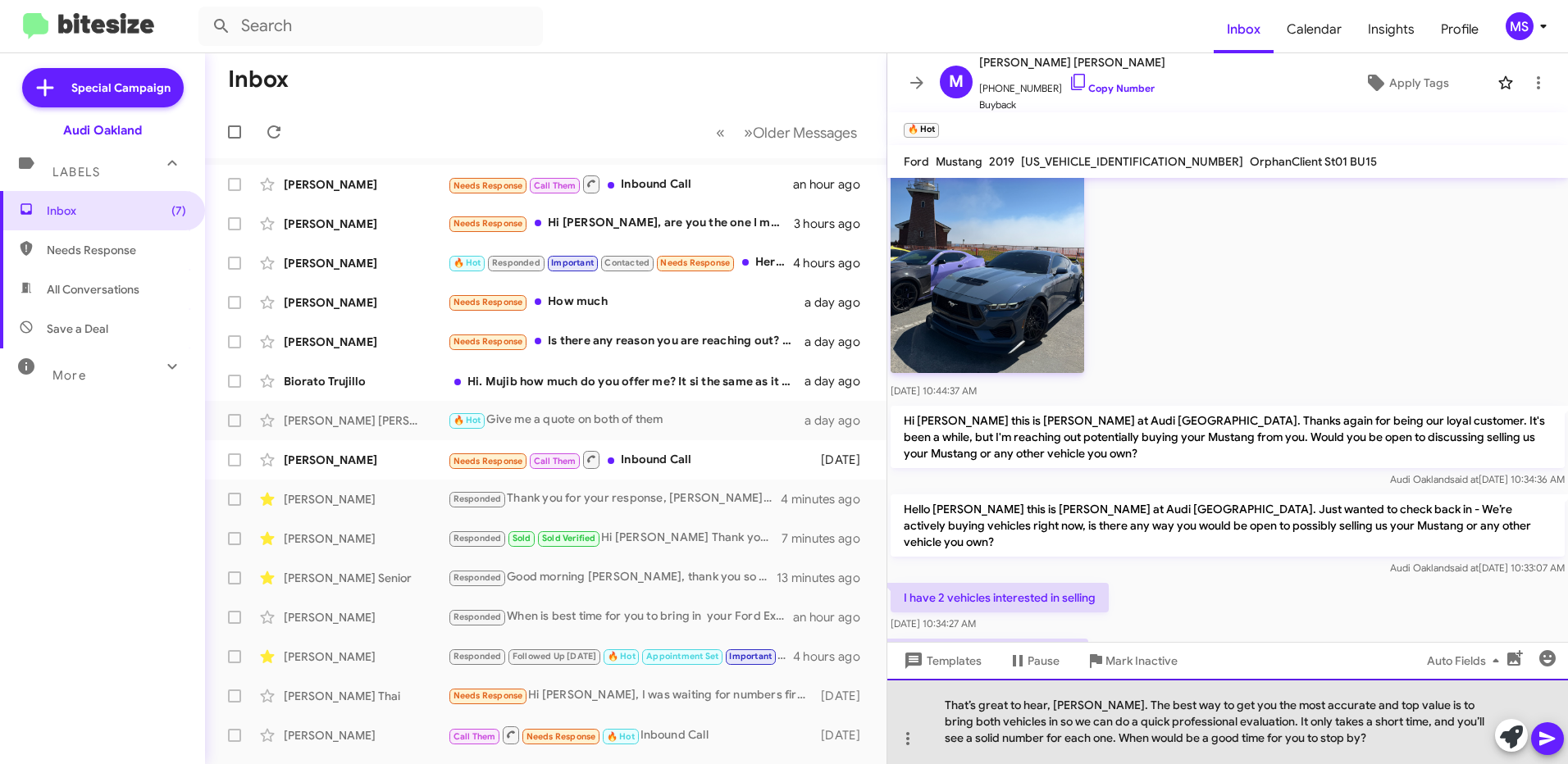
click at [1375, 738] on div "That’s great to hear, [PERSON_NAME]. The best way to get you the most accurate …" at bounding box center [1227, 721] width 681 height 85
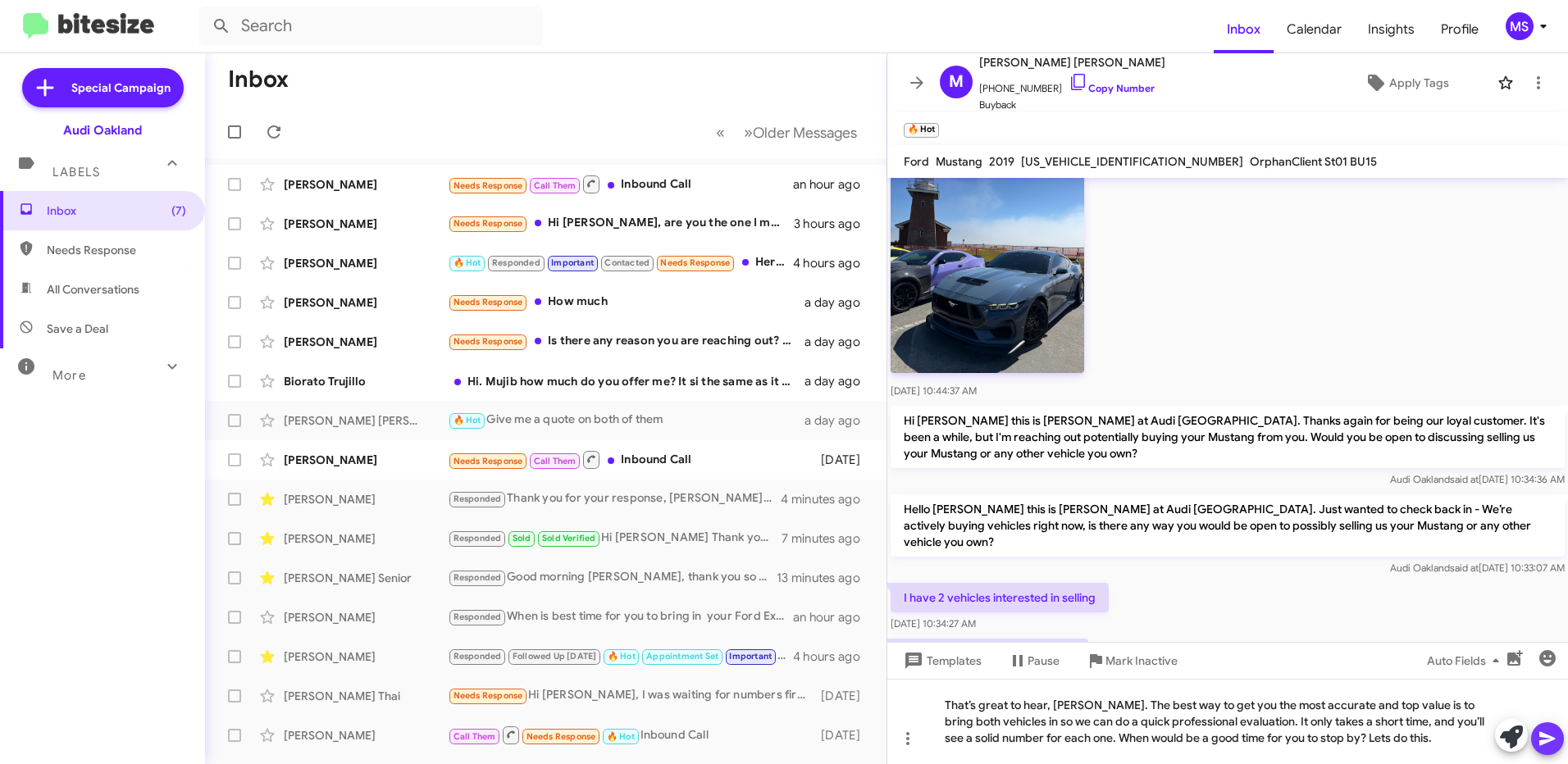
click at [1546, 735] on icon at bounding box center [1547, 739] width 16 height 14
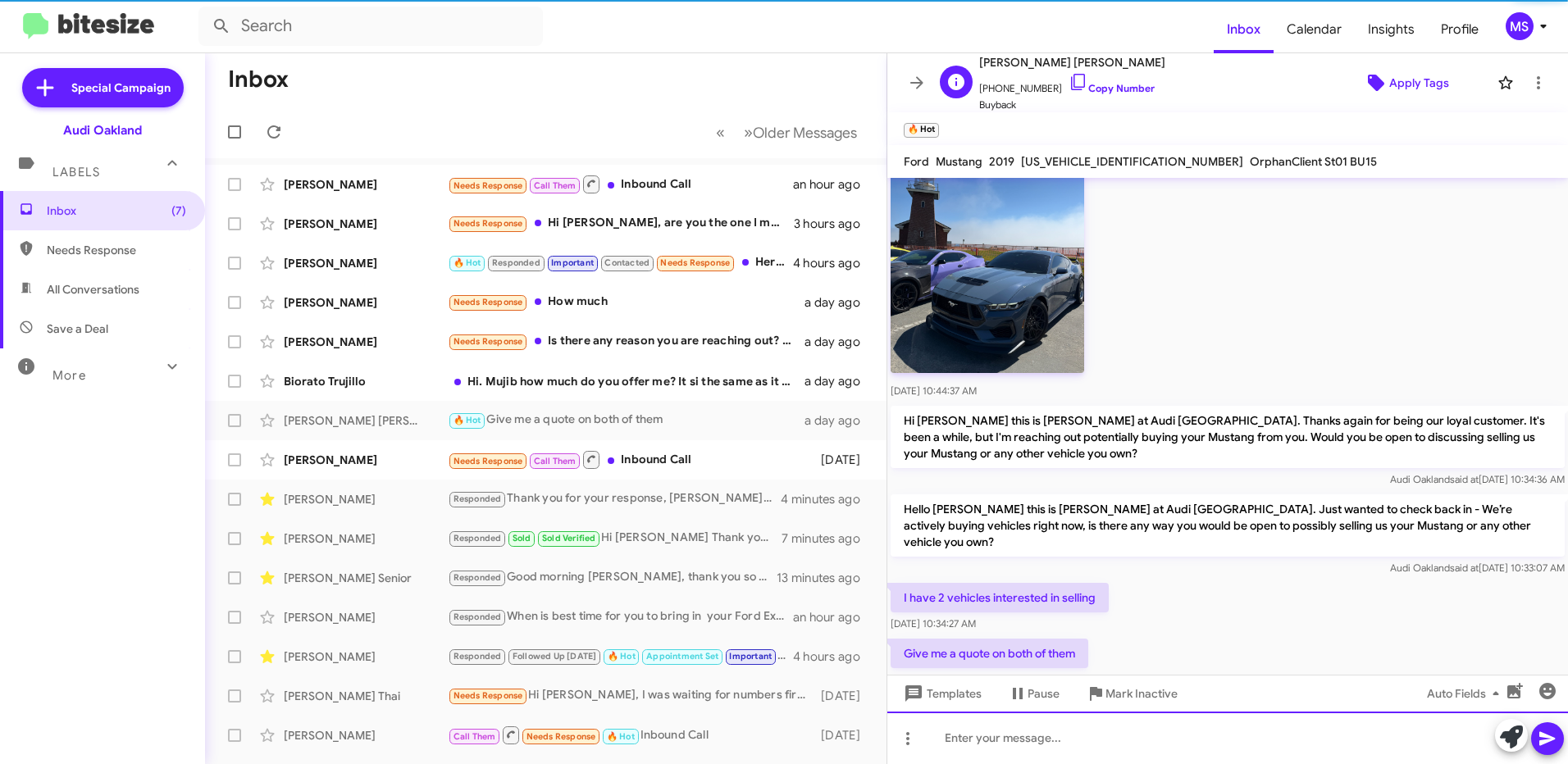
scroll to position [0, 0]
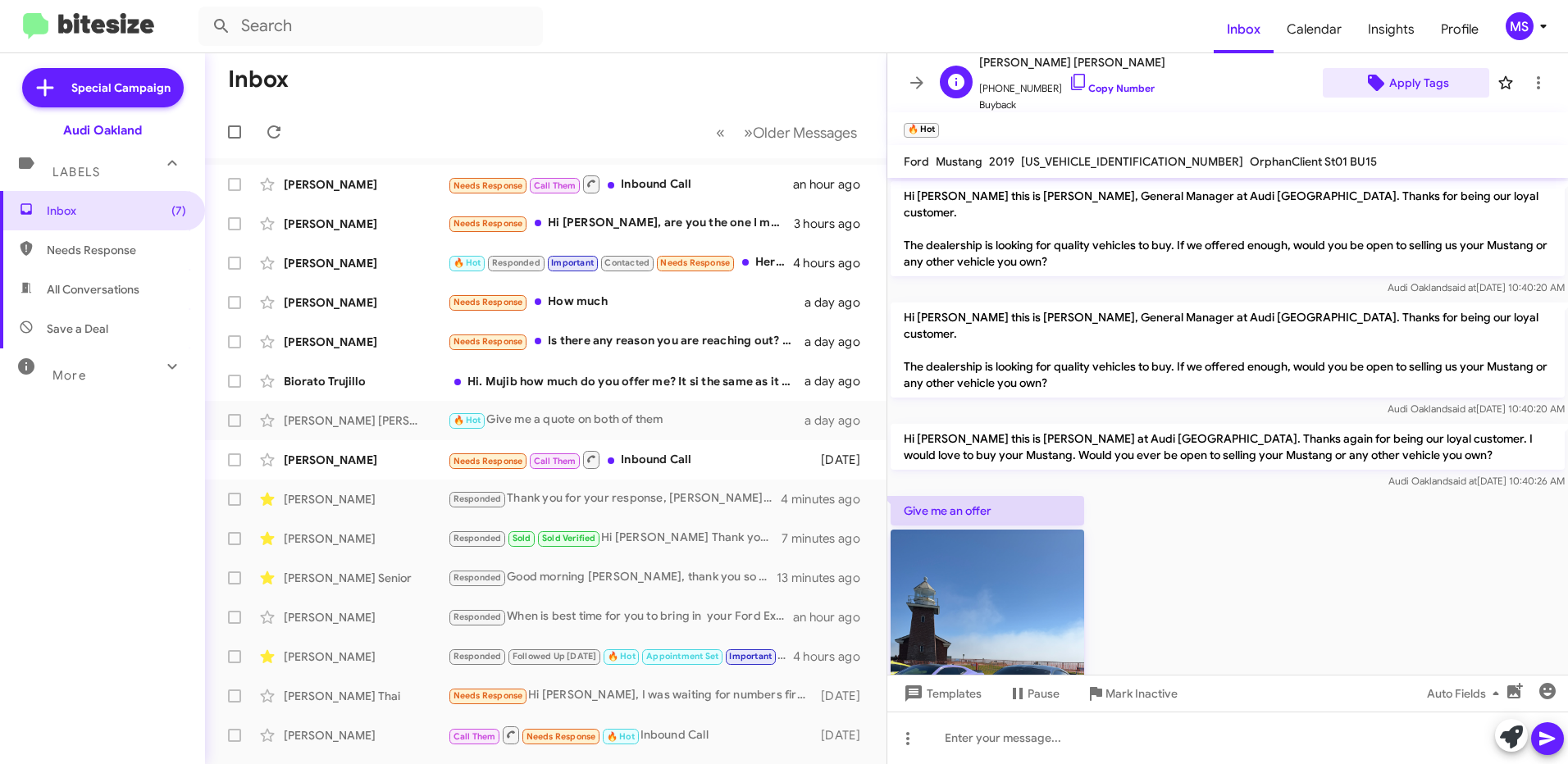
click at [1402, 82] on span "Apply Tags" at bounding box center [1419, 83] width 60 height 30
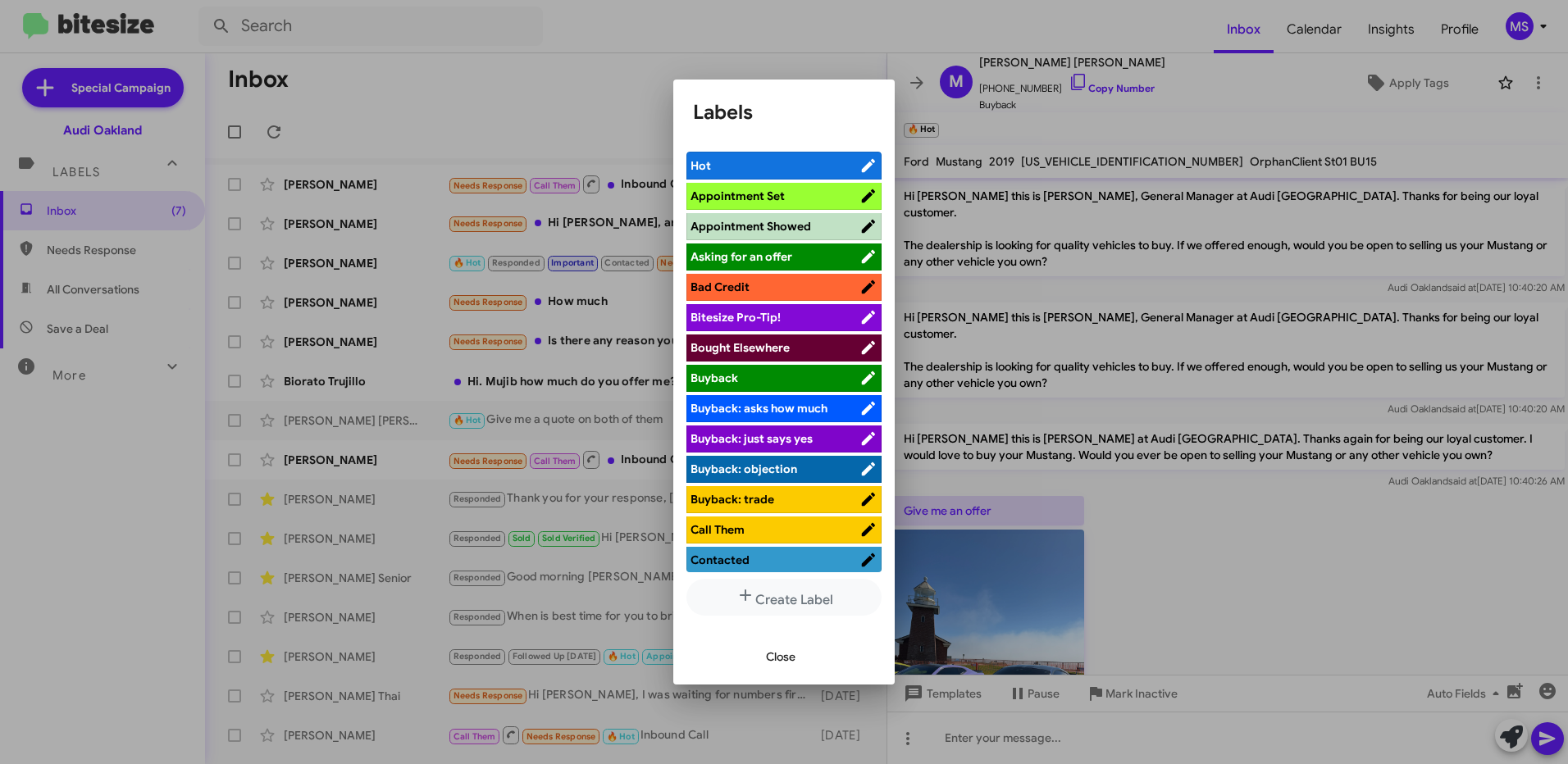
click at [1214, 525] on div at bounding box center [784, 382] width 1568 height 764
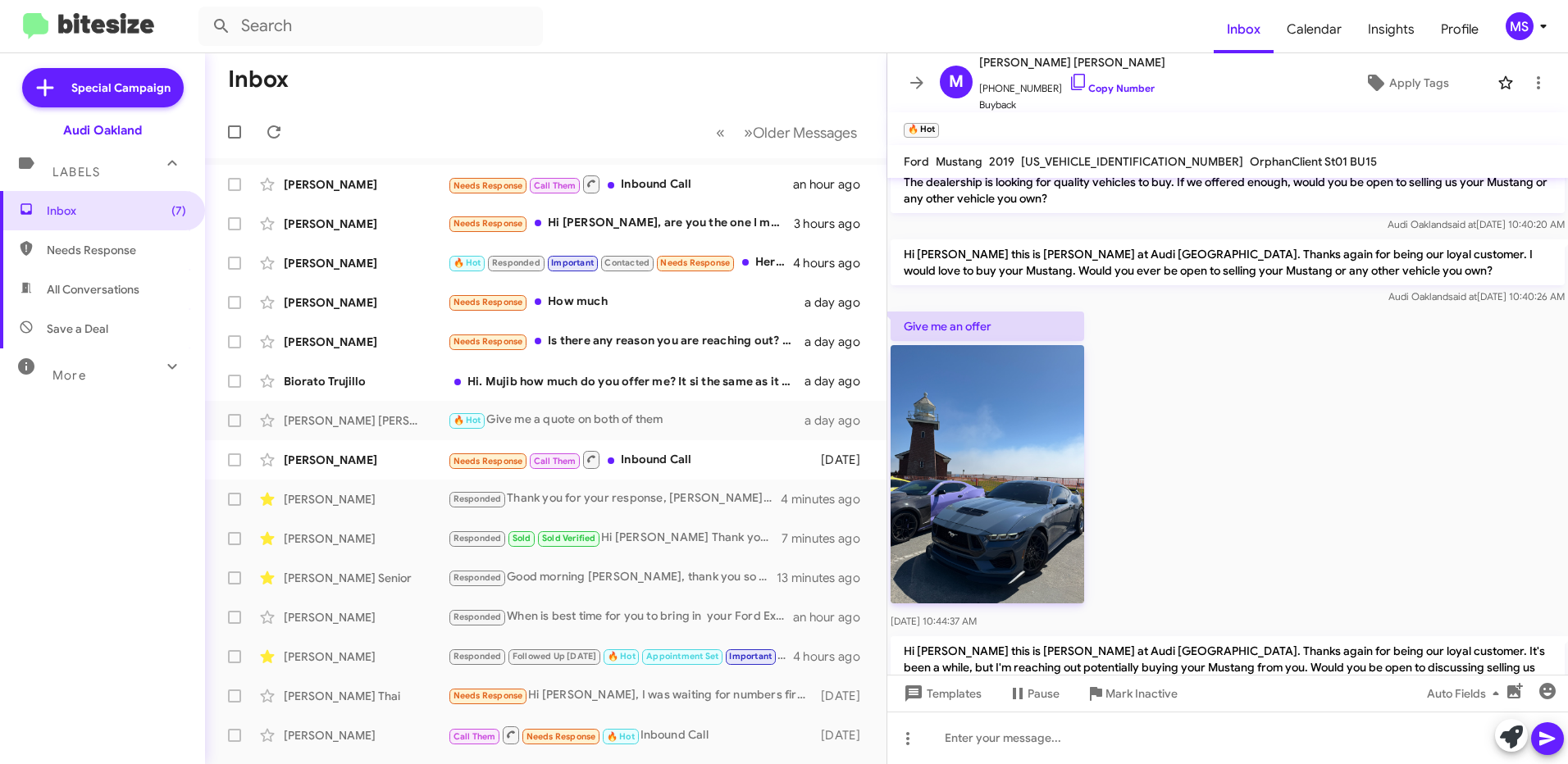
scroll to position [246, 0]
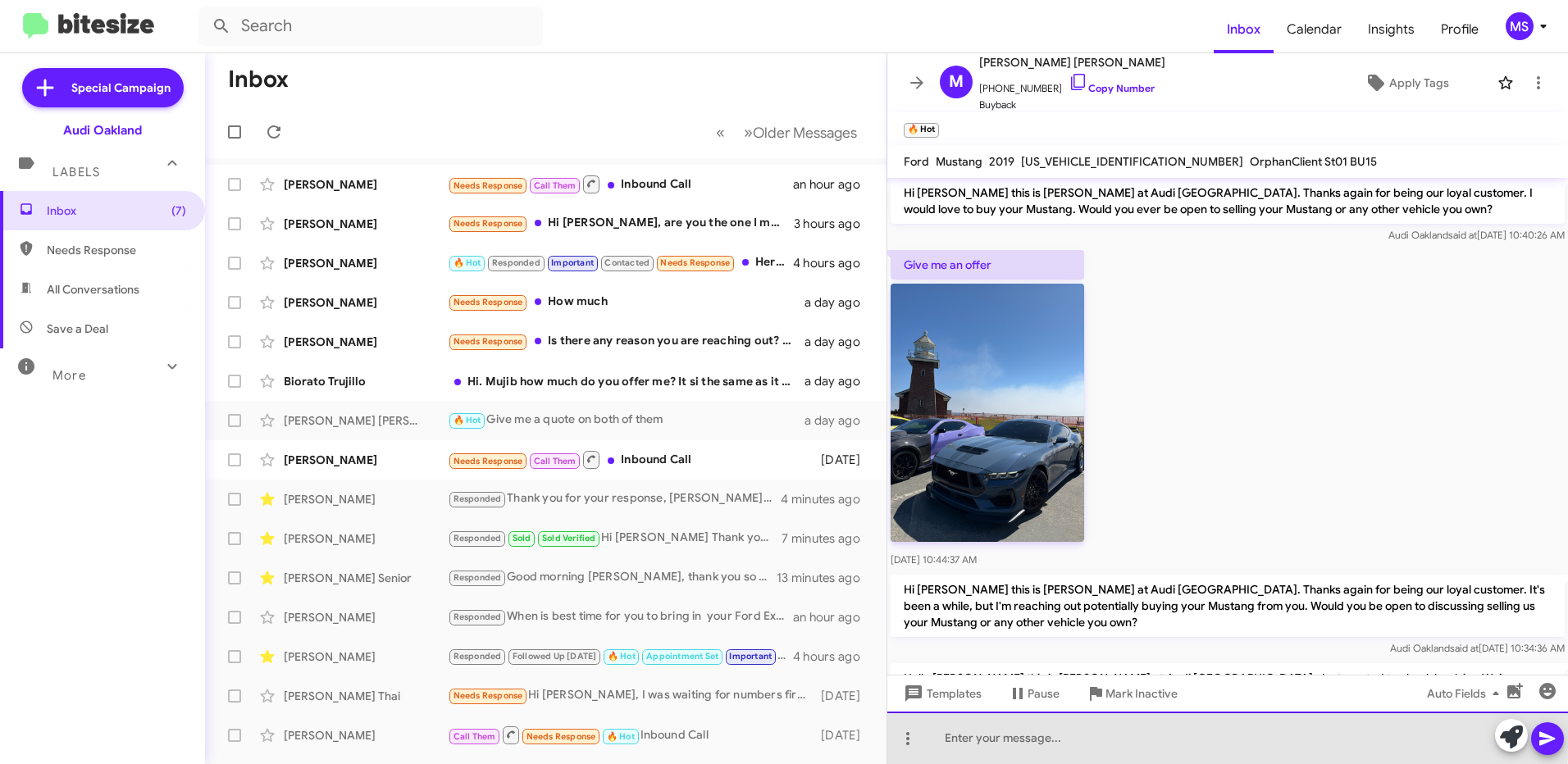
click at [1102, 733] on div at bounding box center [1227, 738] width 681 height 53
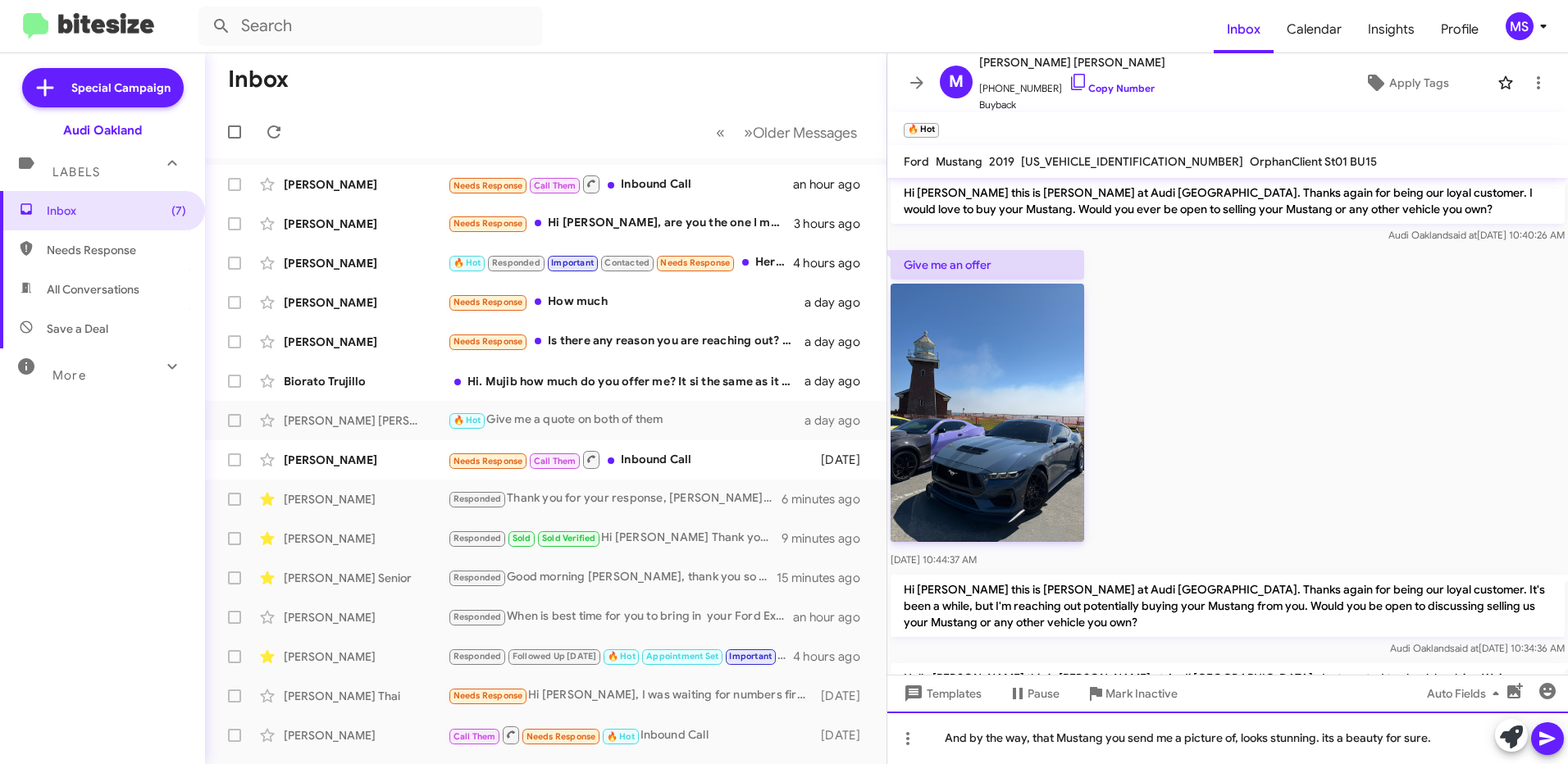
click at [1220, 738] on div "And by the way, that Mustang you send me a picture of, looks stunning. its a be…" at bounding box center [1227, 738] width 681 height 53
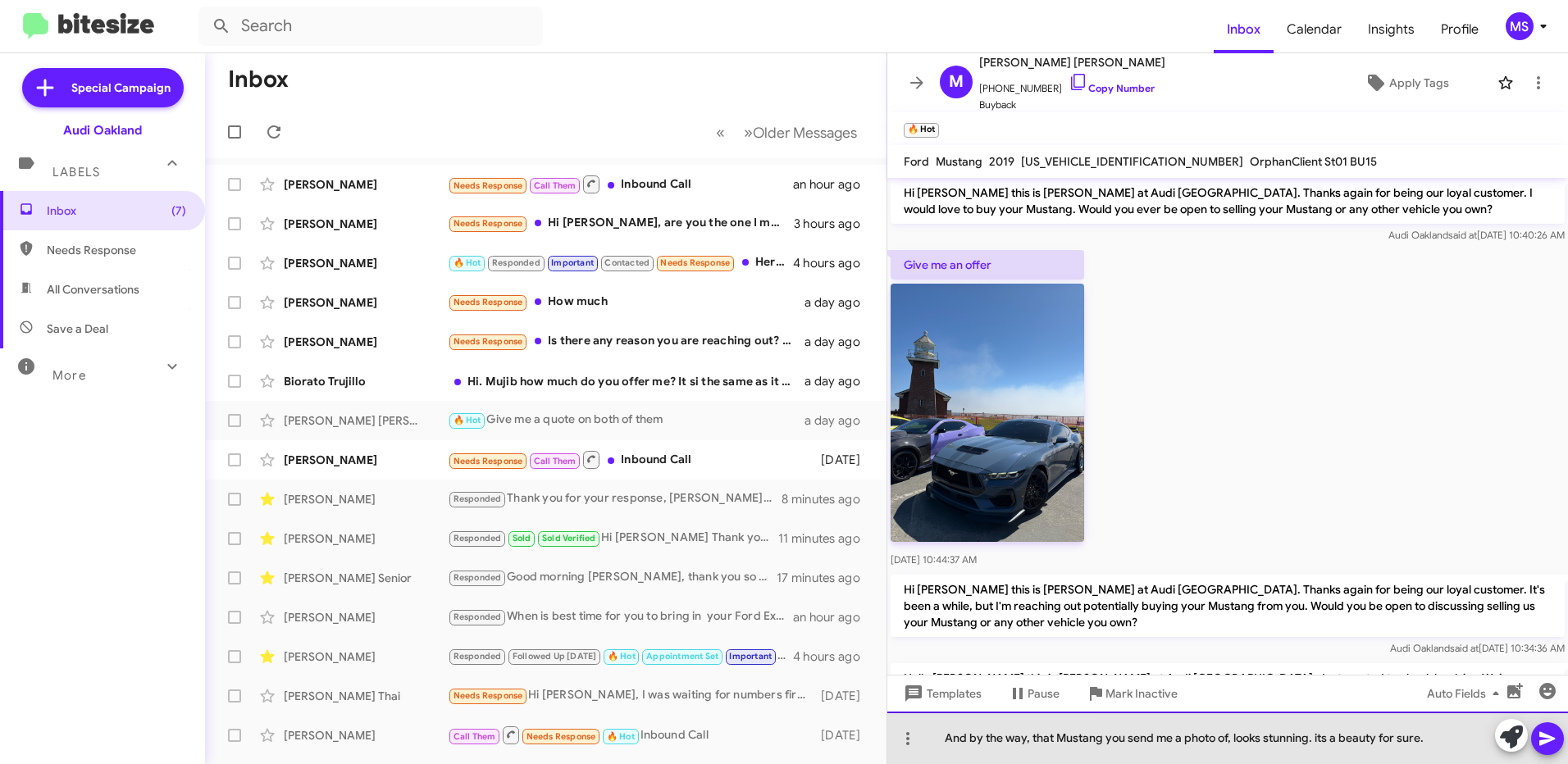
click at [1441, 734] on div "And by the way, that Mustang you send me a photo of, looks stunning. its a beau…" at bounding box center [1227, 738] width 681 height 53
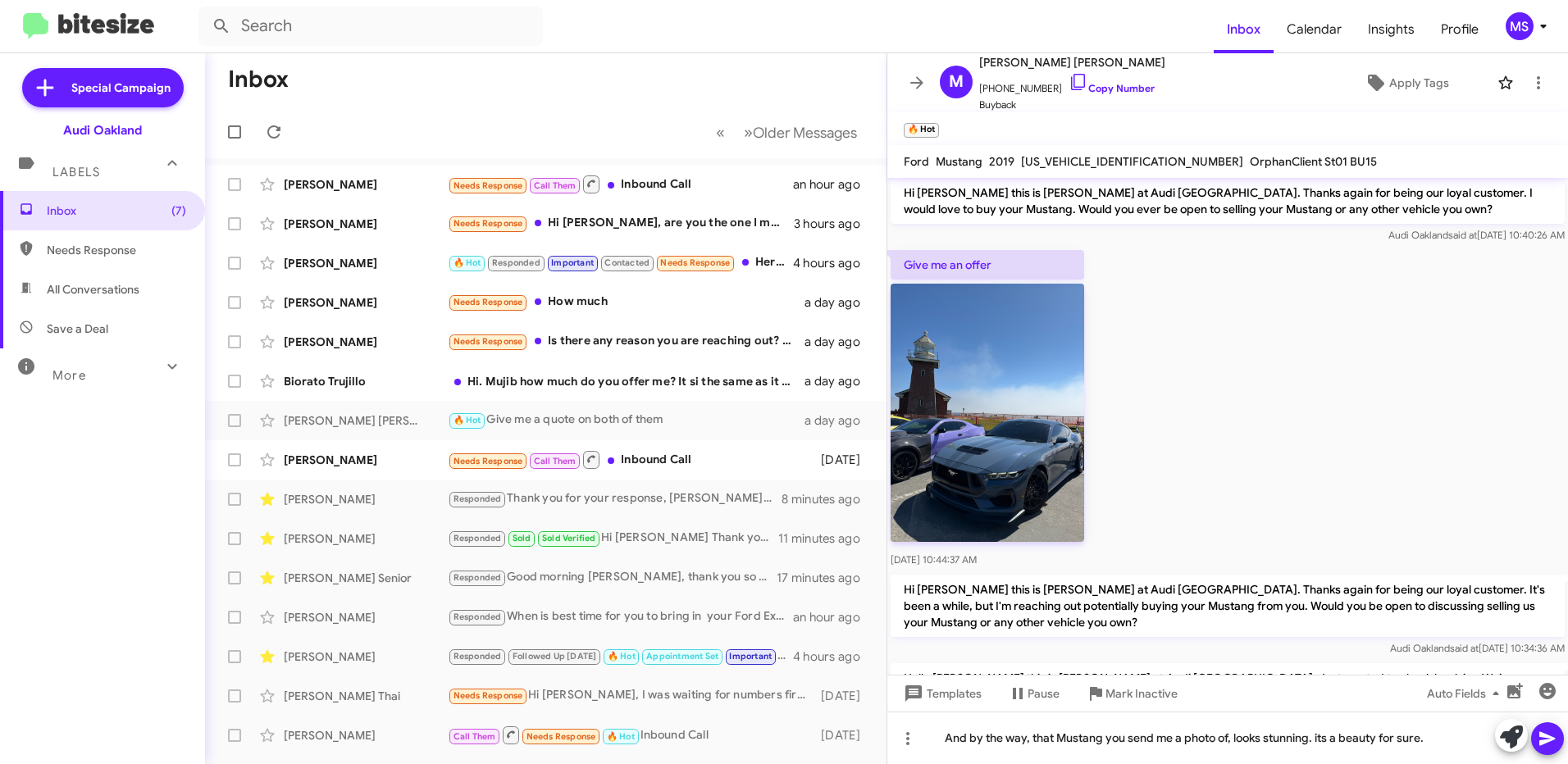
click at [1548, 737] on icon at bounding box center [1547, 739] width 16 height 14
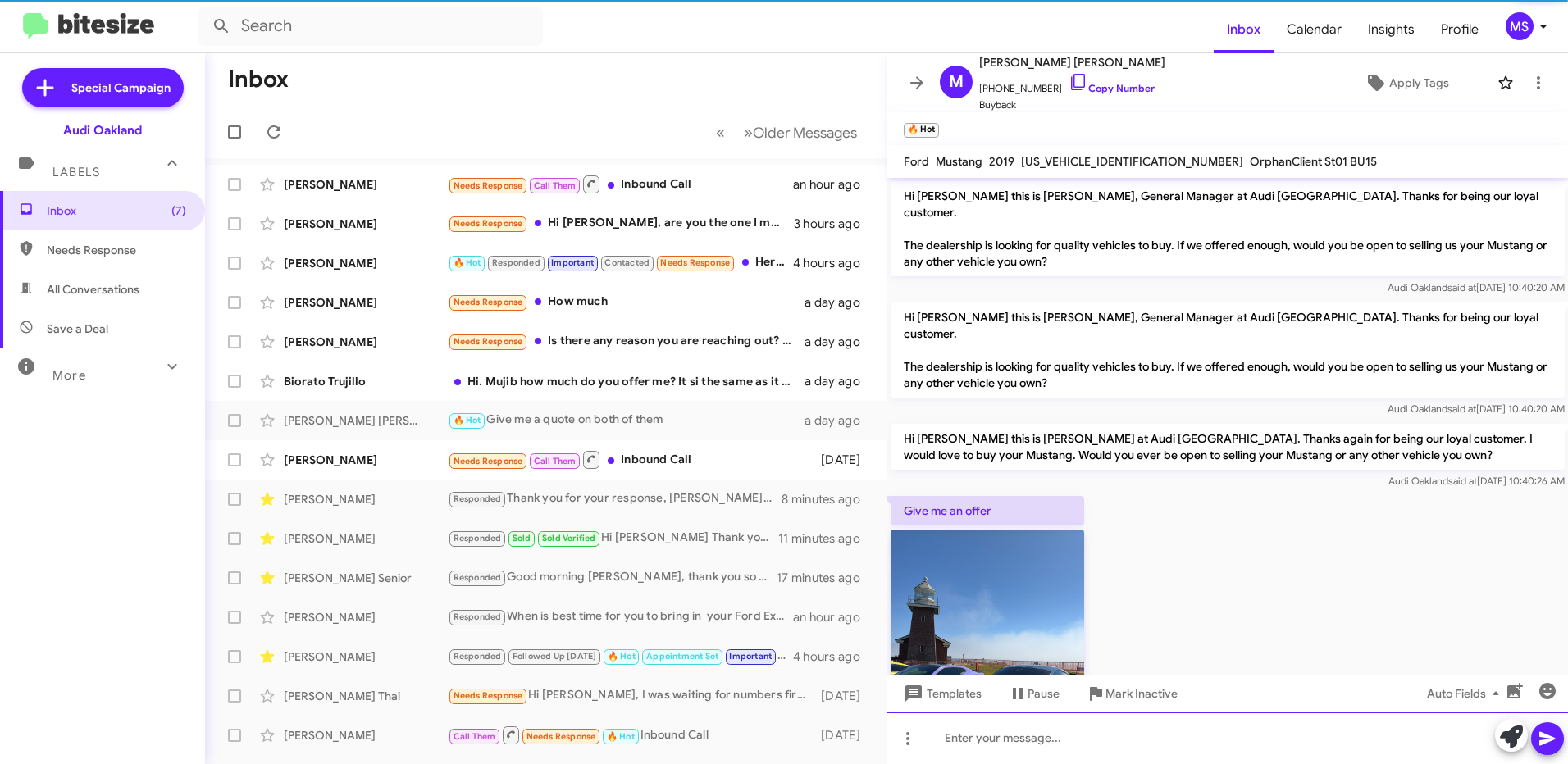
scroll to position [567, 0]
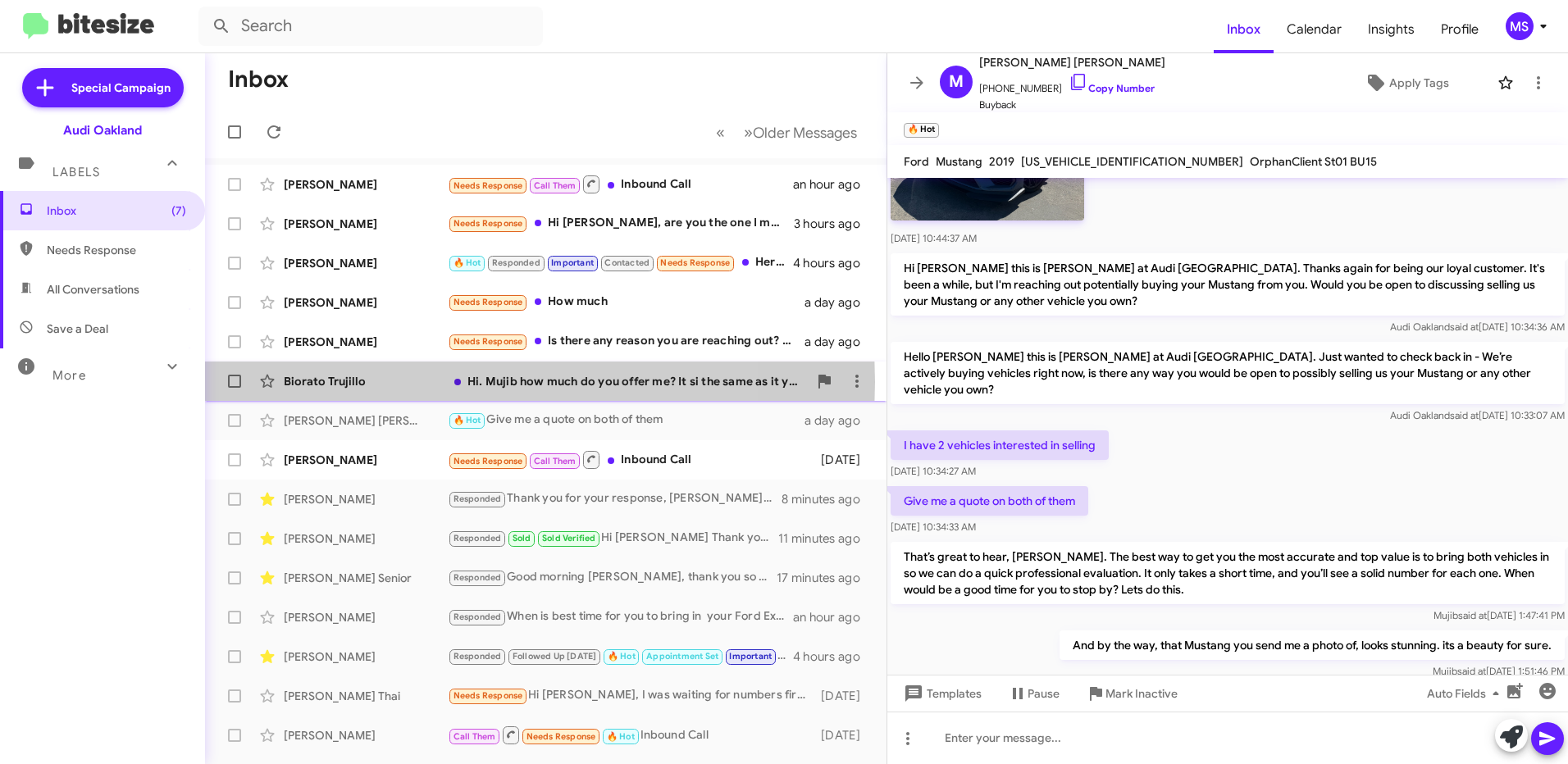
click at [400, 382] on div "Biorato Trujillo" at bounding box center [365, 381] width 164 height 17
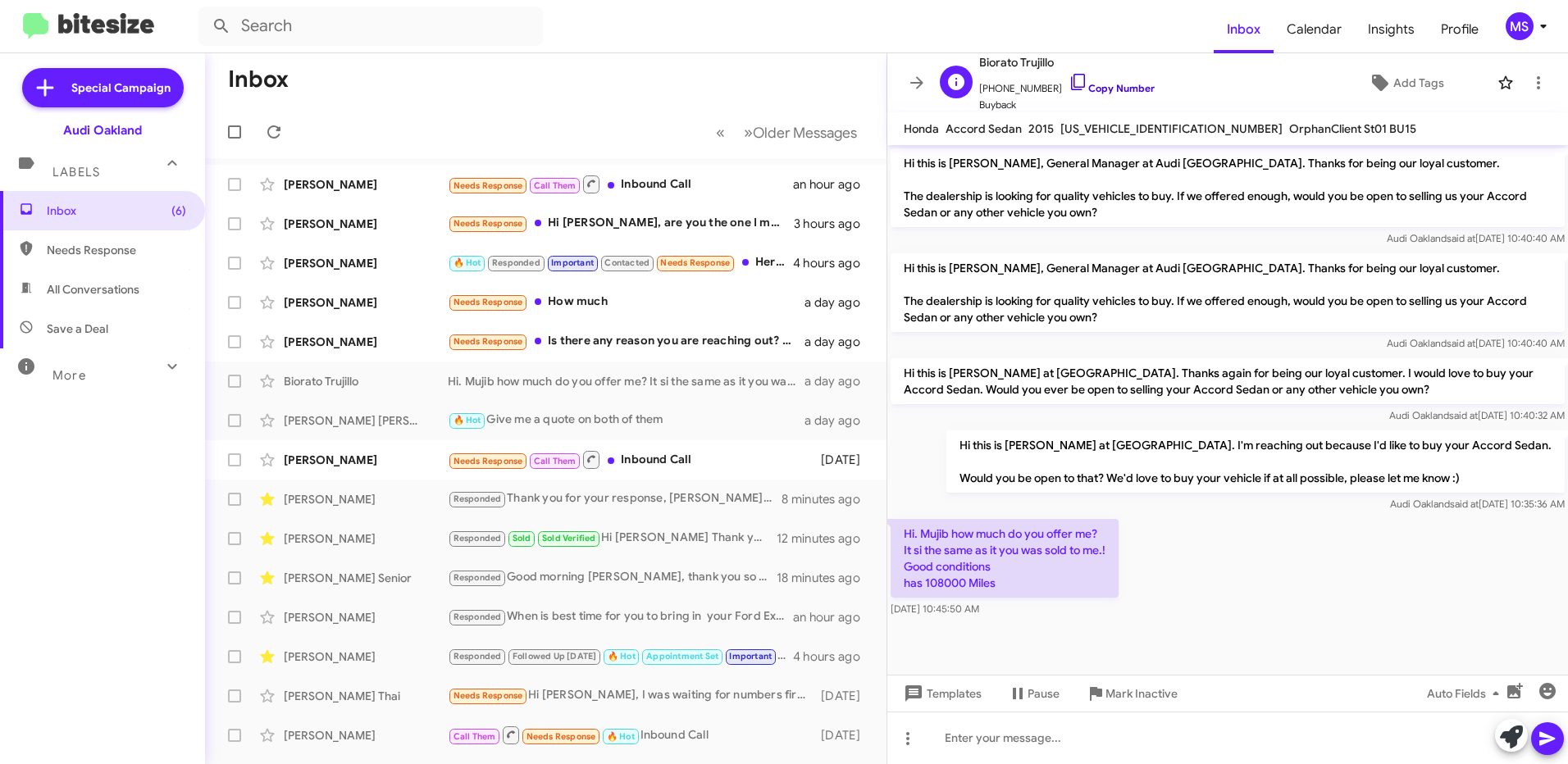
click at [1111, 85] on link "Copy Number" at bounding box center [1112, 88] width 86 height 12
drag, startPoint x: 1550, startPoint y: 483, endPoint x: 1043, endPoint y: 436, distance: 509.2
click at [1043, 436] on p "Hi this is [PERSON_NAME] at [GEOGRAPHIC_DATA]. I'm reaching out because I'd lik…" at bounding box center [1255, 461] width 618 height 62
copy p "Hi this is [PERSON_NAME] at [GEOGRAPHIC_DATA]. I'm reaching out because I'd lik…"
drag, startPoint x: 1012, startPoint y: 579, endPoint x: 907, endPoint y: 532, distance: 115.0
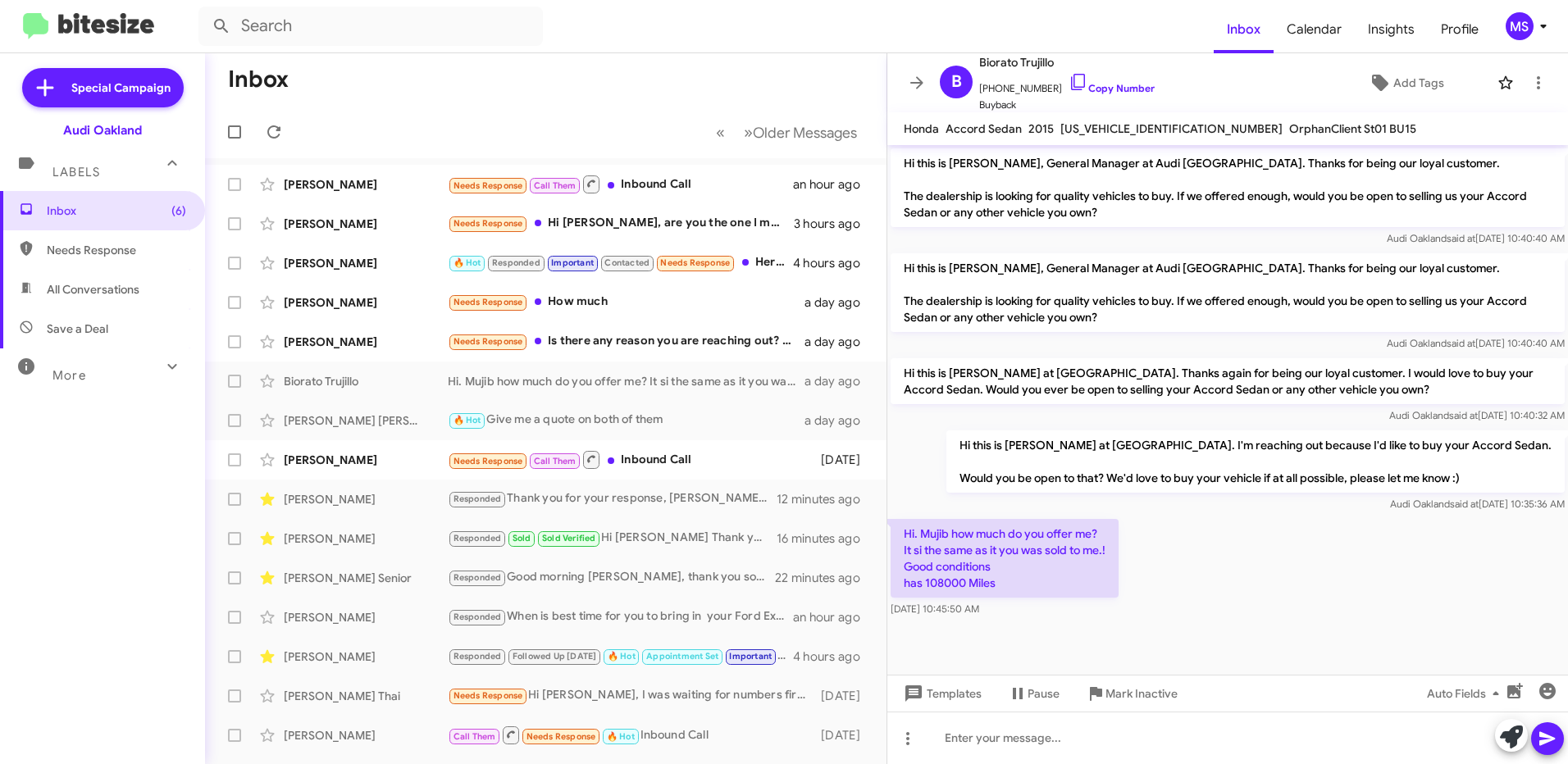
click at [907, 532] on p "Hi. Mujib how much do you offer me? It si the same as it you was sold to me.! G…" at bounding box center [1004, 558] width 228 height 78
copy p "Hi. Mujib how much do you offer me? It si the same as it you was sold to me.! G…"
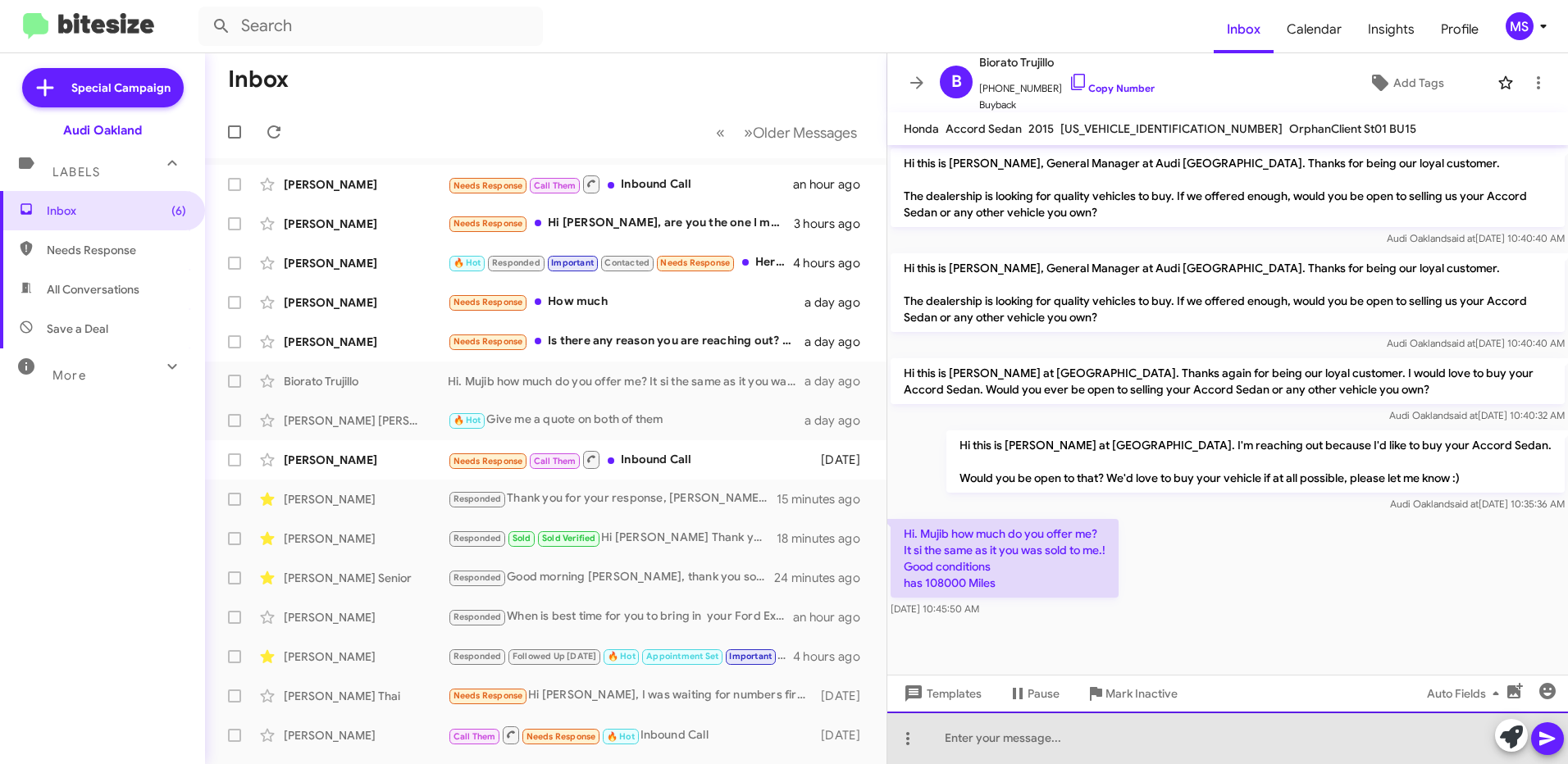
click at [1063, 744] on div at bounding box center [1227, 738] width 681 height 53
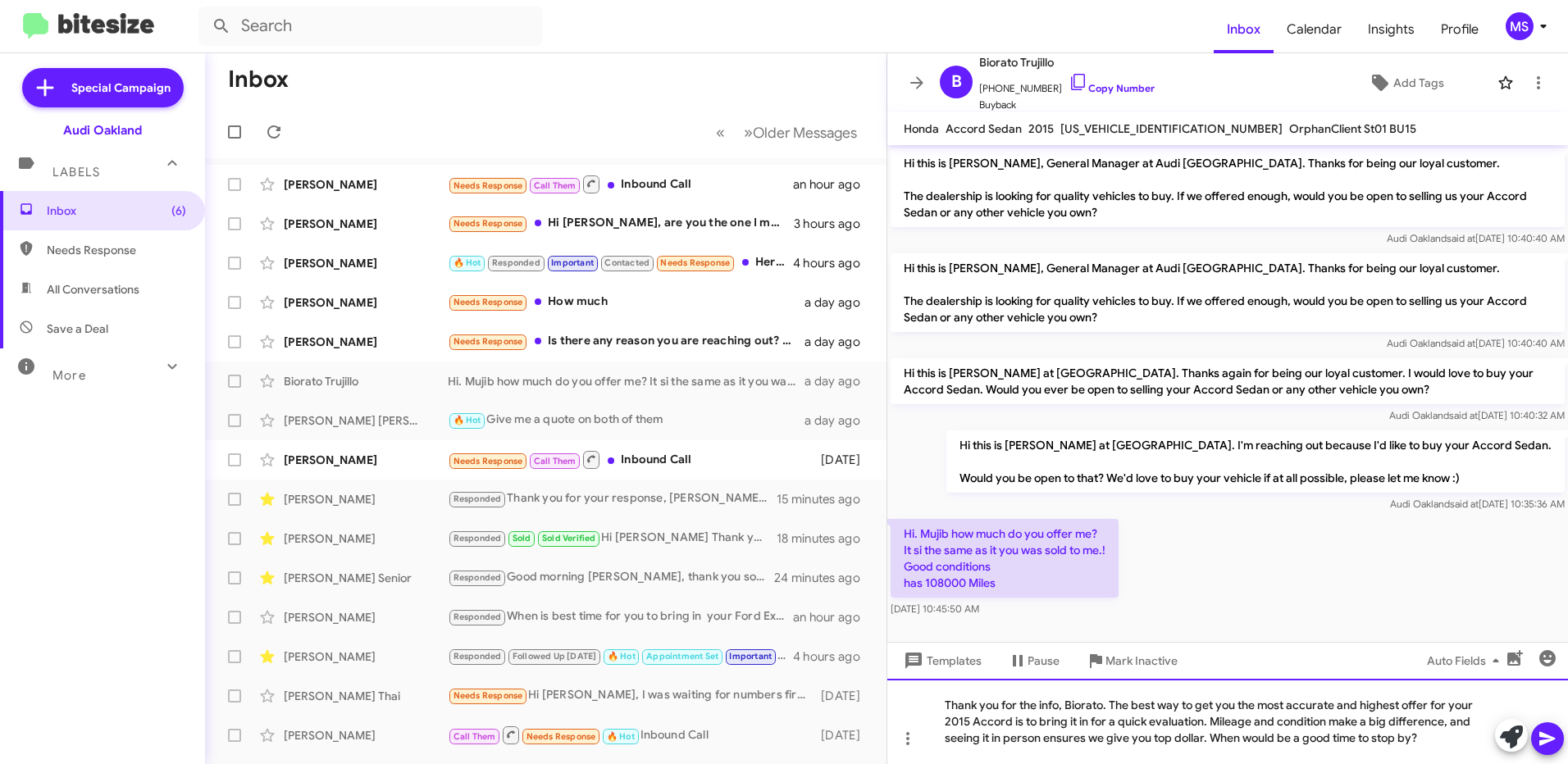
click at [944, 702] on div "Thank you for the info, Biorato. The best way to get you the most accurate and …" at bounding box center [1227, 721] width 681 height 85
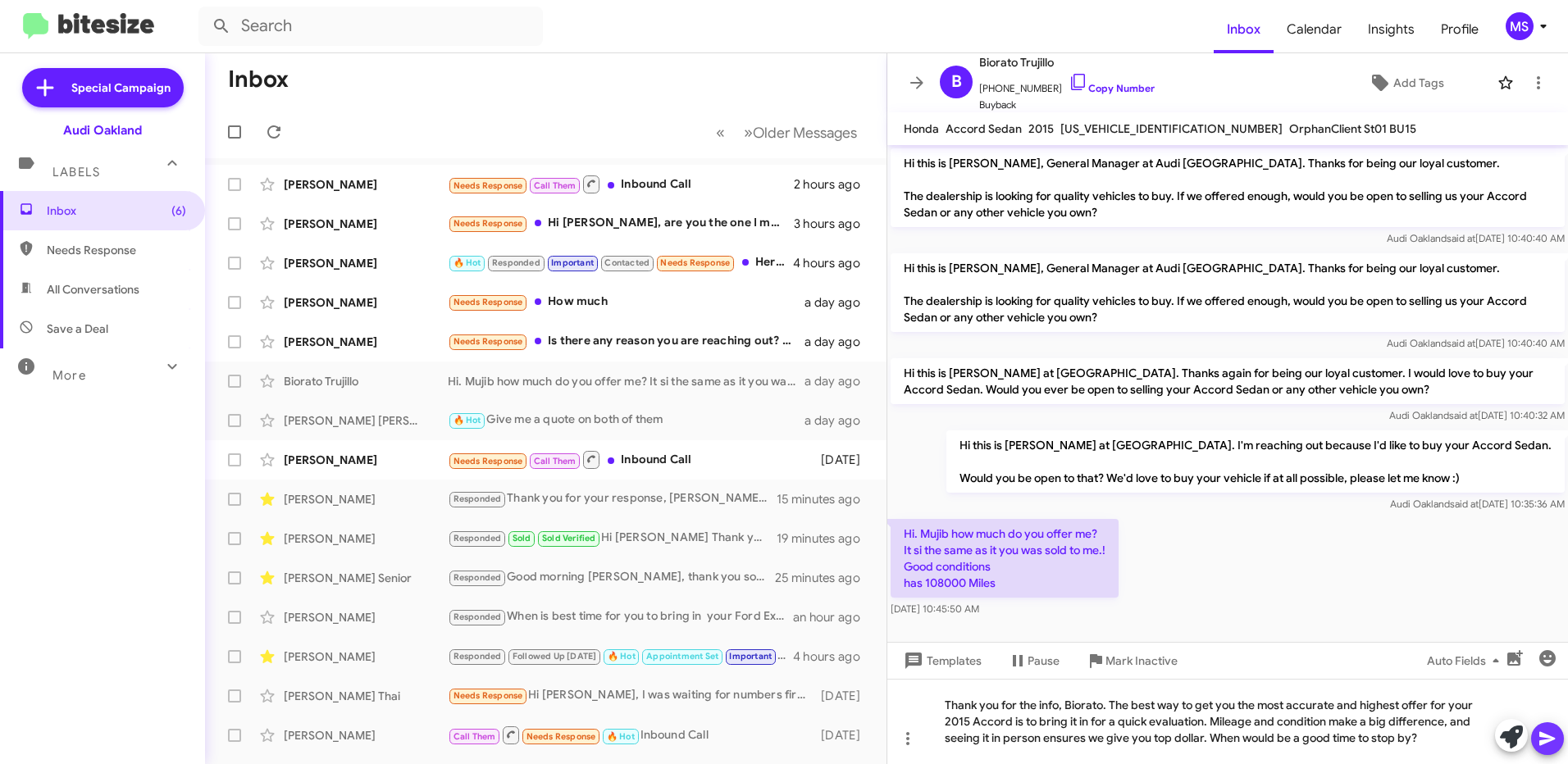
click at [1546, 732] on icon at bounding box center [1547, 738] width 19 height 19
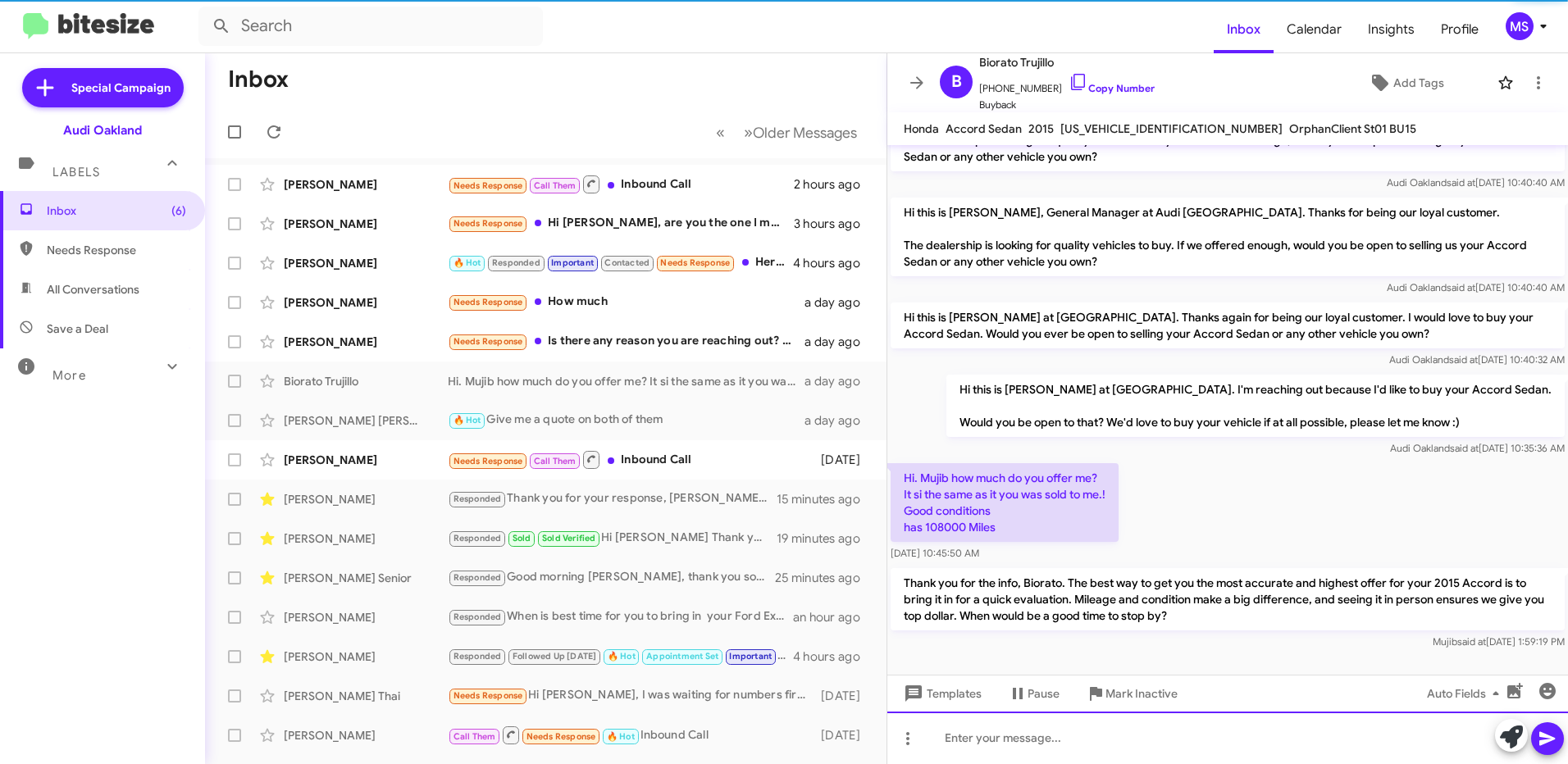
scroll to position [59, 0]
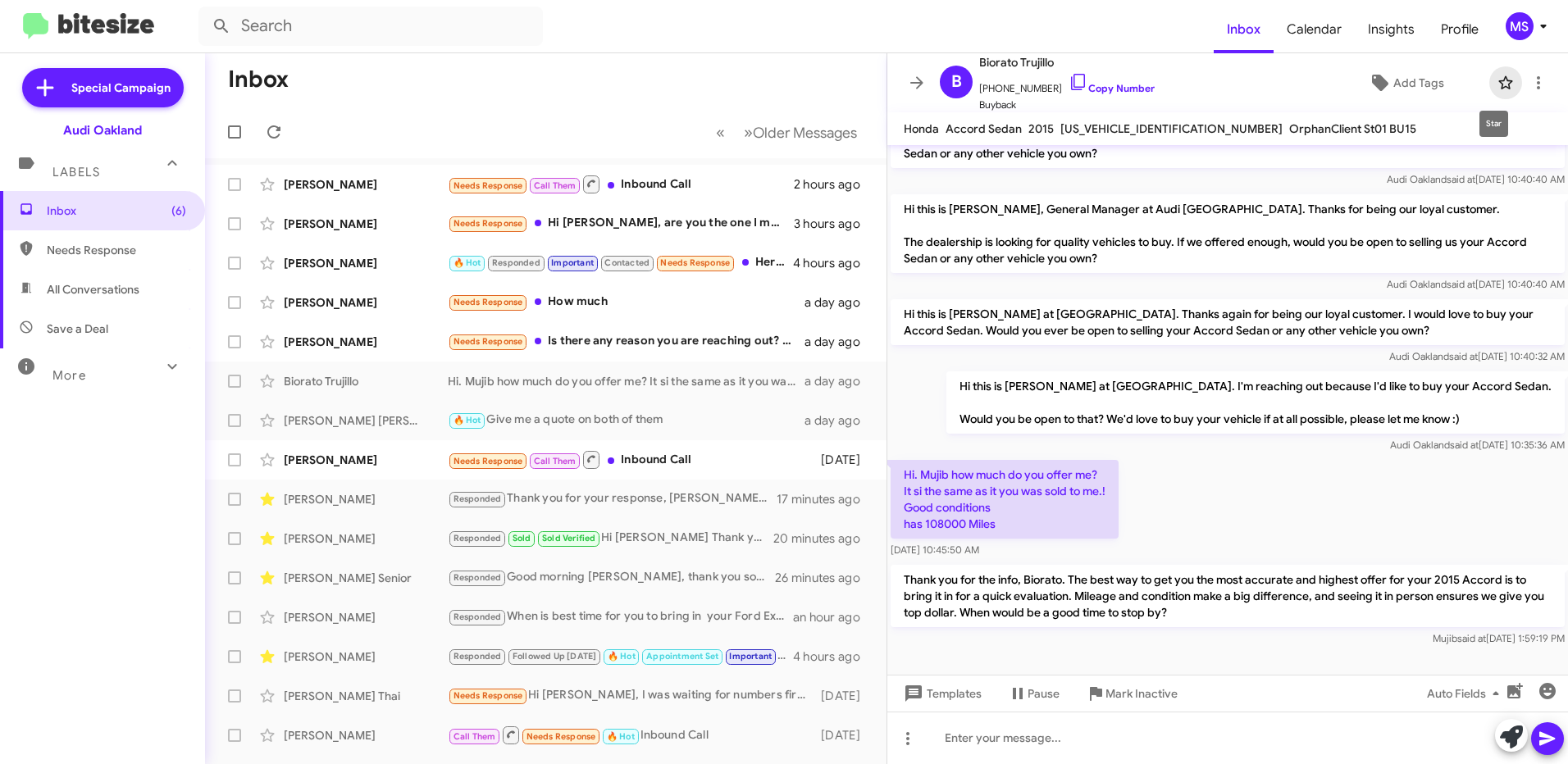
click at [1499, 88] on icon at bounding box center [1505, 83] width 19 height 19
click at [1404, 81] on span "Add Tags" at bounding box center [1418, 83] width 51 height 30
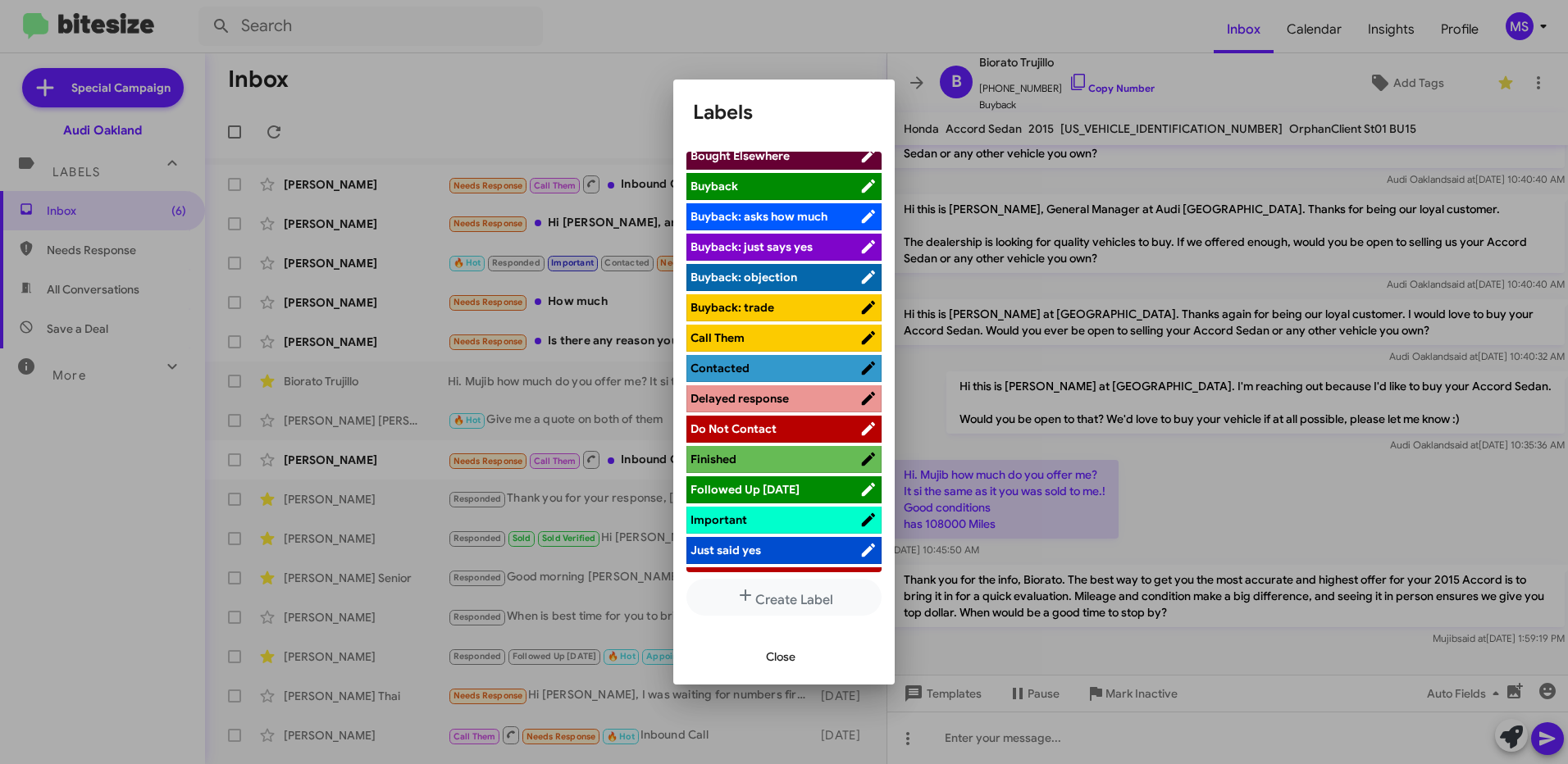
scroll to position [246, 0]
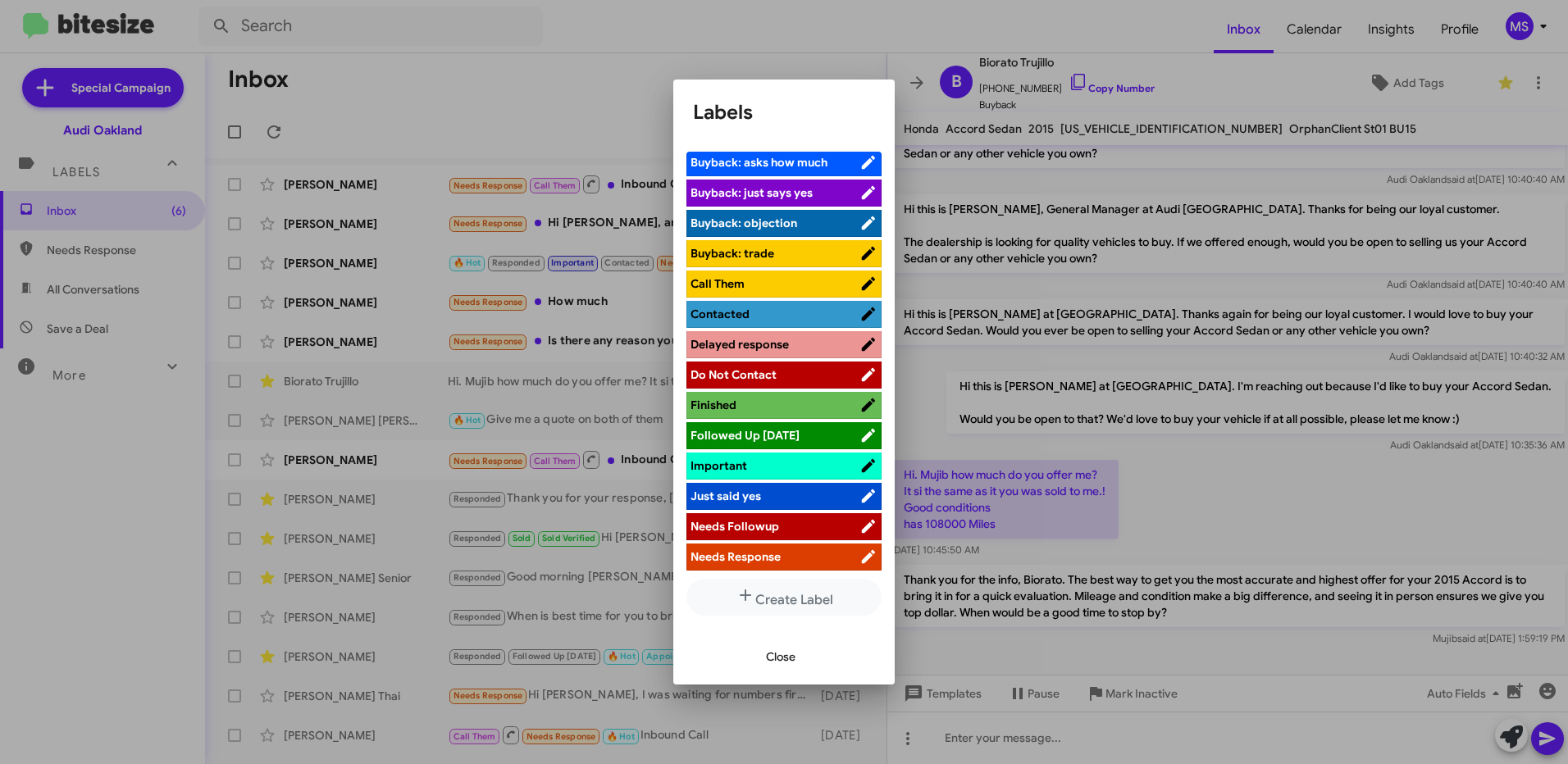
click at [792, 305] on li "Contacted" at bounding box center [784, 314] width 195 height 27
click at [761, 313] on span "Contacted" at bounding box center [775, 313] width 169 height 17
click at [782, 658] on span "Close" at bounding box center [781, 657] width 30 height 30
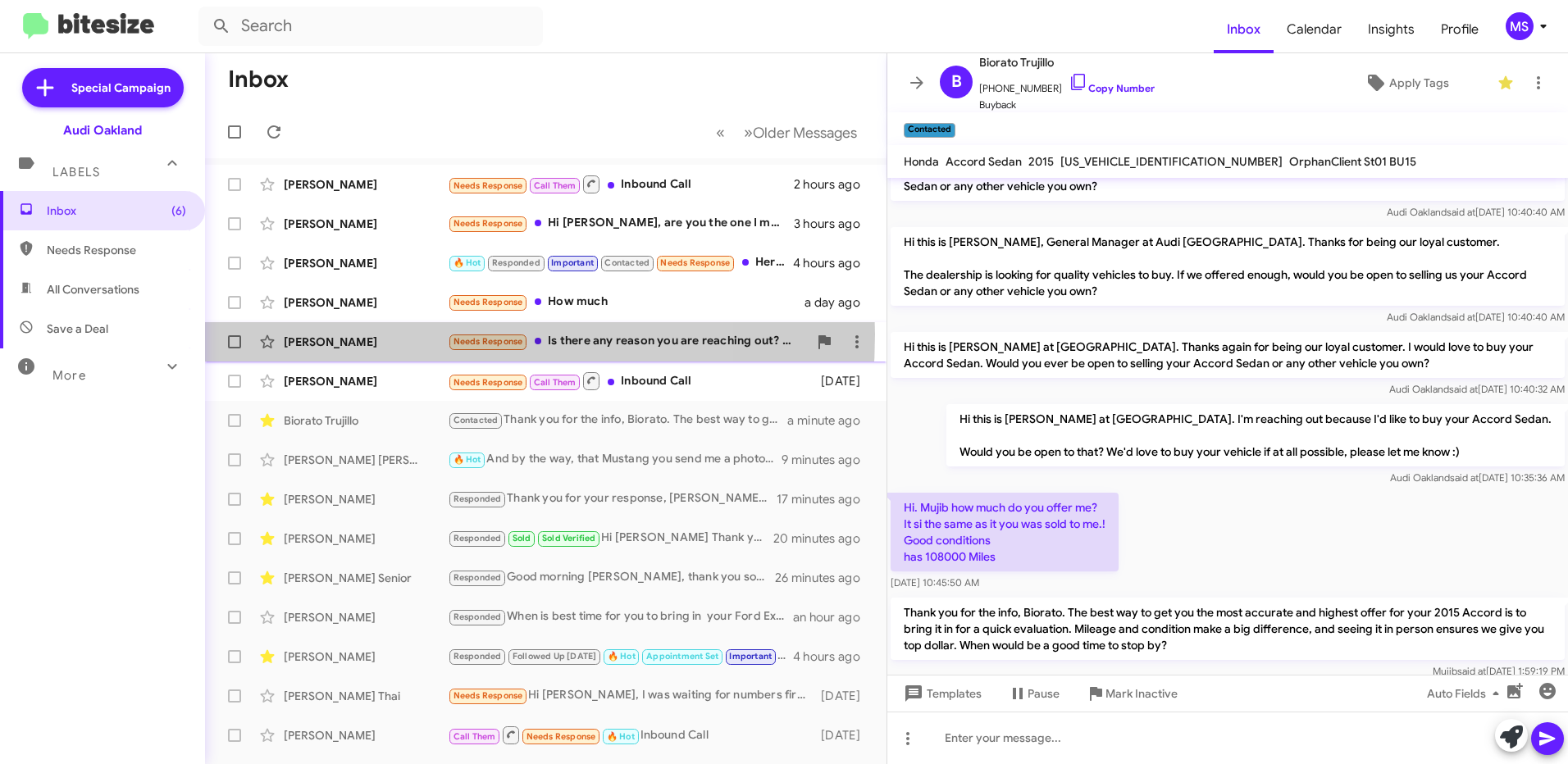
click at [387, 334] on div "[PERSON_NAME]" at bounding box center [365, 342] width 164 height 17
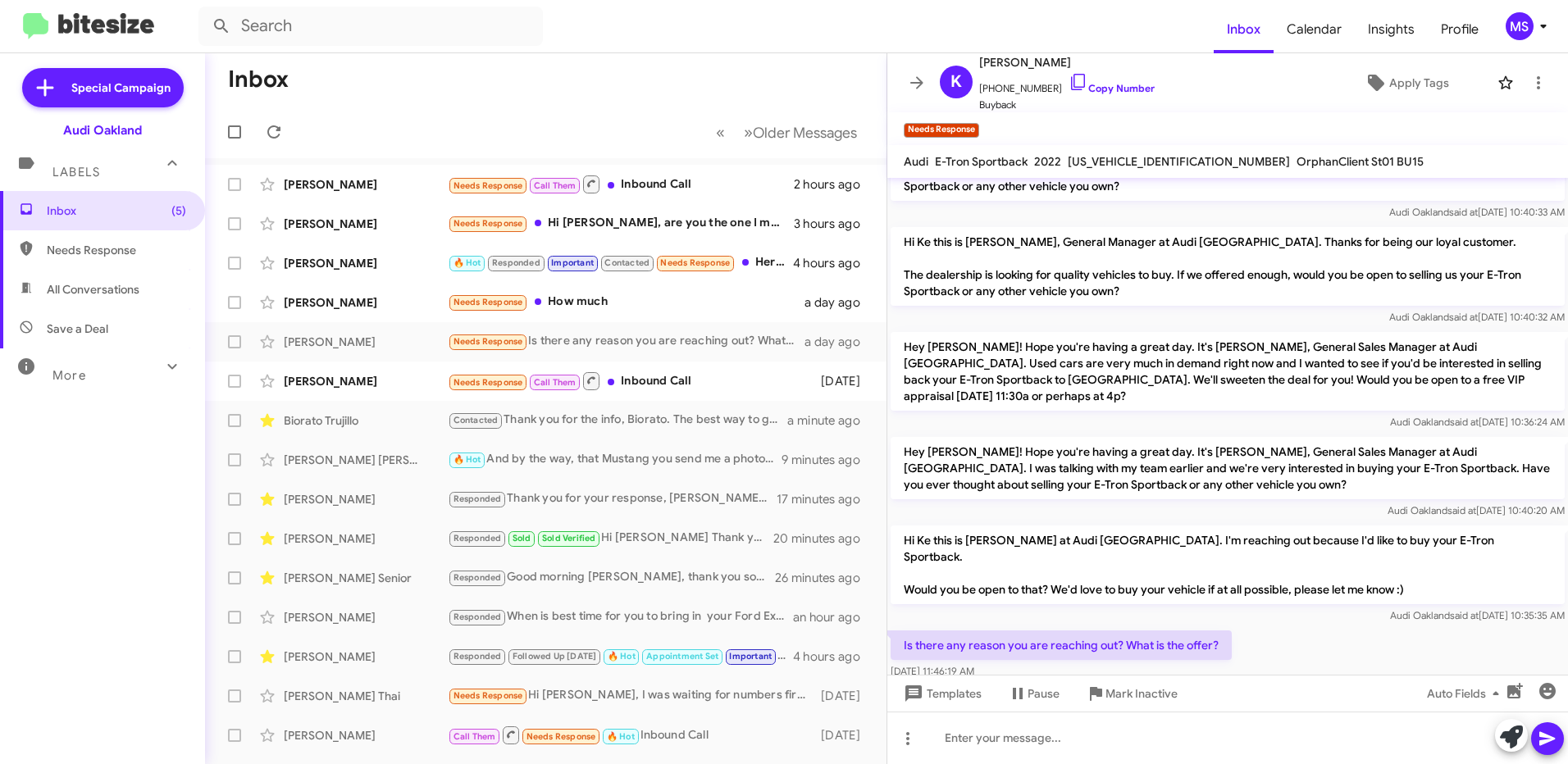
drag, startPoint x: 1517, startPoint y: 554, endPoint x: 987, endPoint y: 526, distance: 530.7
click at [987, 526] on p "Hi Ke this is [PERSON_NAME] at Audi [GEOGRAPHIC_DATA]. I'm reaching out because…" at bounding box center [1227, 564] width 674 height 78
copy p "Hi Ke this is [PERSON_NAME] at Audi [GEOGRAPHIC_DATA]. I'm reaching out because…"
drag, startPoint x: 1227, startPoint y: 620, endPoint x: 901, endPoint y: 623, distance: 326.0
click at [901, 630] on p "Is there any reason you are reaching out? What is the offer?" at bounding box center [1060, 645] width 341 height 30
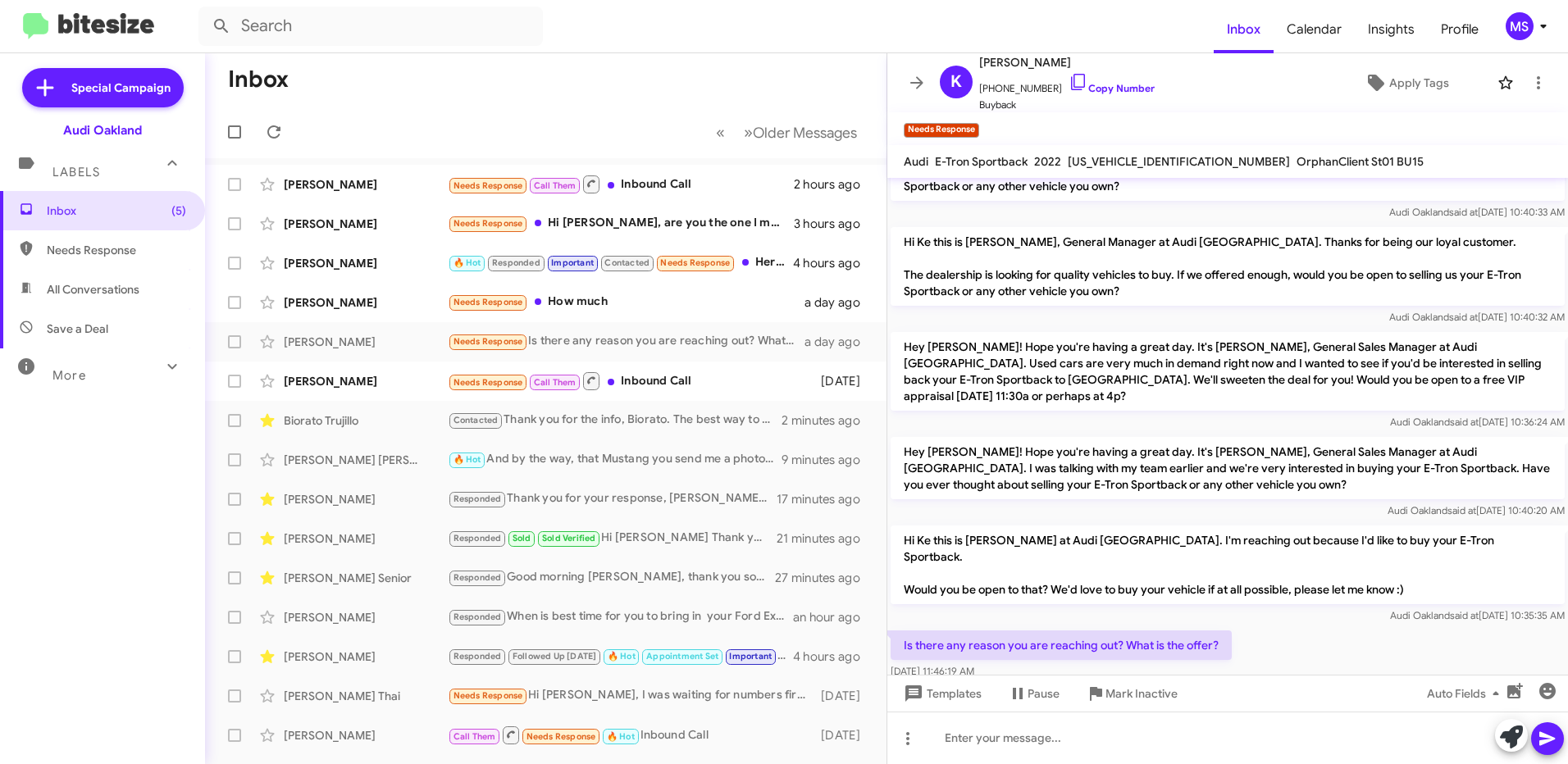
copy p "Is there any reason you are reaching out? What is the offer?"
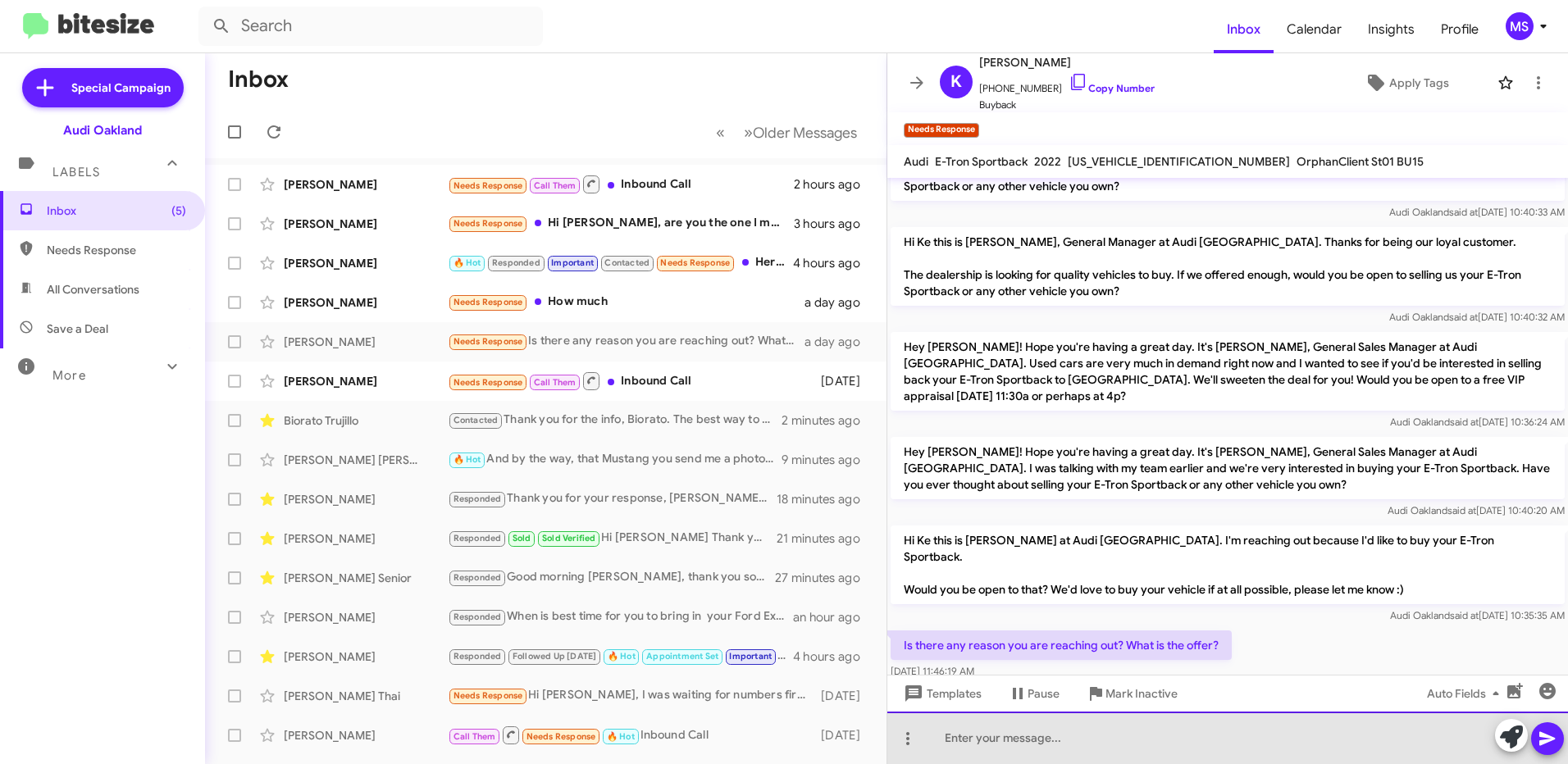
click at [1107, 737] on div at bounding box center [1227, 738] width 681 height 53
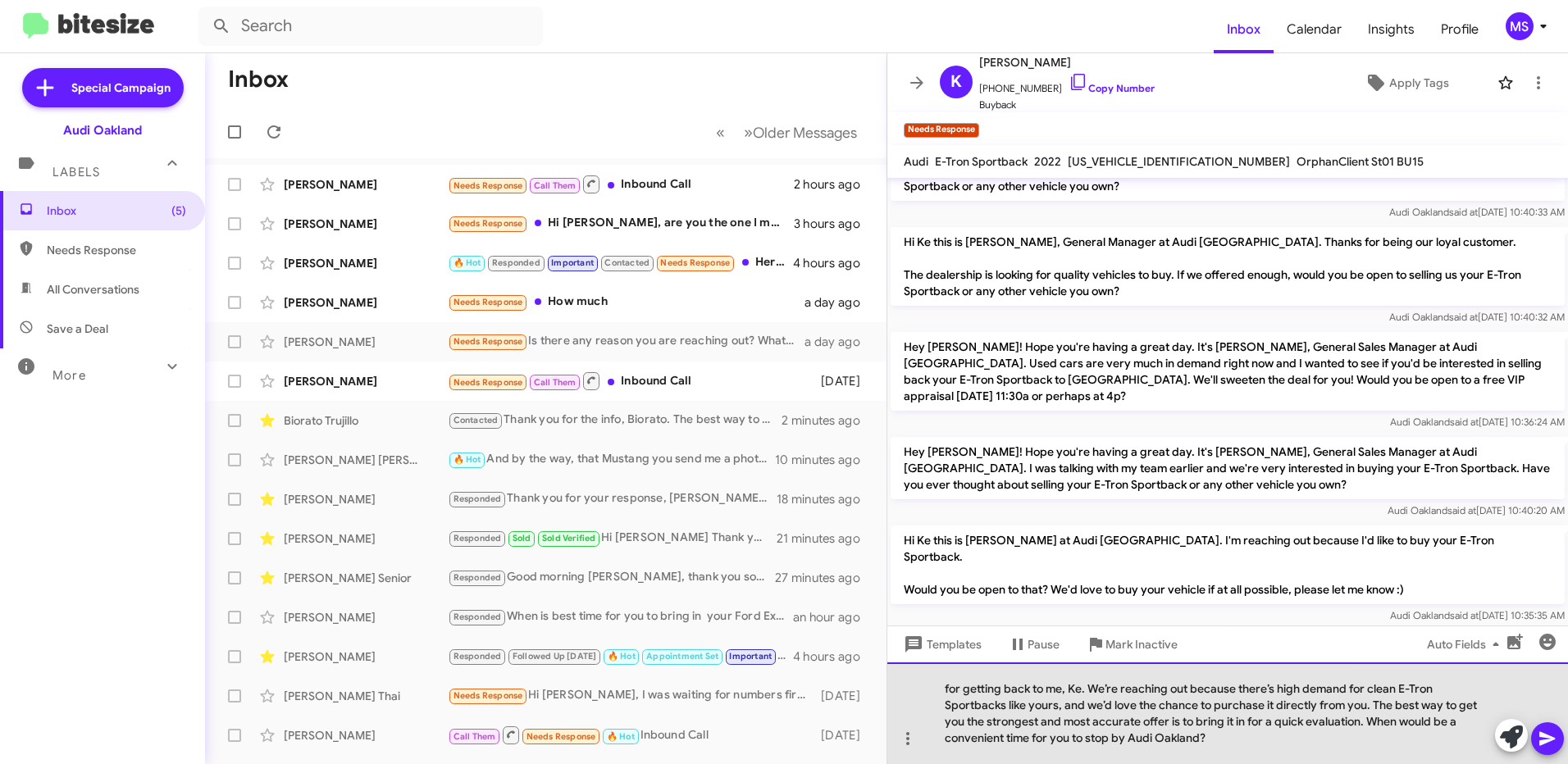
click at [941, 681] on div "for getting back to me, Ke. We’re reaching out because there’s high demand for …" at bounding box center [1227, 713] width 681 height 101
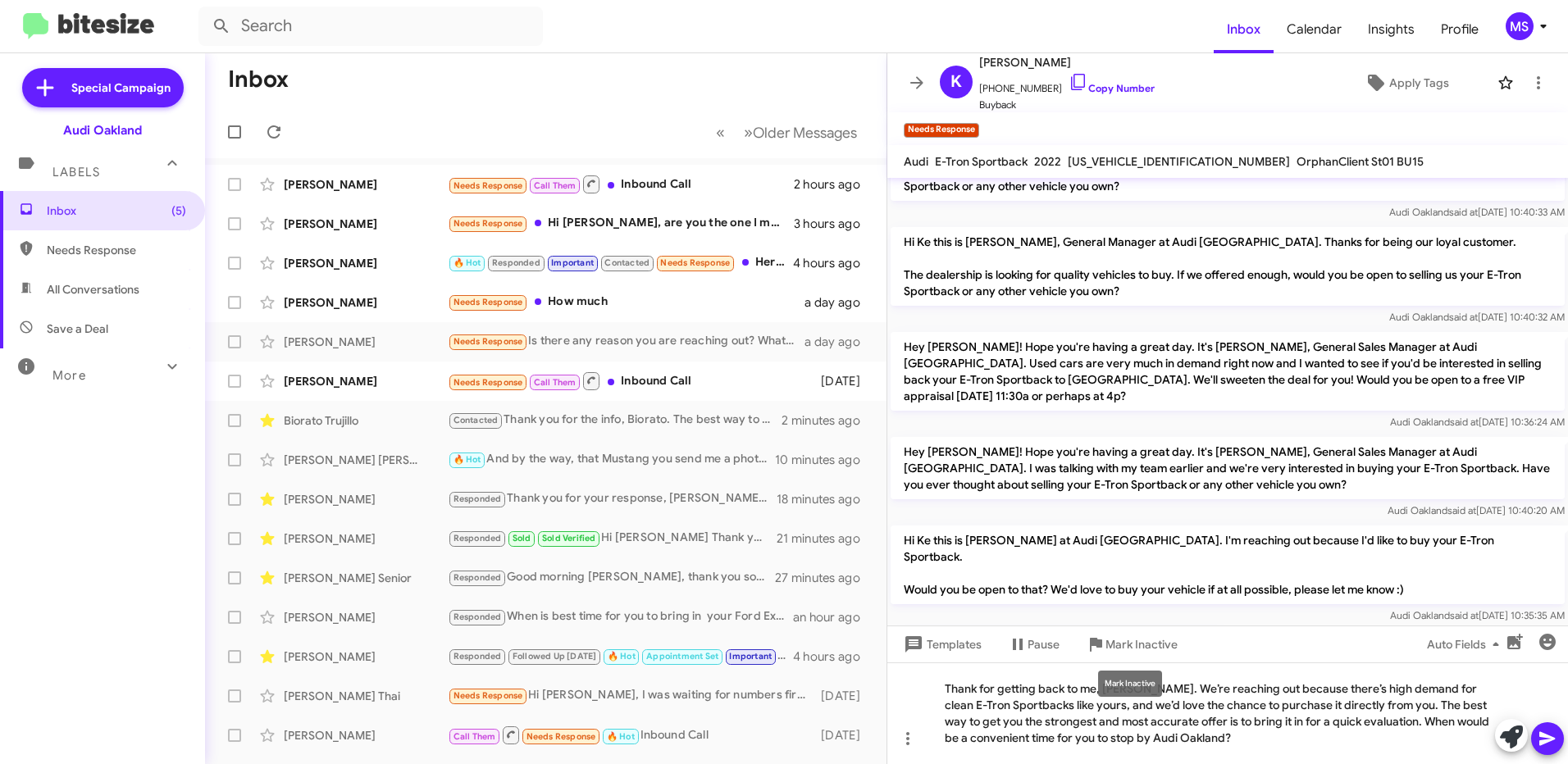
click at [1152, 687] on div "Mark Inactive" at bounding box center [1130, 684] width 64 height 26
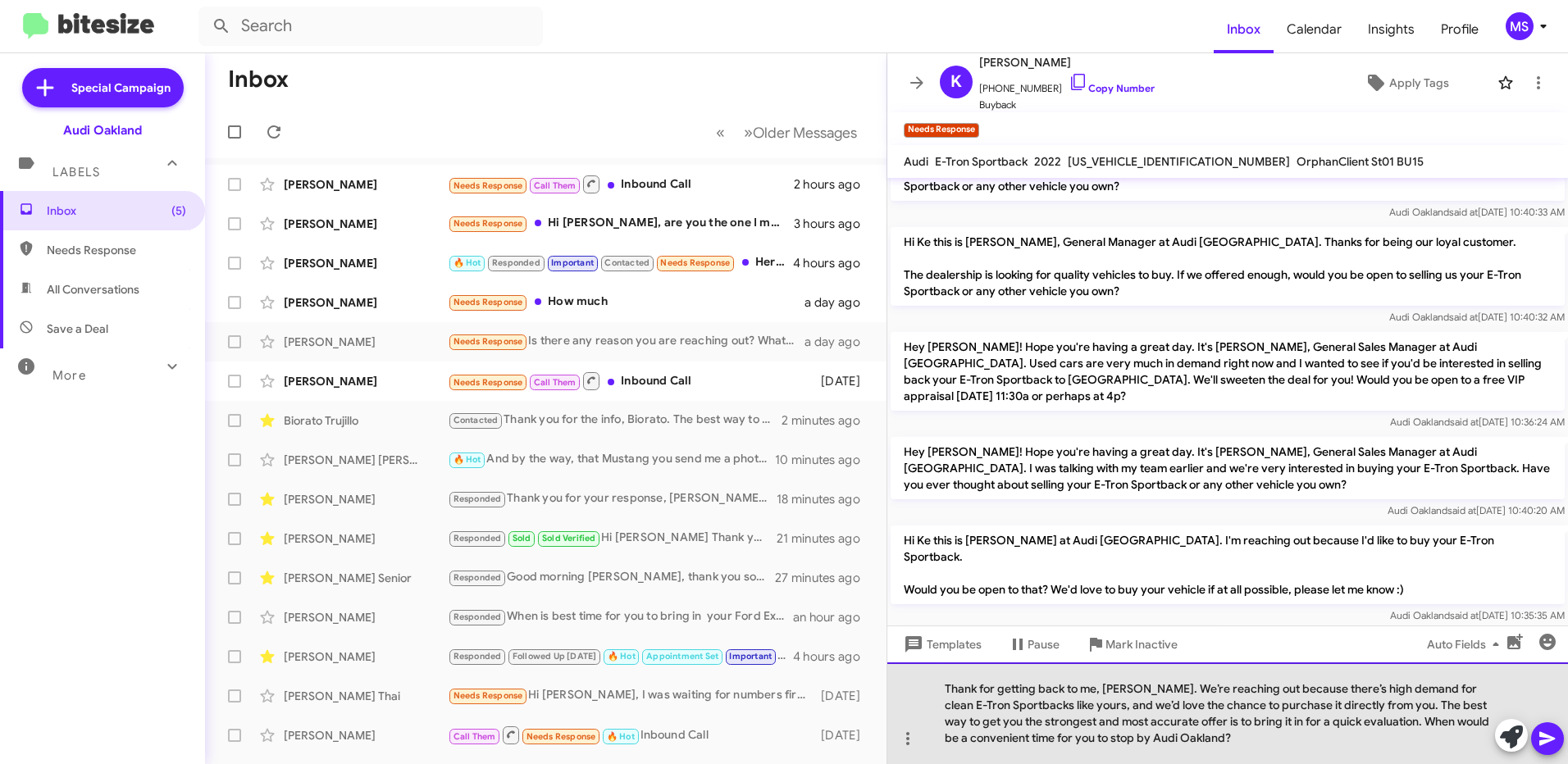
click at [1152, 689] on div "Thank for getting back to me, [PERSON_NAME]. We’re reaching out because there’s…" at bounding box center [1227, 713] width 681 height 101
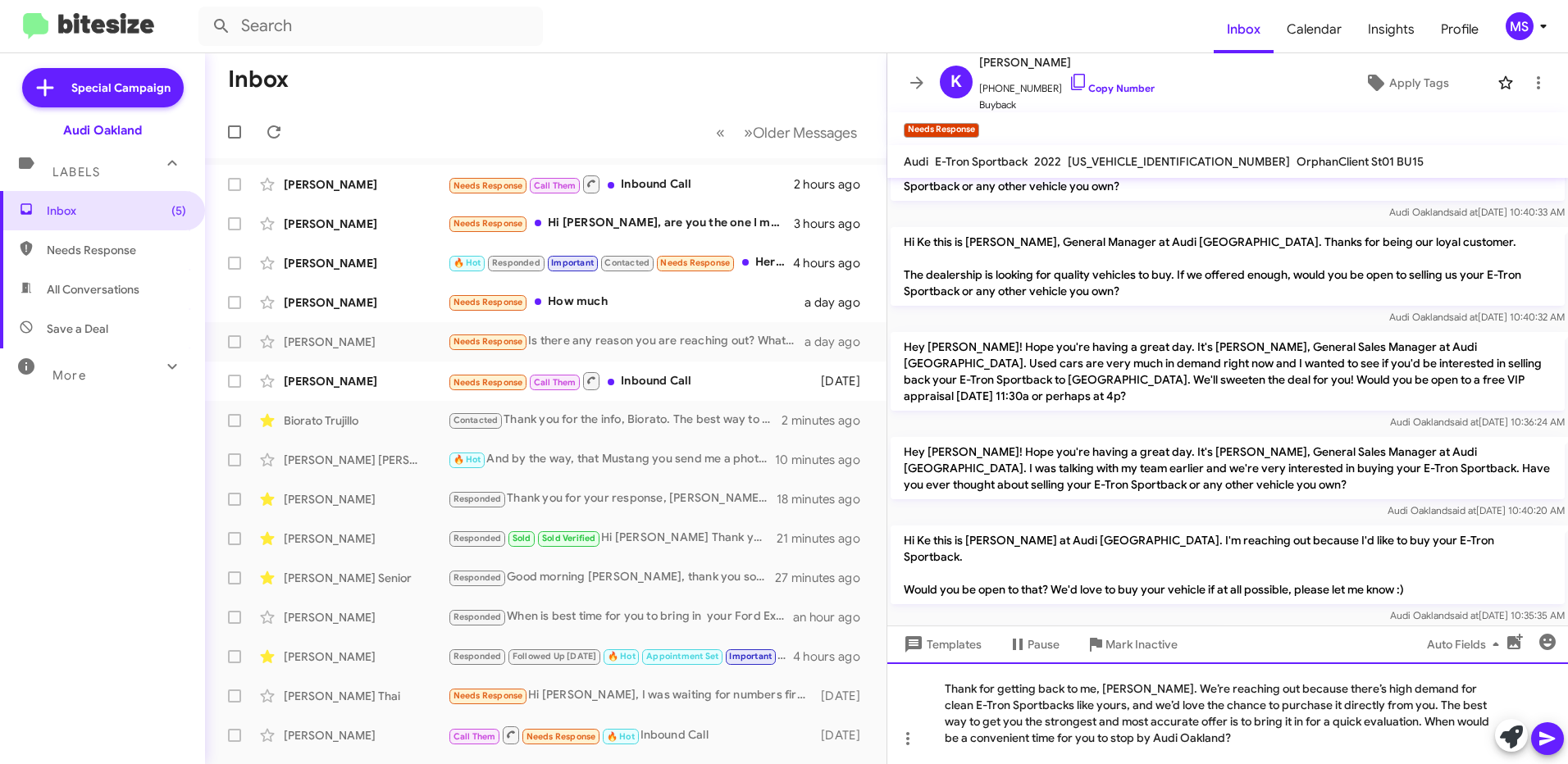
click at [1152, 694] on div "Thank for getting back to me, [PERSON_NAME]. We’re reaching out because there’s…" at bounding box center [1227, 713] width 681 height 101
click at [1547, 741] on icon at bounding box center [1547, 739] width 16 height 14
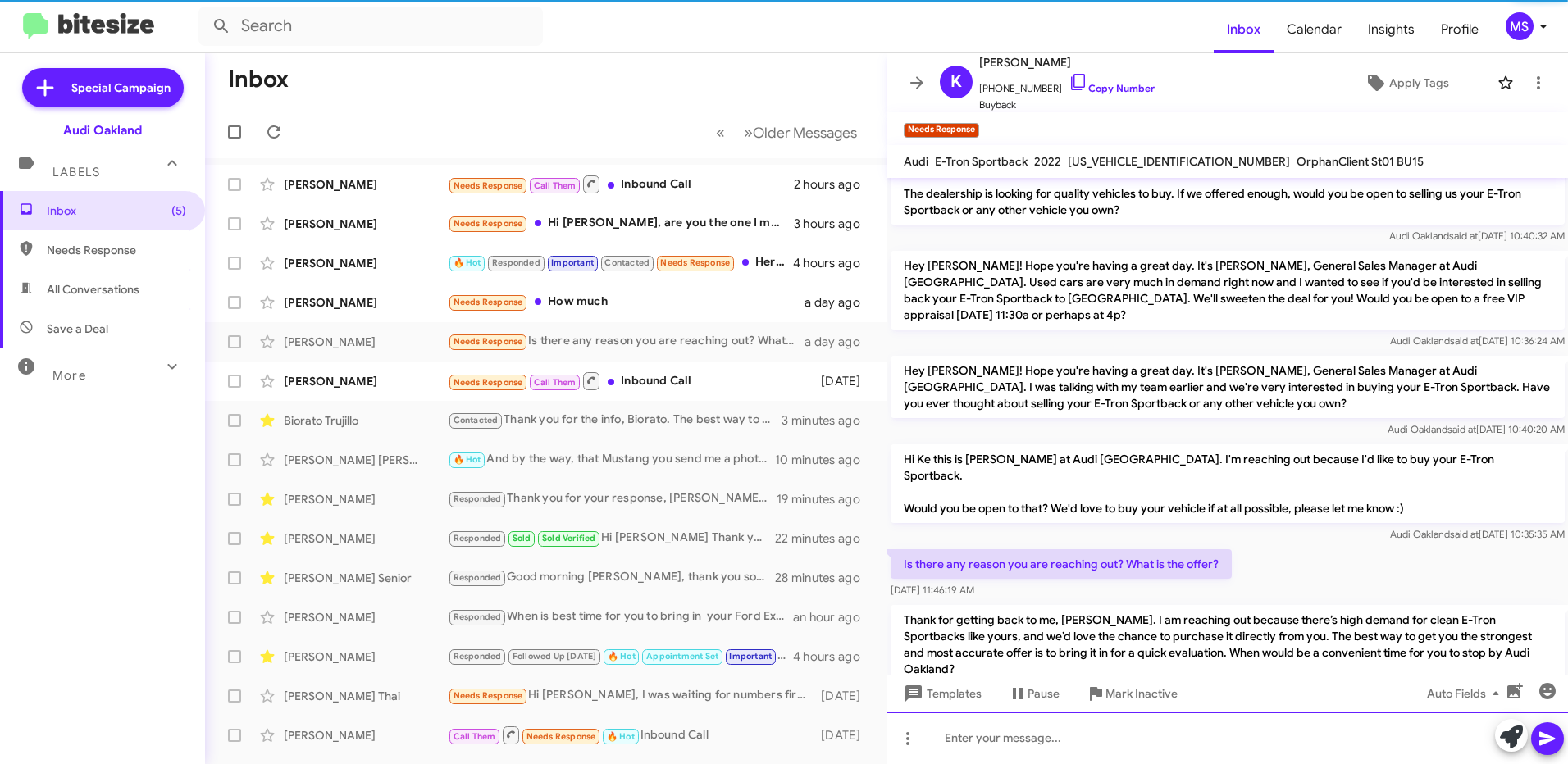
scroll to position [151, 0]
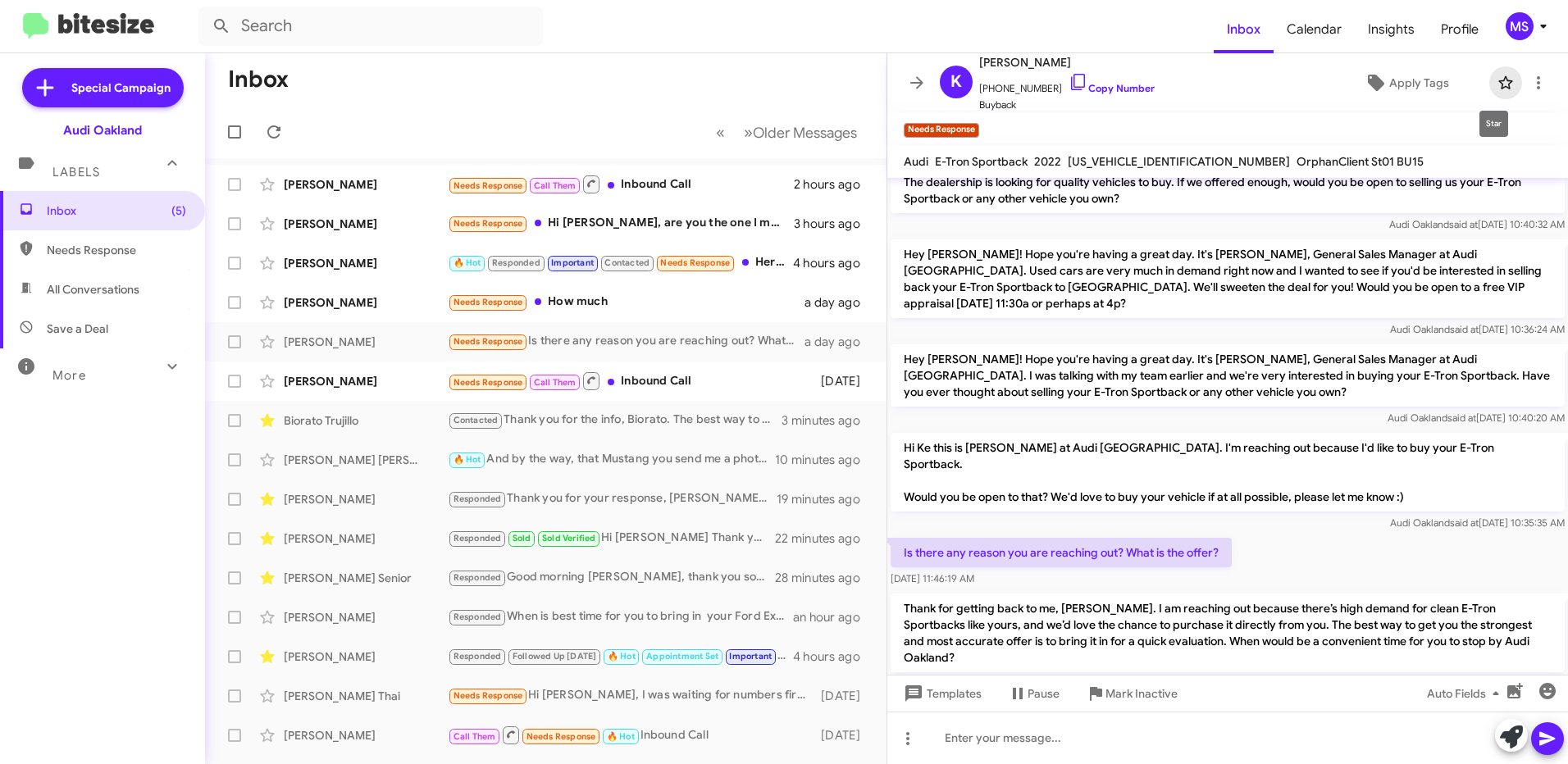
click at [1496, 77] on icon at bounding box center [1505, 83] width 19 height 19
click at [1402, 77] on span "Apply Tags" at bounding box center [1419, 83] width 60 height 30
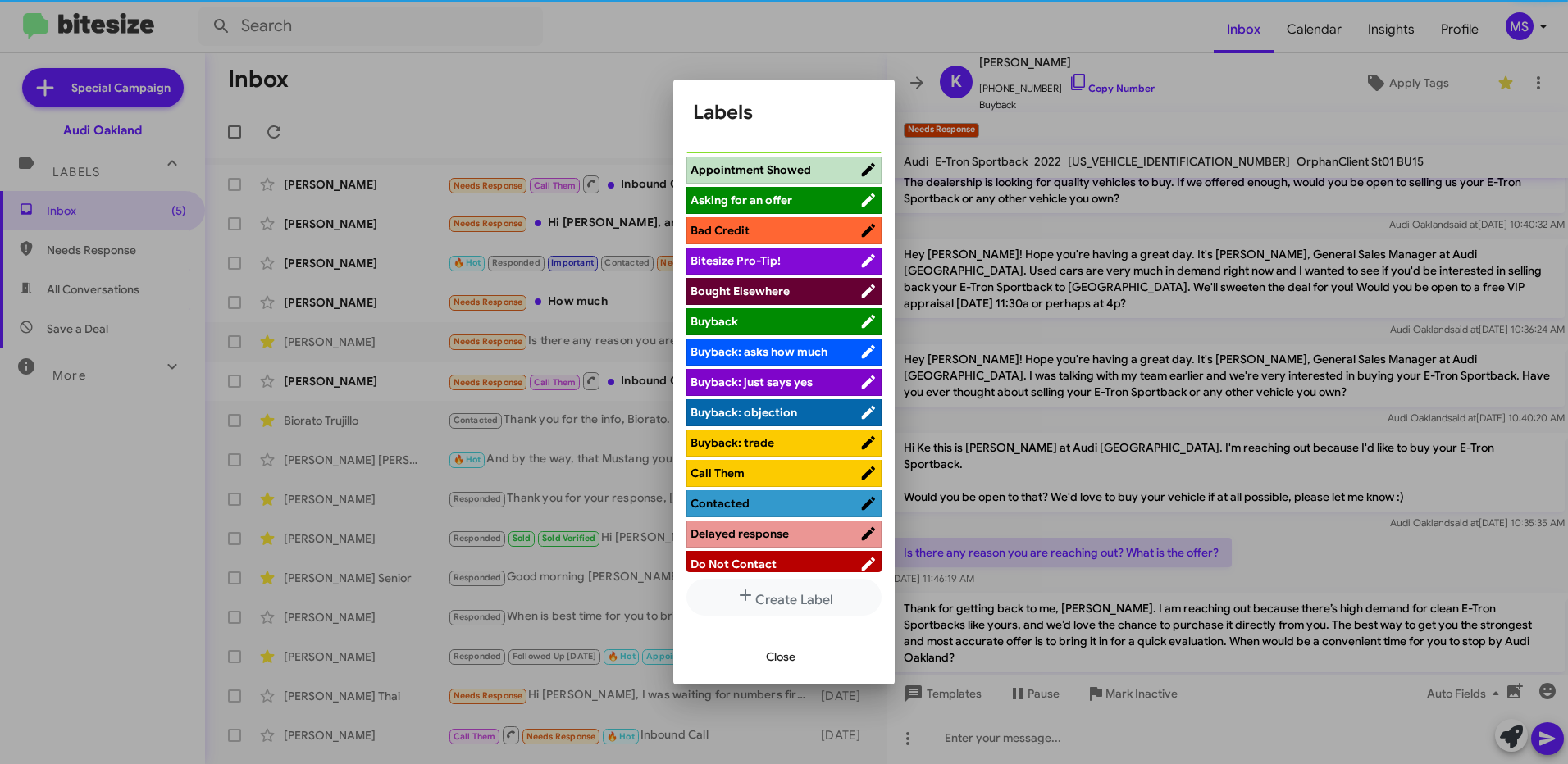
scroll to position [82, 0]
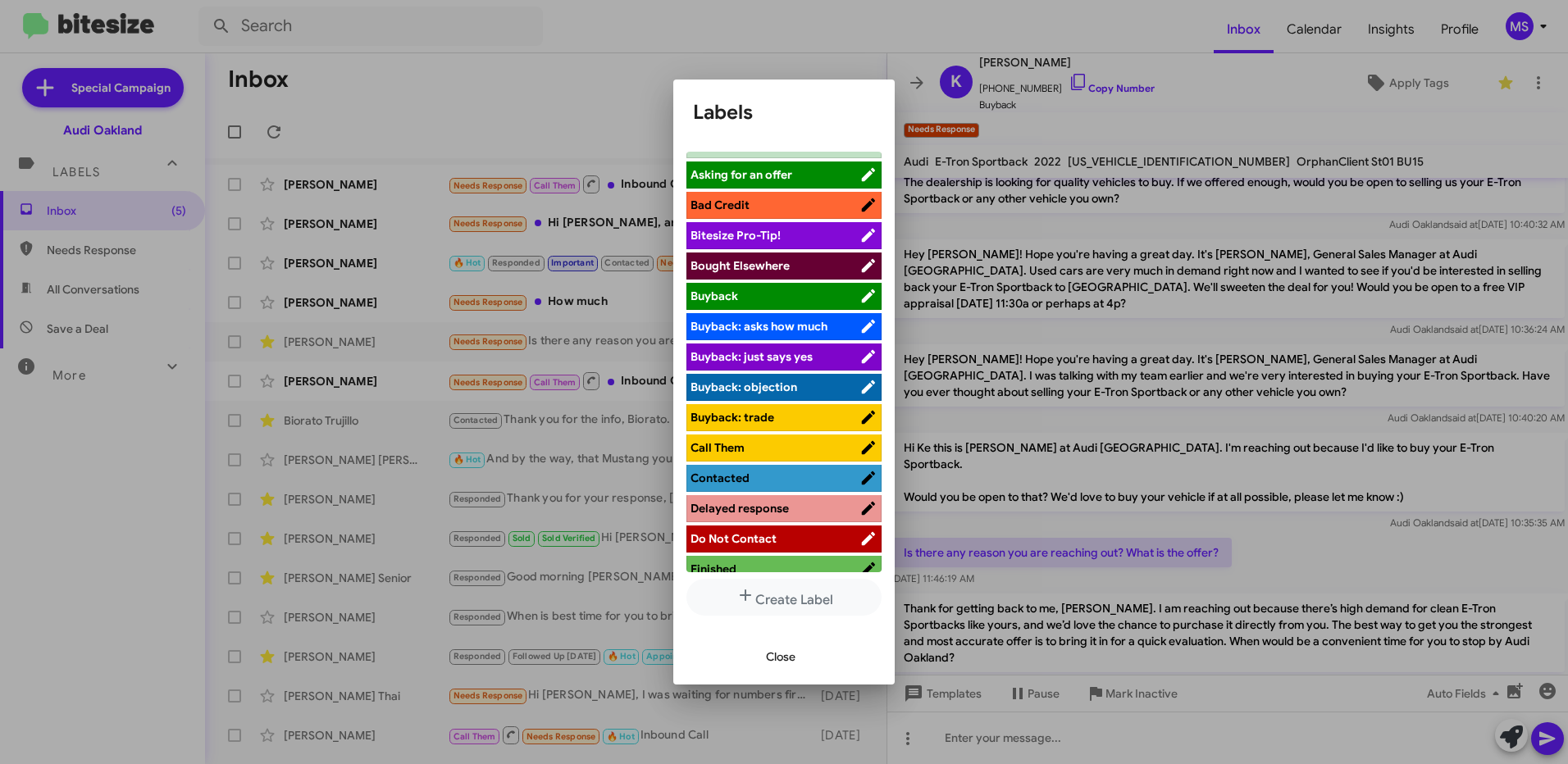
click at [778, 476] on span "Contacted" at bounding box center [775, 478] width 169 height 17
click at [780, 658] on span "Close" at bounding box center [781, 657] width 30 height 30
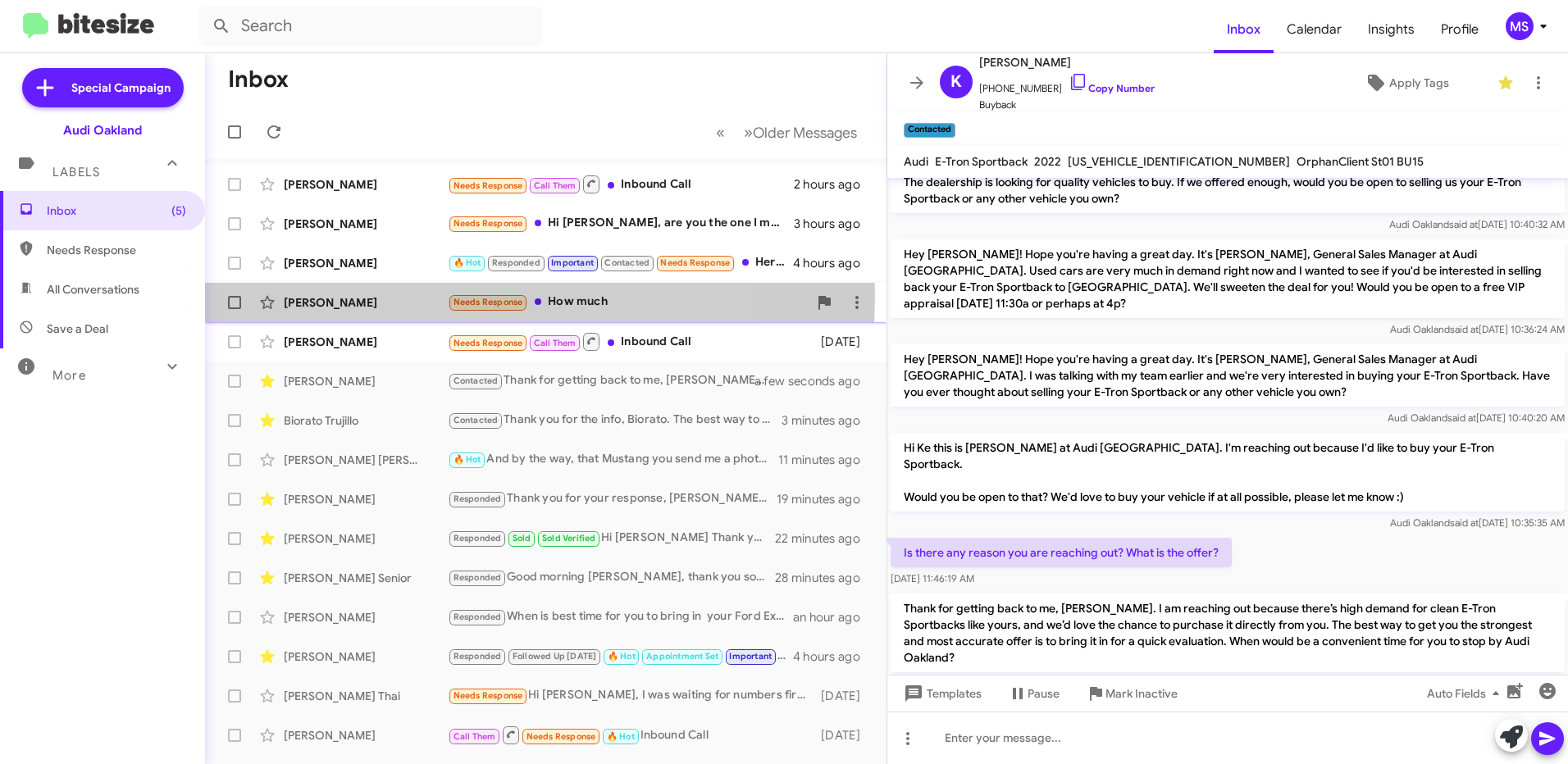
click at [399, 296] on div "[PERSON_NAME]" at bounding box center [365, 302] width 164 height 17
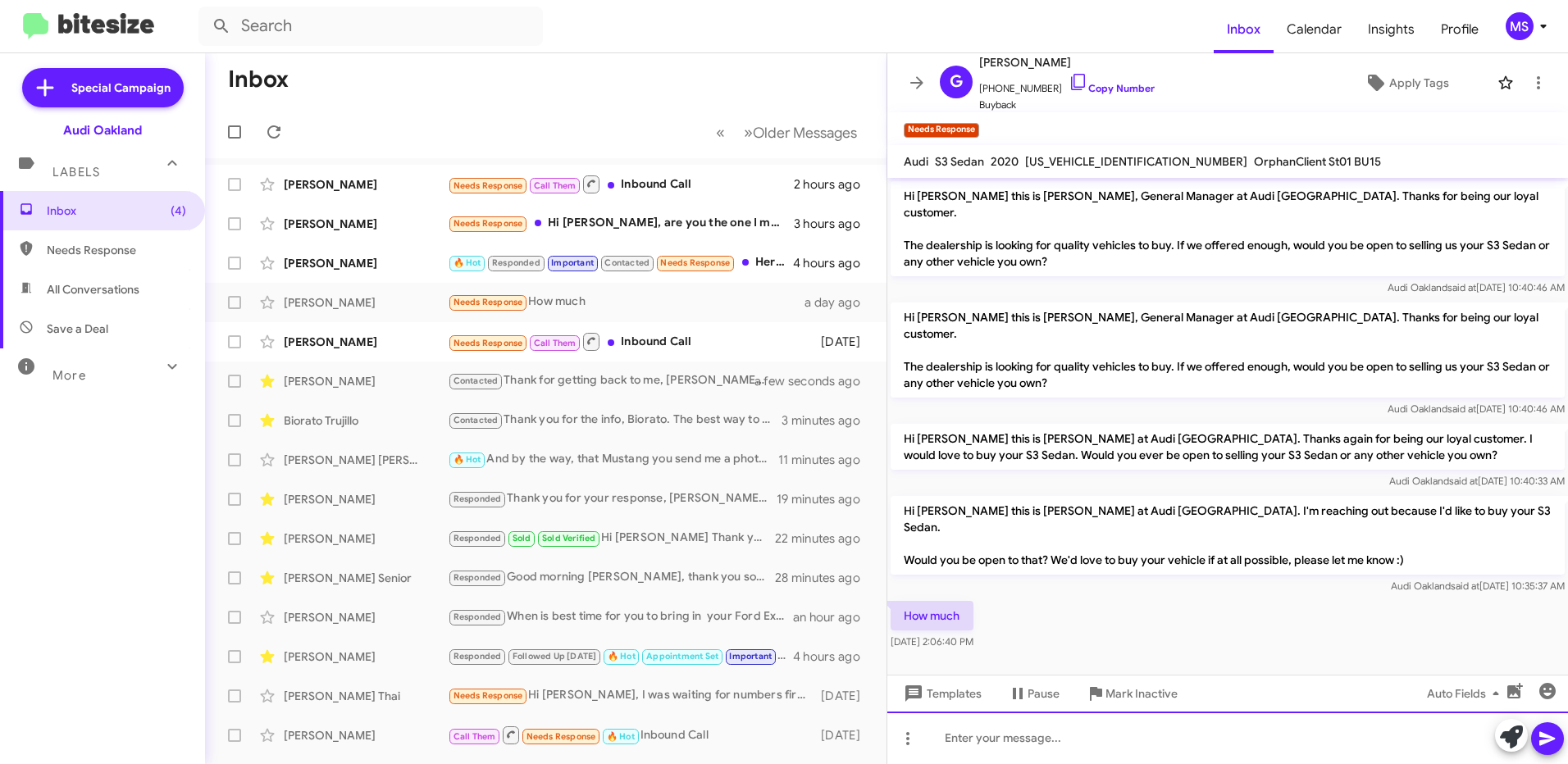
click at [1014, 746] on div at bounding box center [1227, 738] width 681 height 53
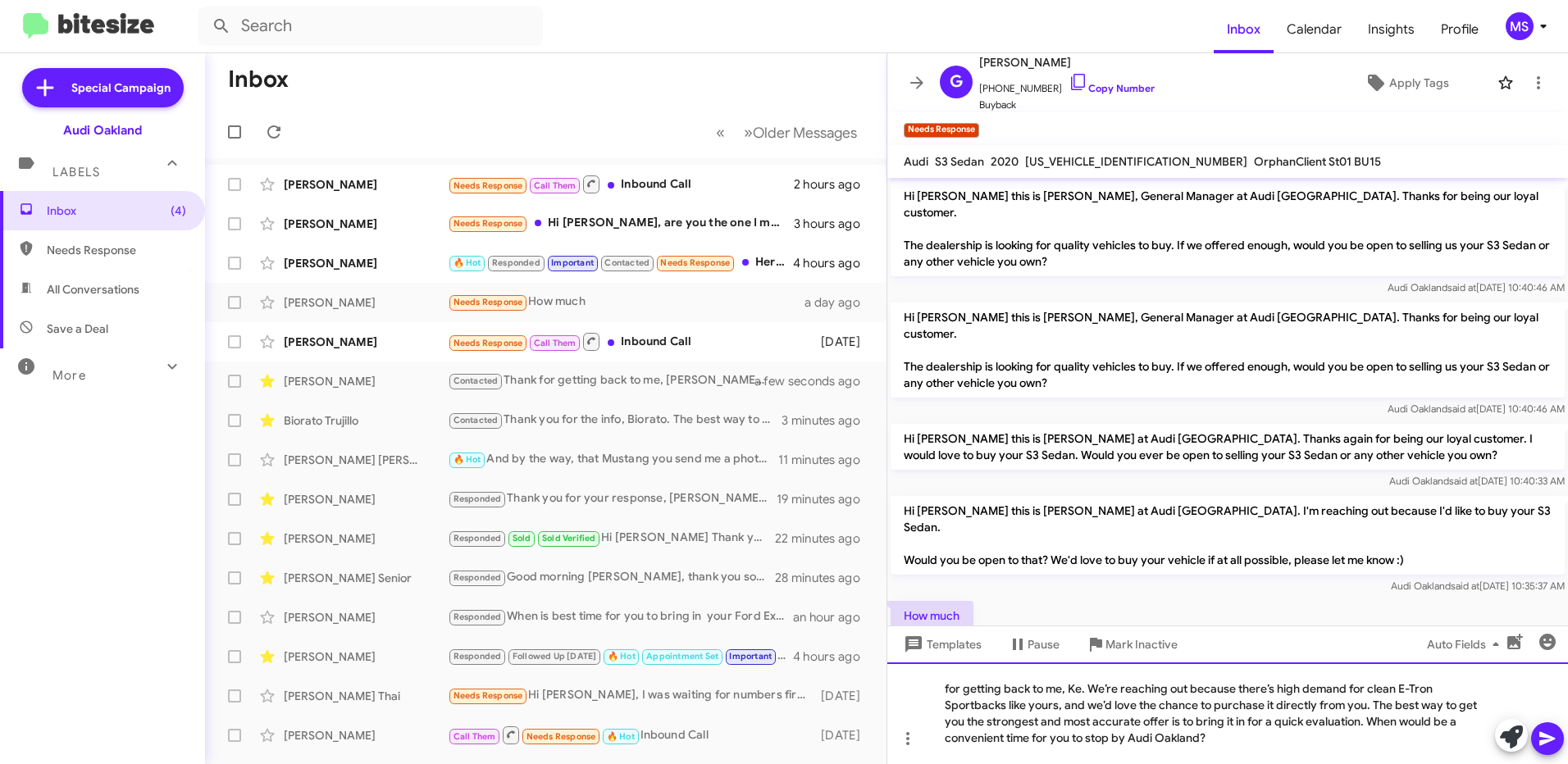
click at [1081, 685] on div "for getting back to me, Ke. We’re reaching out because there’s high demand for …" at bounding box center [1227, 713] width 681 height 101
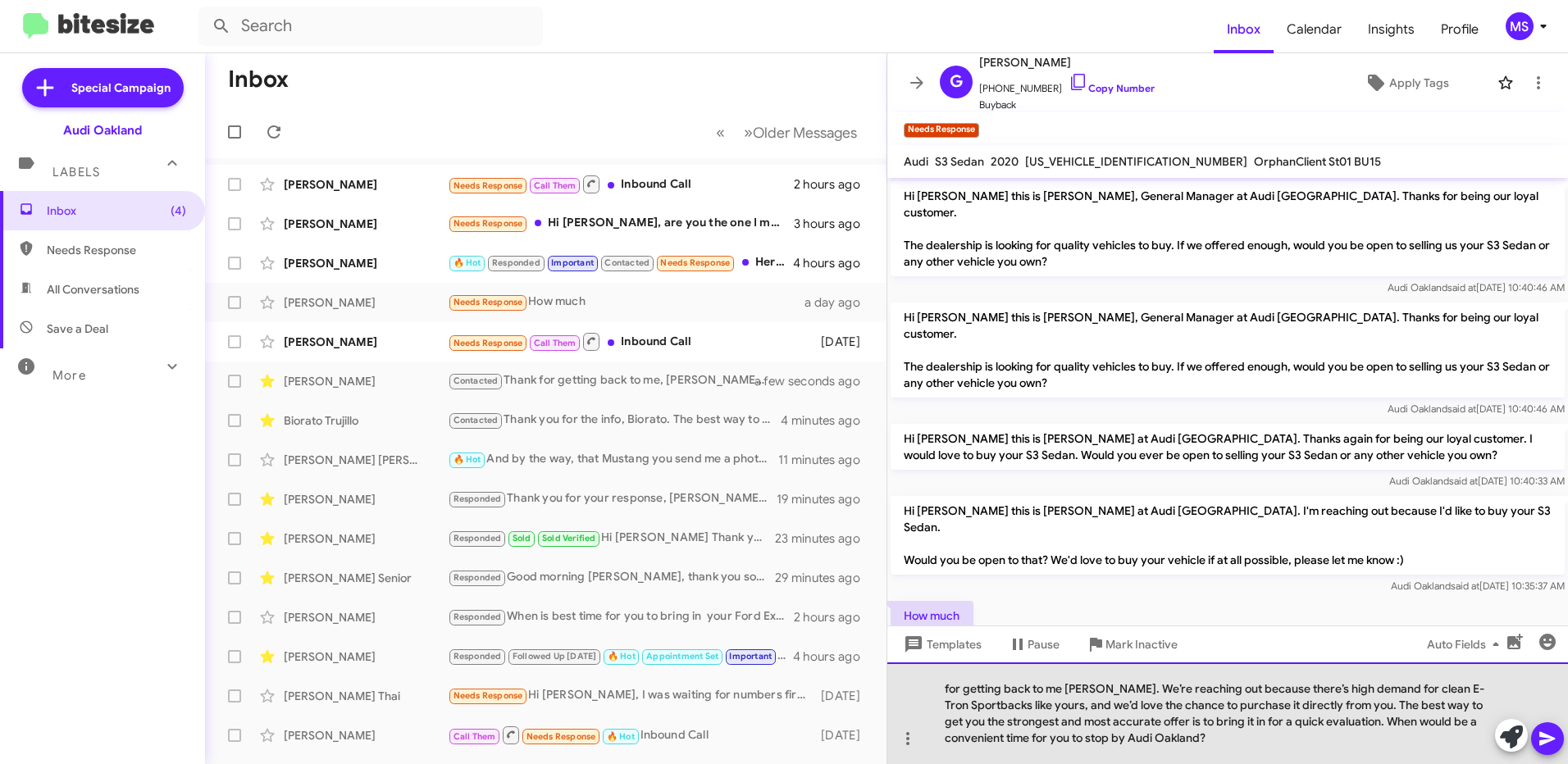
drag, startPoint x: 1368, startPoint y: 704, endPoint x: 1110, endPoint y: 691, distance: 258.3
click at [1110, 691] on div "for getting back to me [PERSON_NAME]. We’re reaching out because there’s high d…" at bounding box center [1227, 713] width 681 height 101
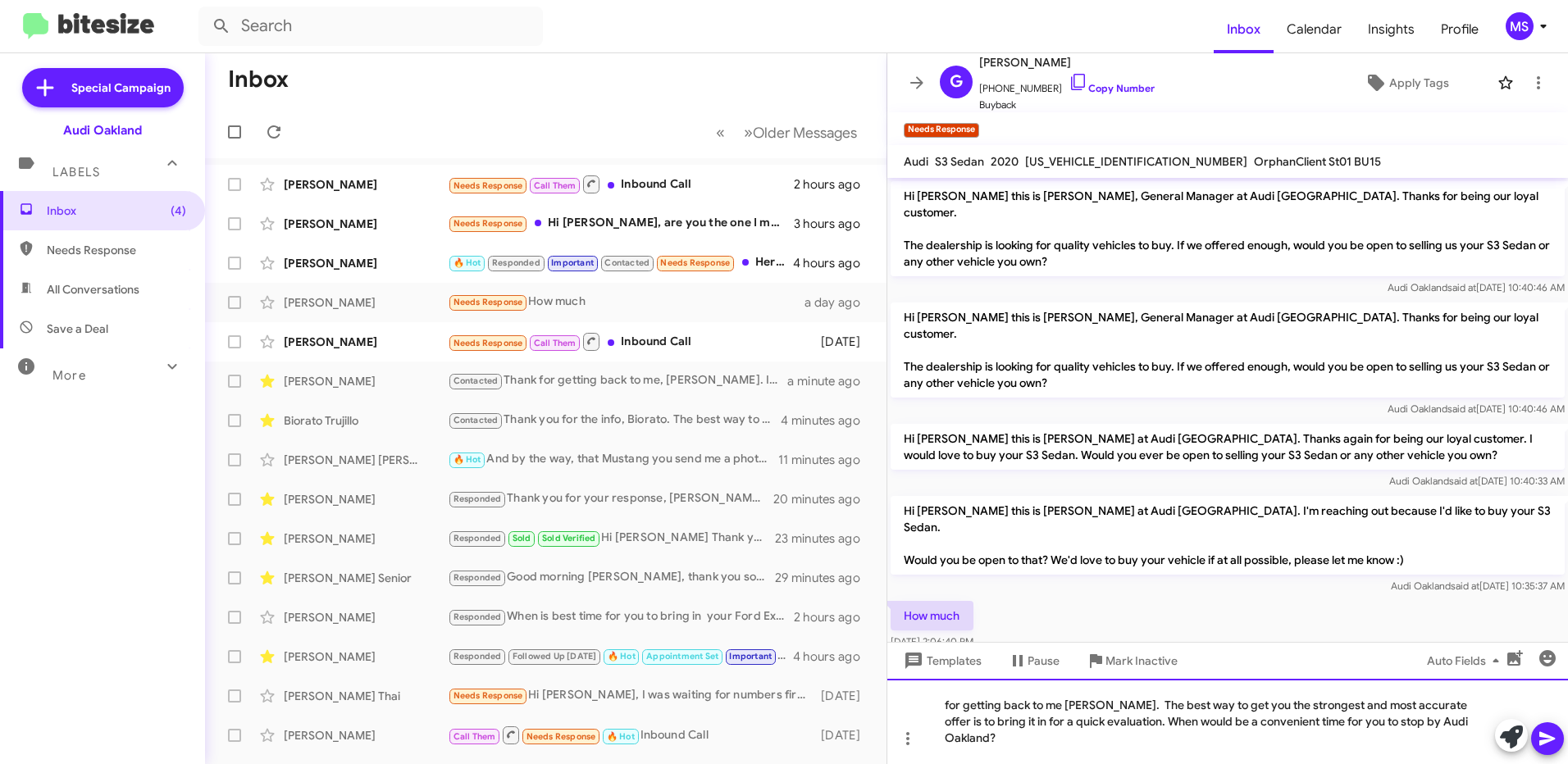
click at [943, 723] on div "for getting back to me [PERSON_NAME]. The best way to get you the strongest and…" at bounding box center [1227, 721] width 681 height 85
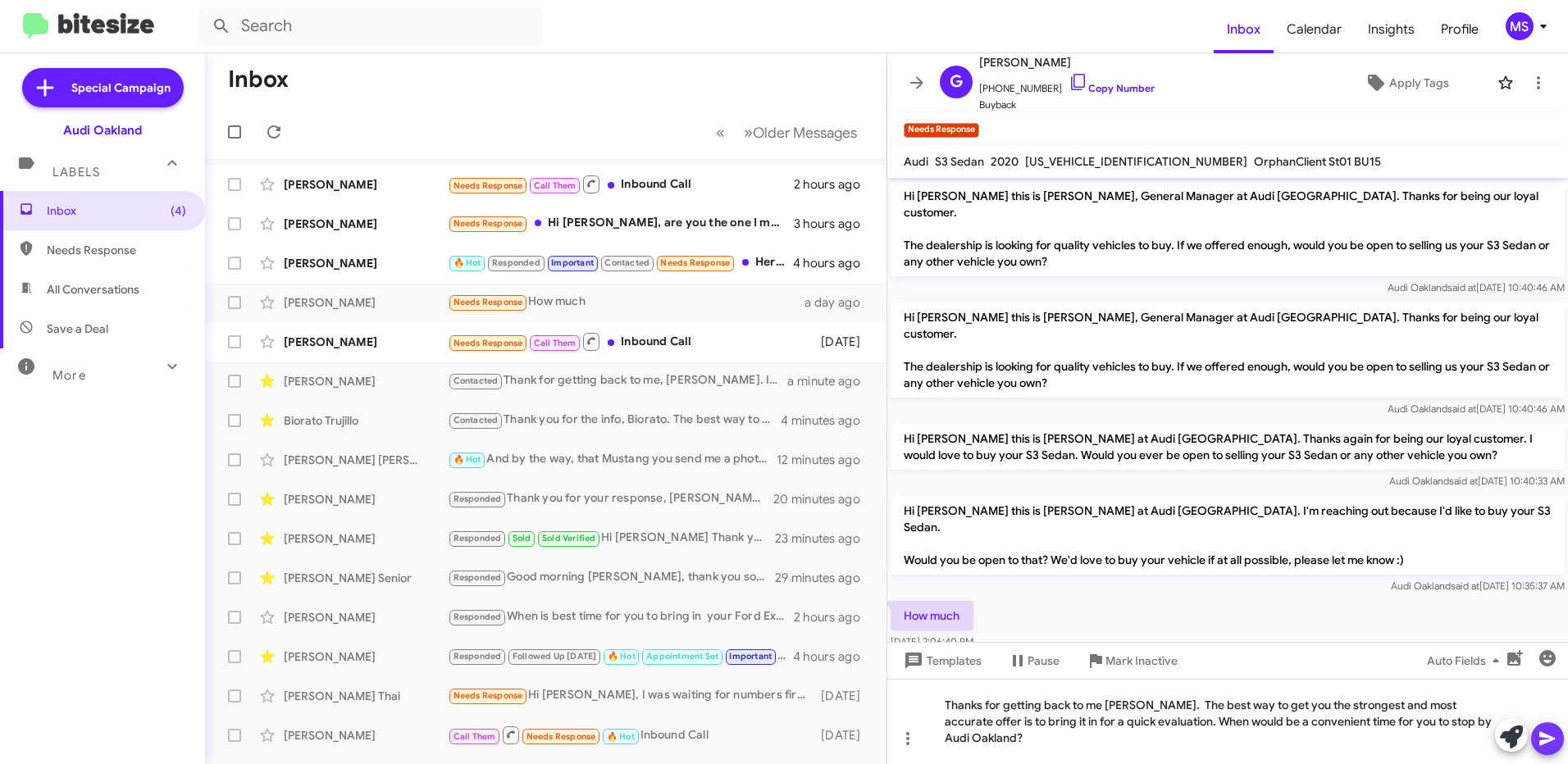
click at [1542, 736] on icon at bounding box center [1547, 739] width 16 height 14
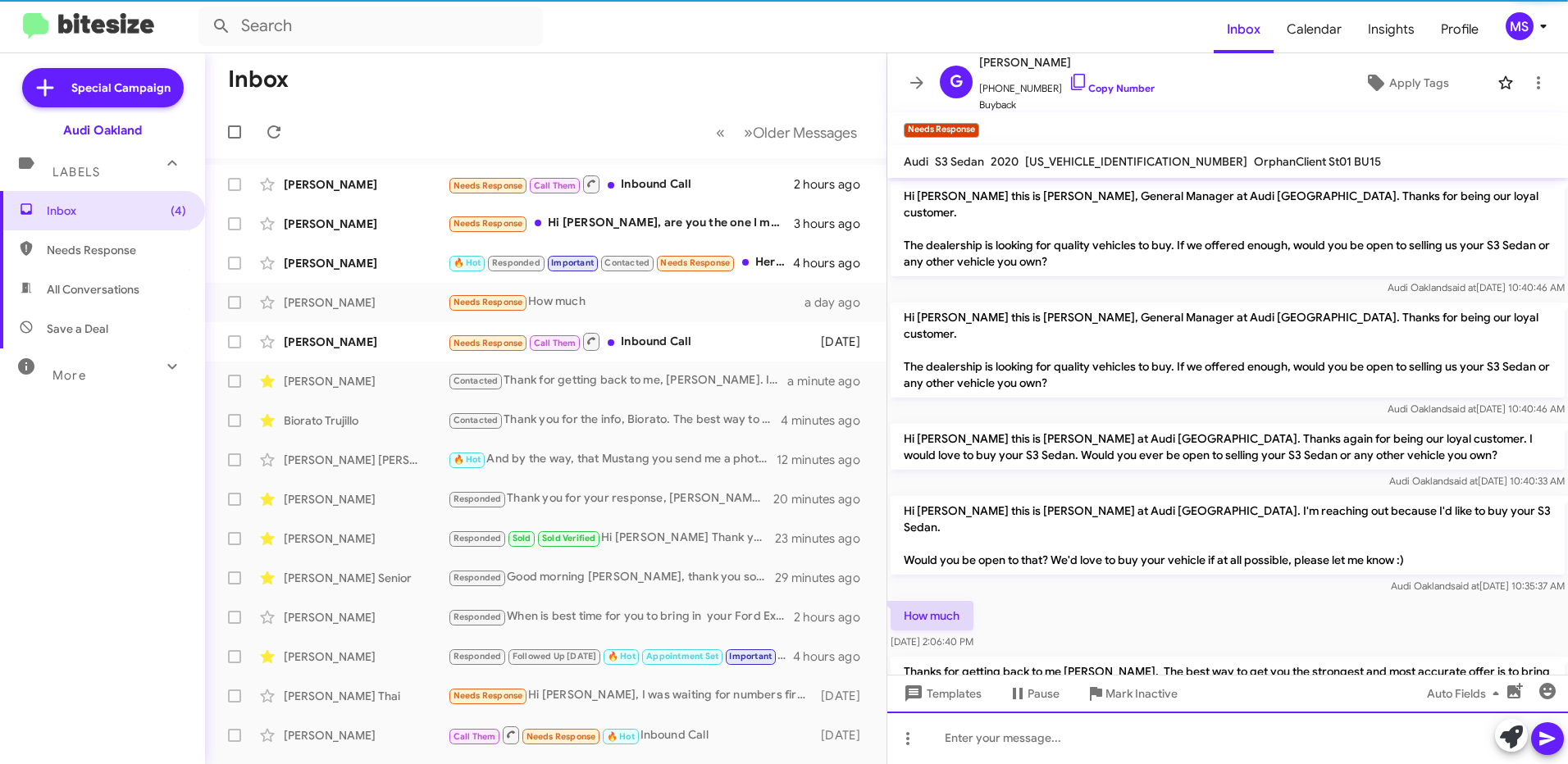
scroll to position [26, 0]
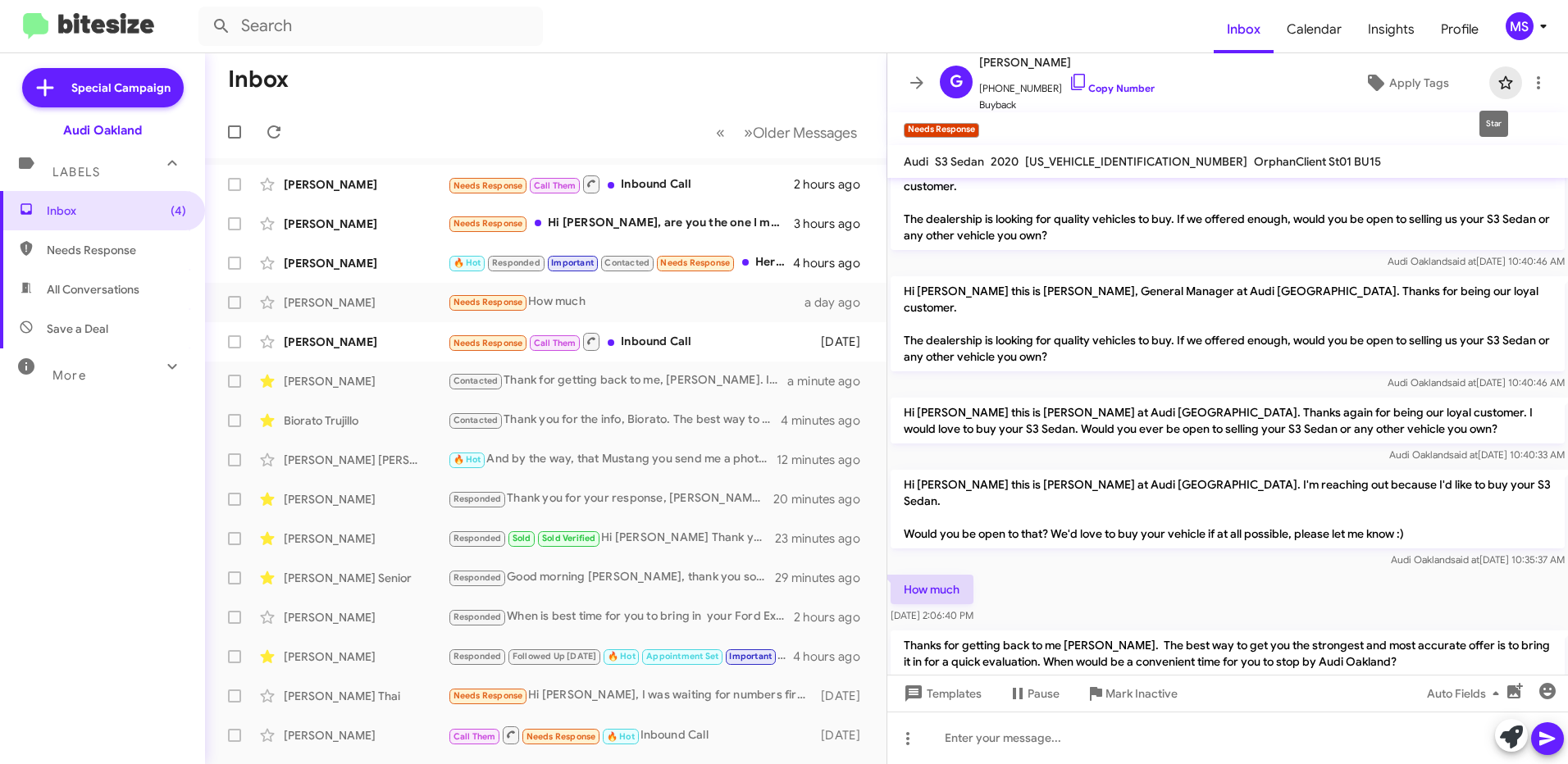
click at [1496, 83] on icon at bounding box center [1505, 83] width 19 height 19
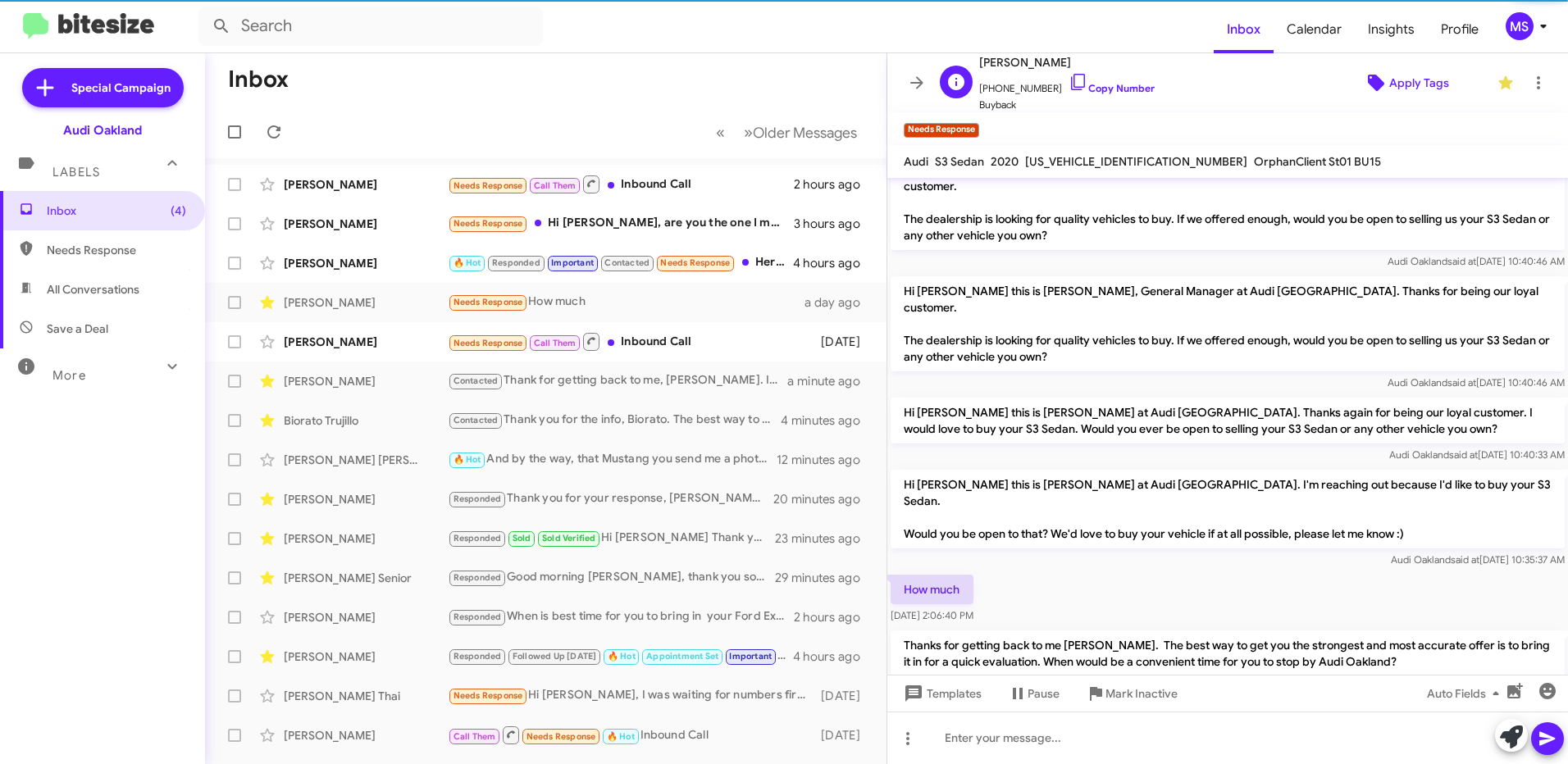
click at [1413, 82] on span "Apply Tags" at bounding box center [1419, 83] width 60 height 30
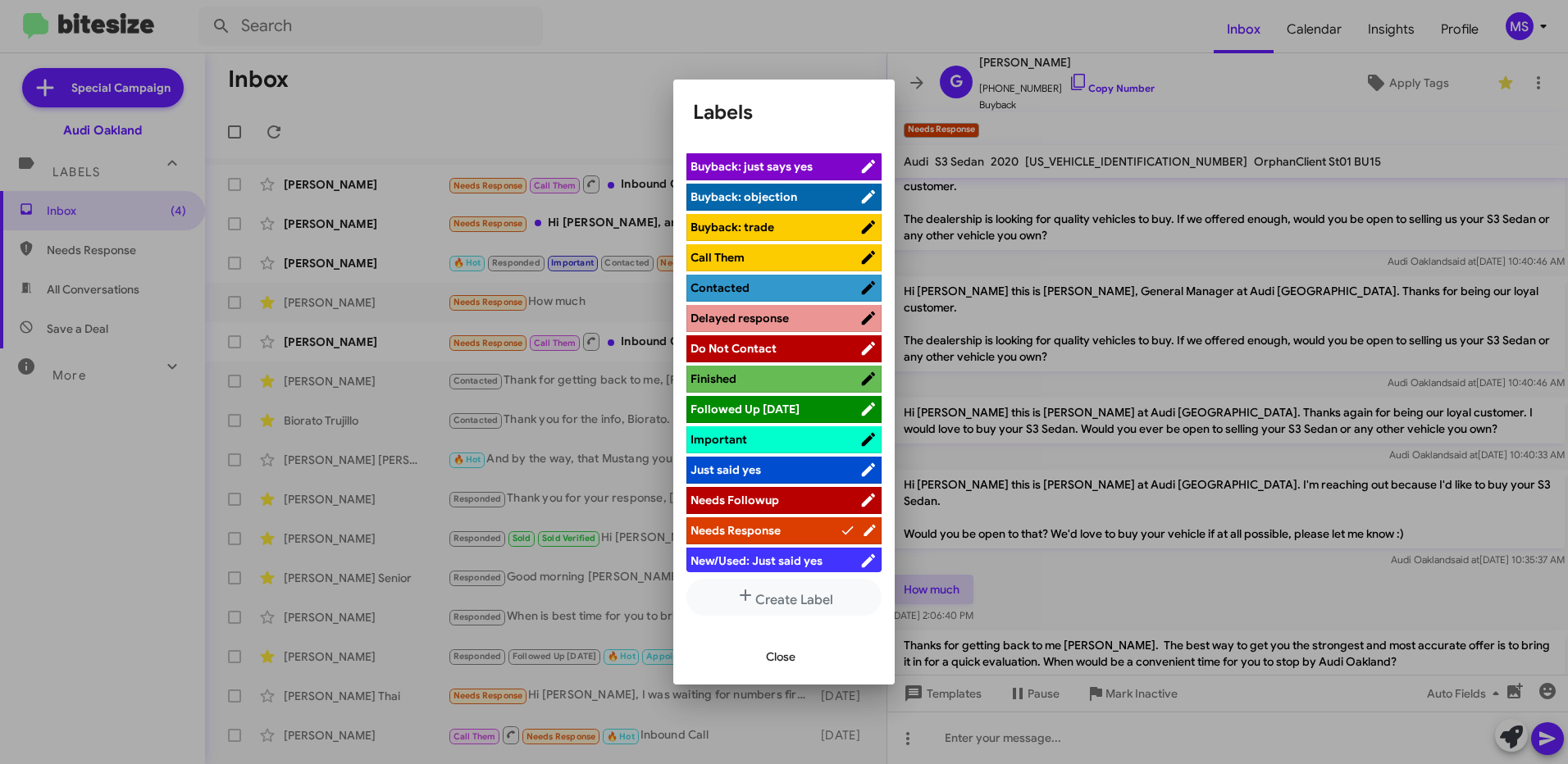
scroll to position [328, 0]
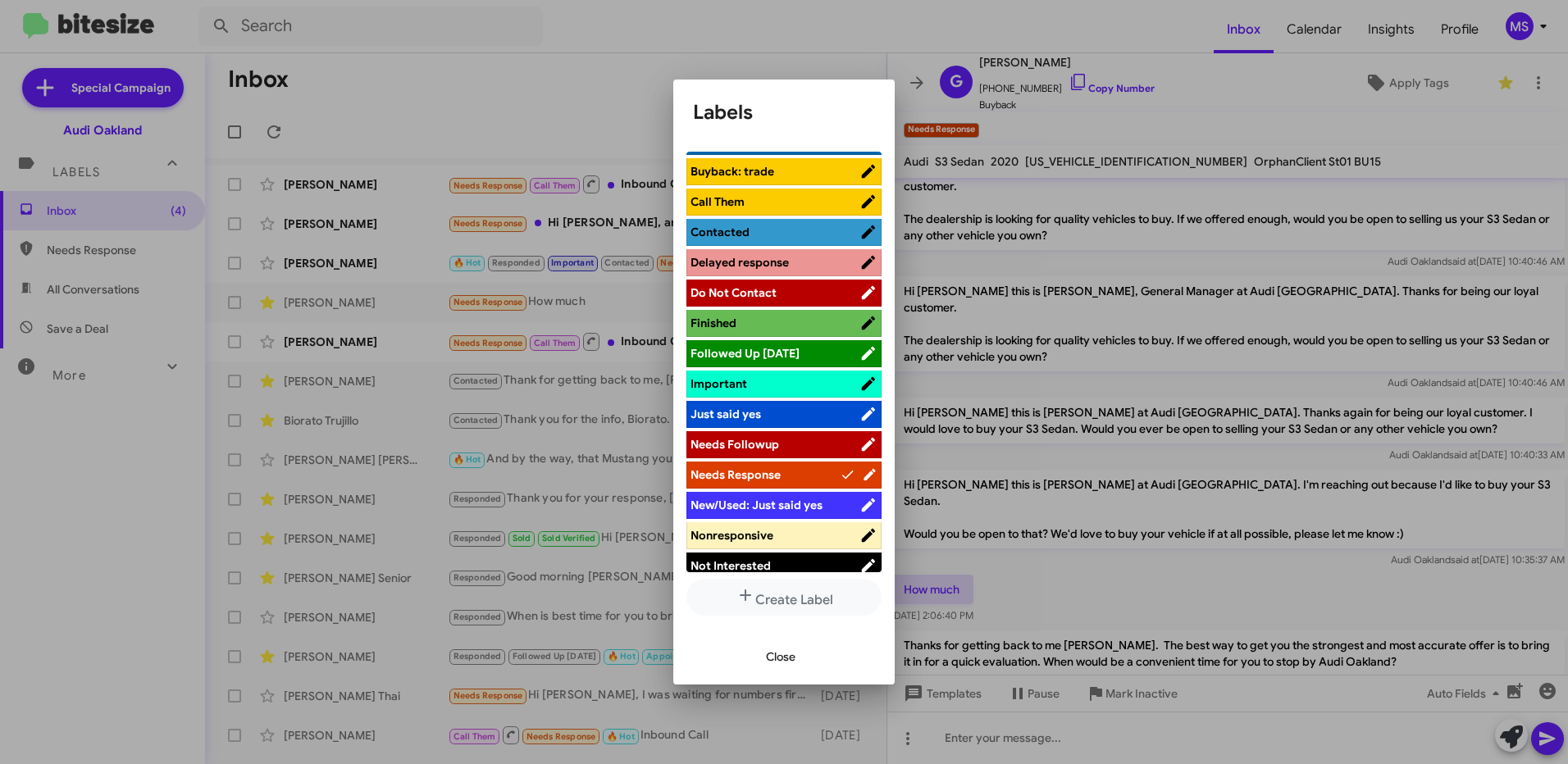
click at [771, 230] on span "Contacted" at bounding box center [775, 231] width 169 height 17
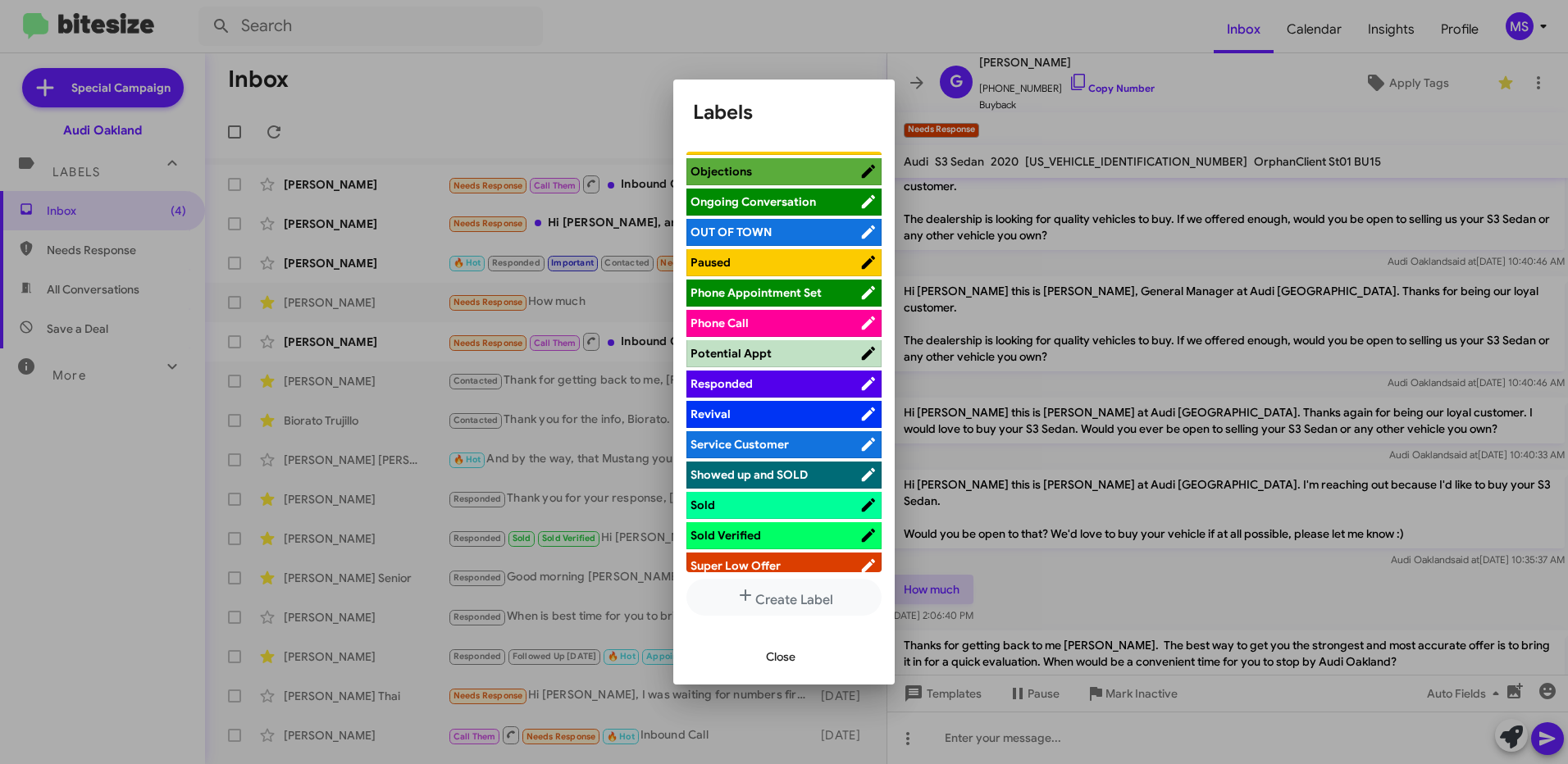
scroll to position [819, 0]
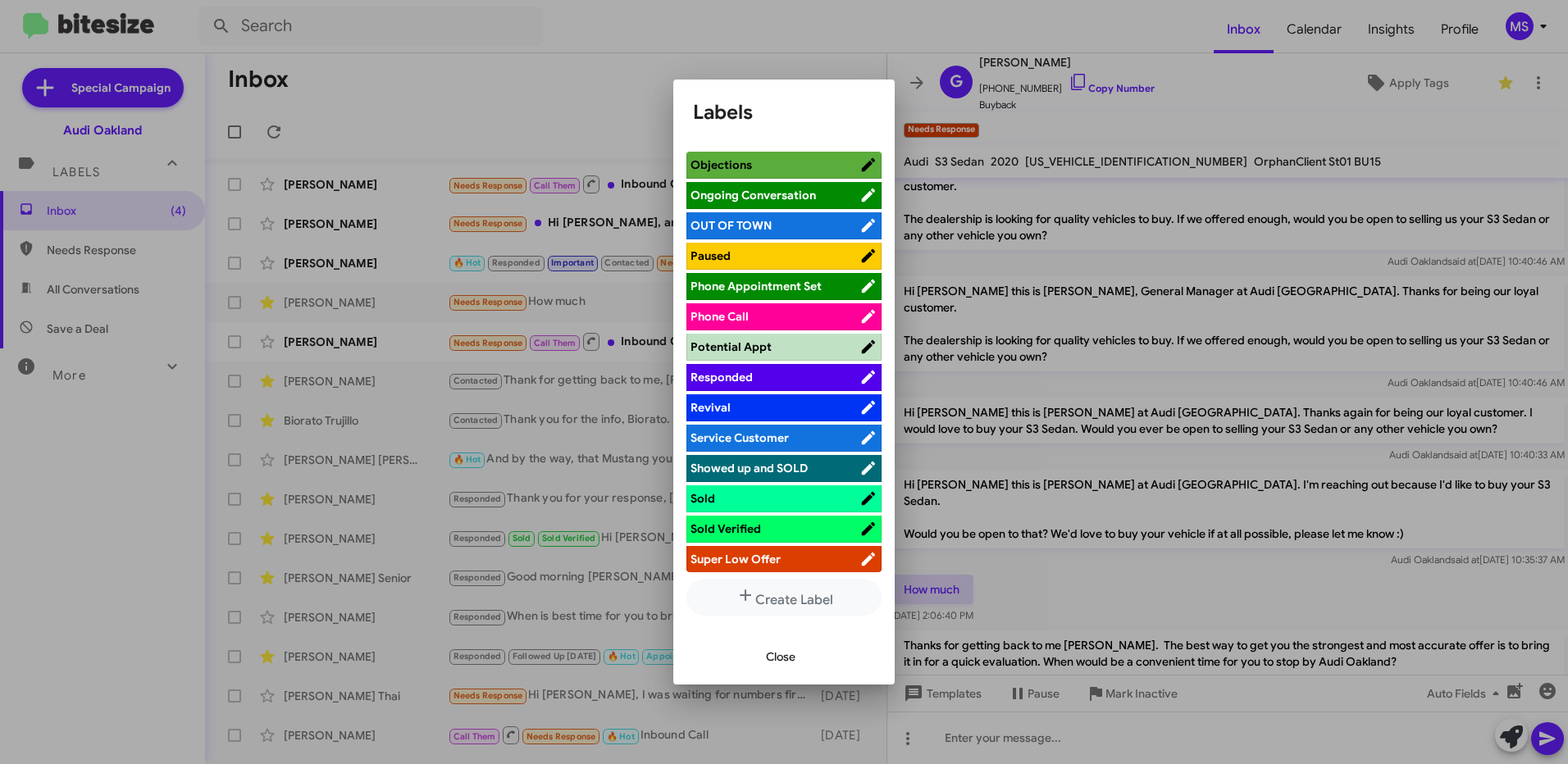
click at [807, 372] on span "Responded" at bounding box center [775, 377] width 169 height 17
click at [772, 655] on span "Close" at bounding box center [781, 657] width 30 height 30
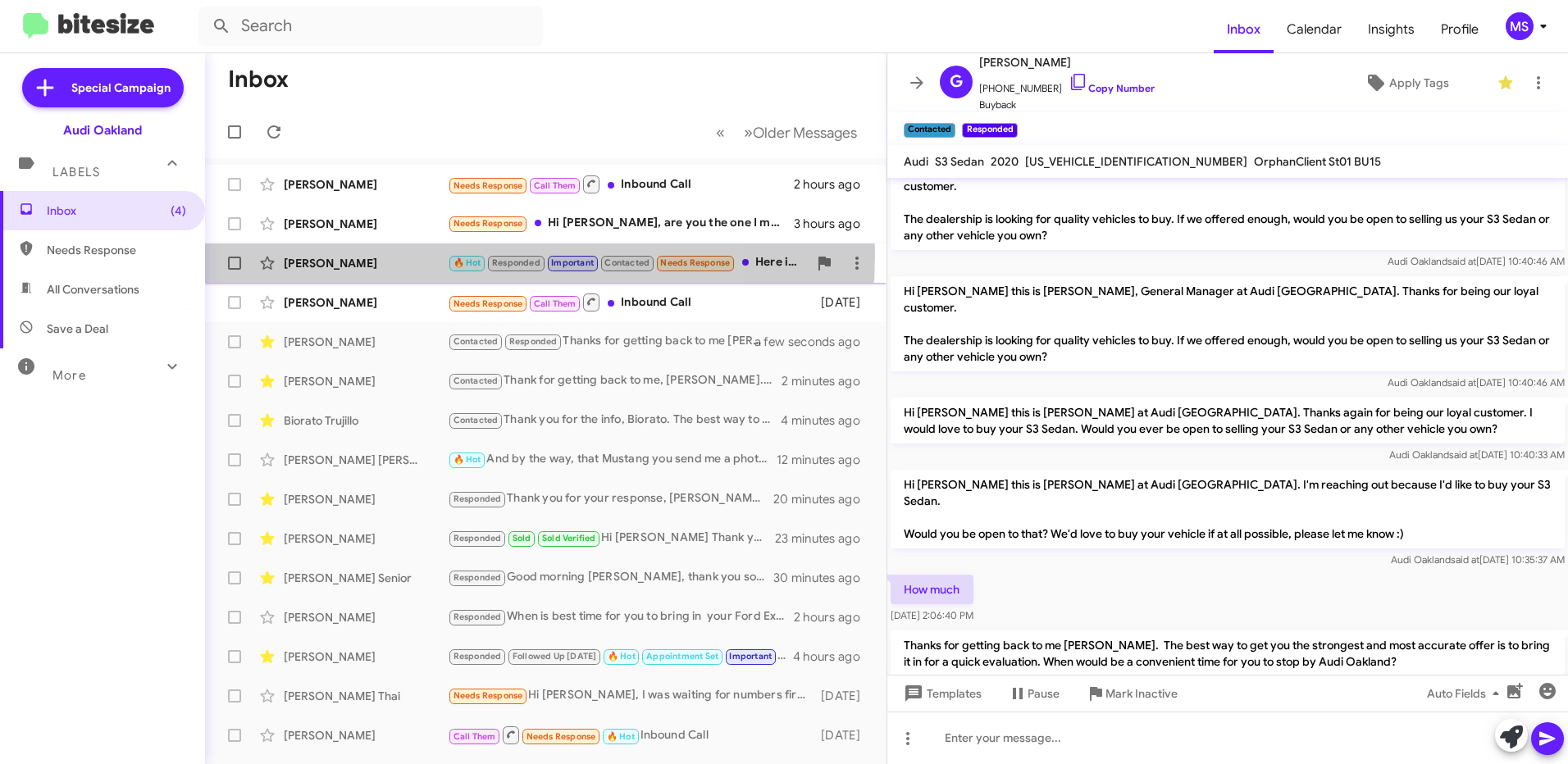
click at [392, 253] on div "[PERSON_NAME] 🔥 Hot Responded Important Contacted Needs Response Here is what I…" at bounding box center [546, 262] width 655 height 33
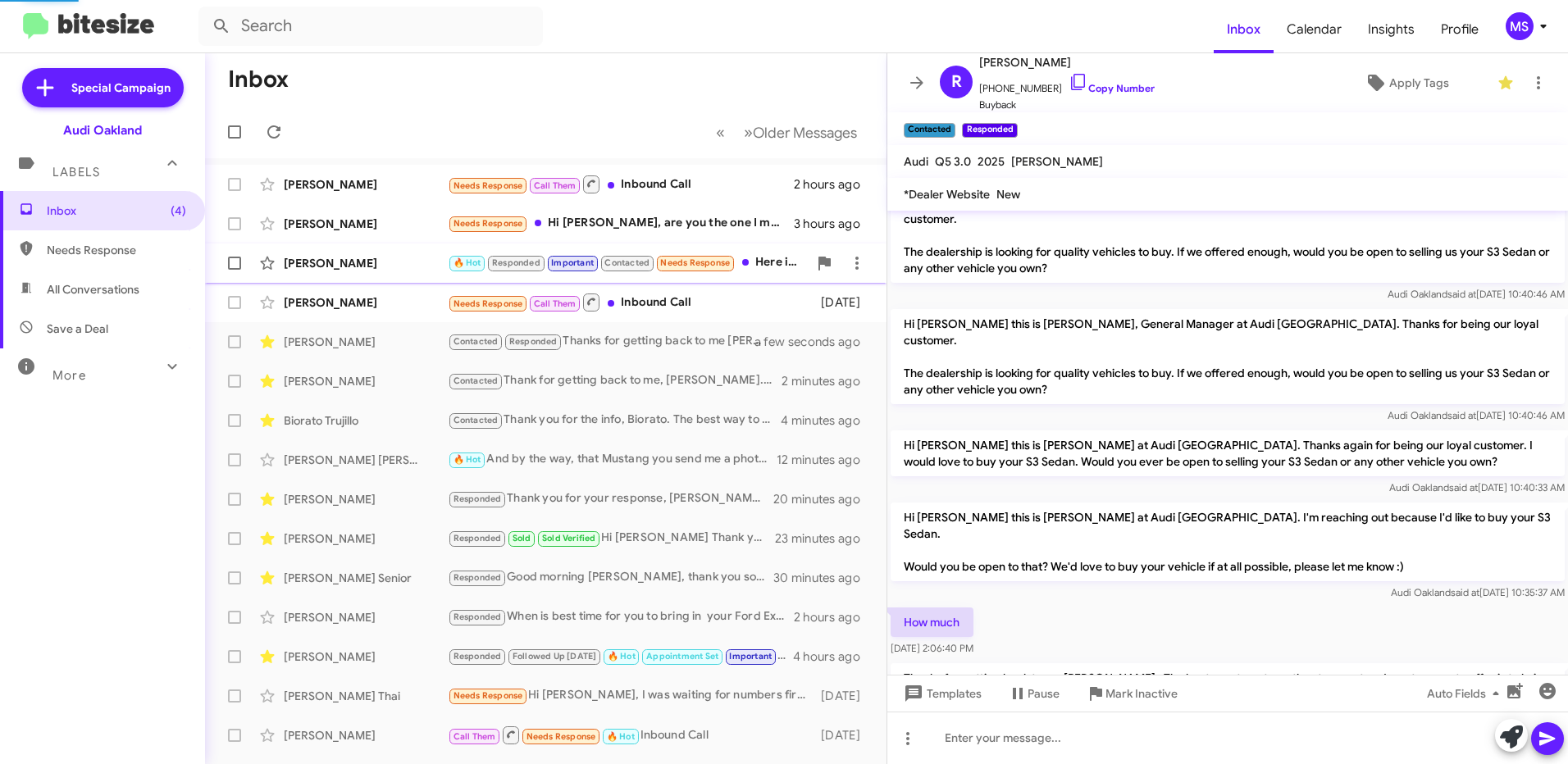
scroll to position [977, 0]
